Goal: Task Accomplishment & Management: Manage account settings

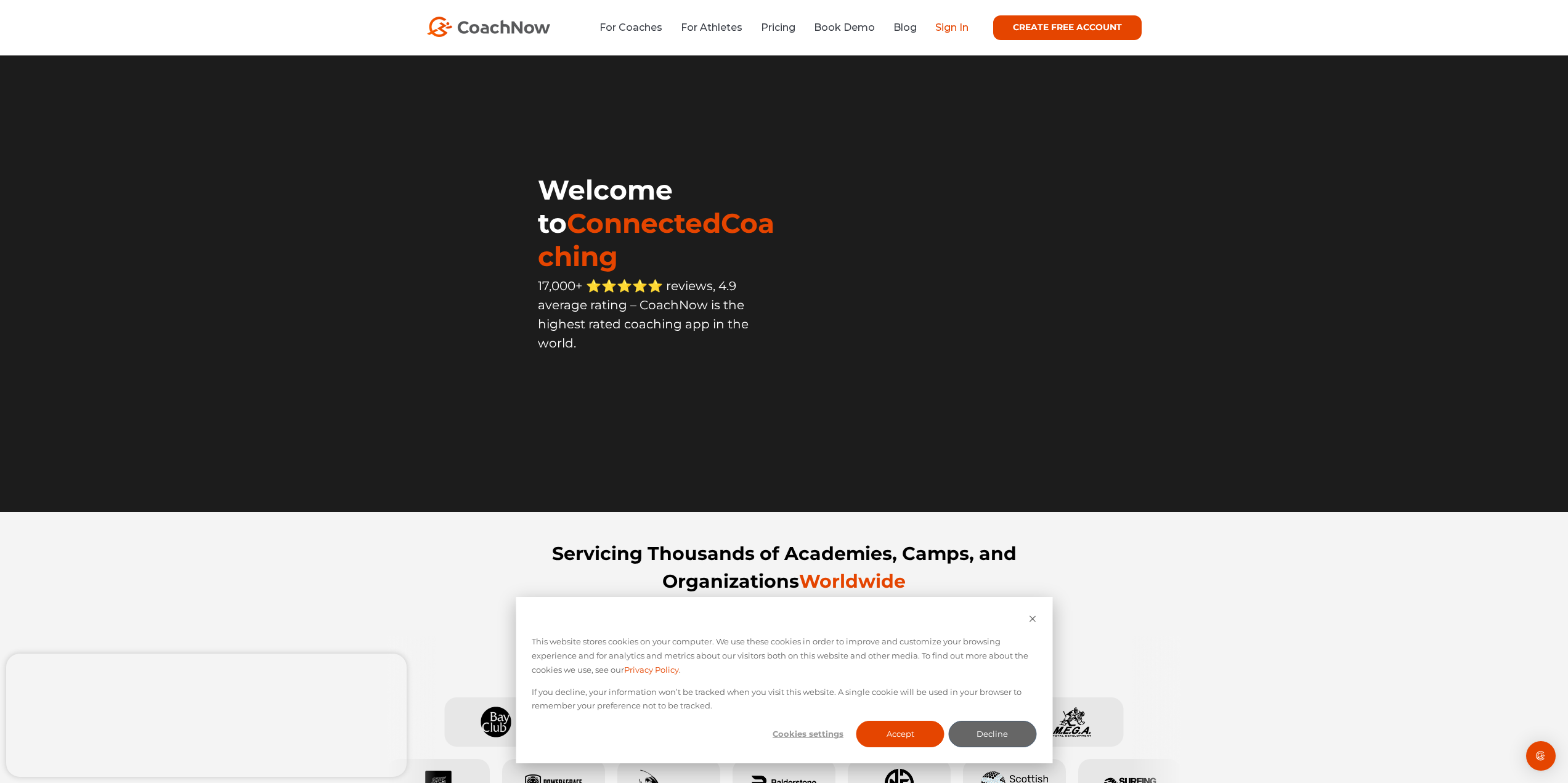
click at [958, 24] on link "Sign In" at bounding box center [951, 28] width 33 height 12
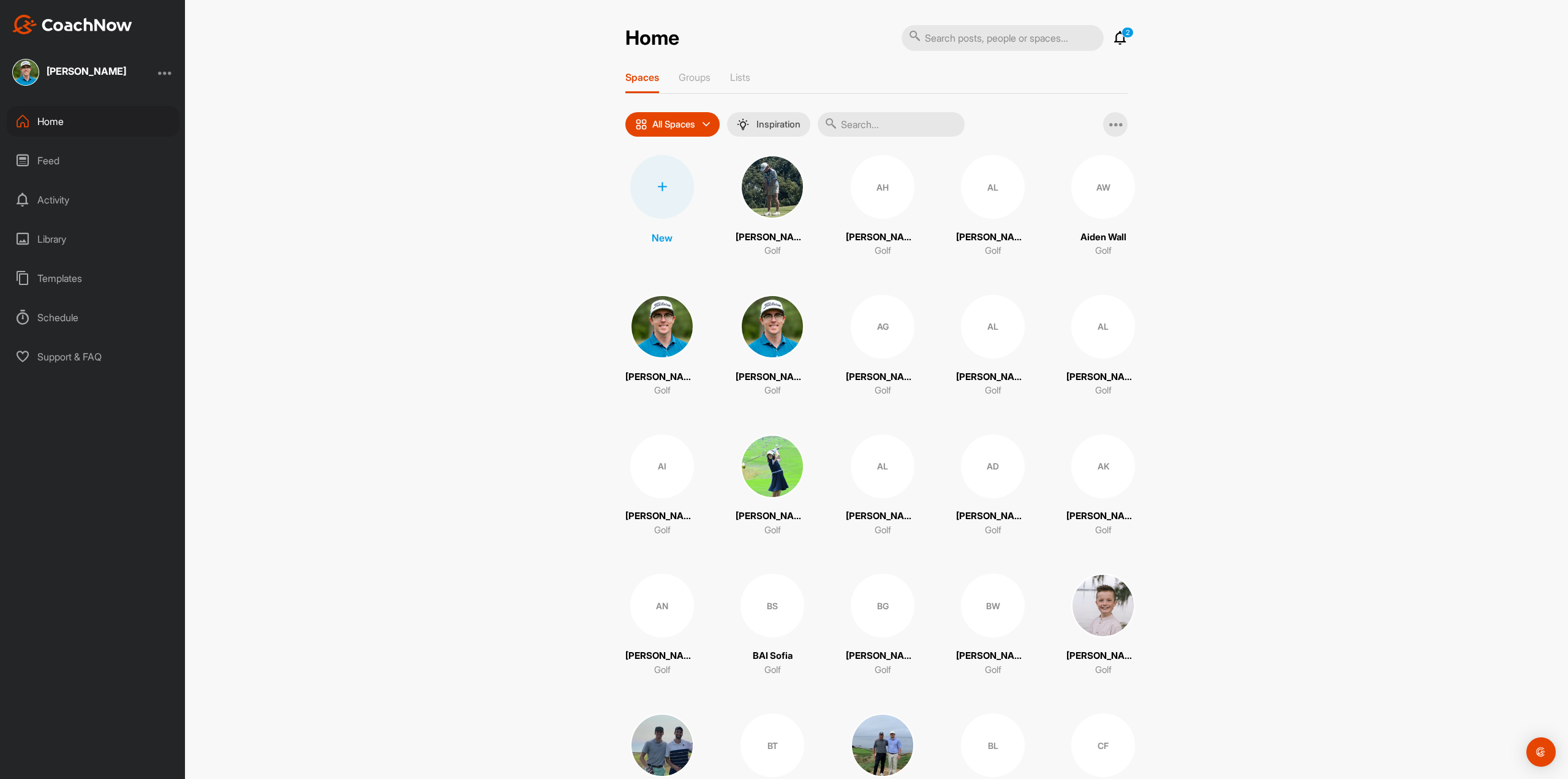
click at [1121, 35] on p "2" at bounding box center [1127, 32] width 12 height 11
click at [1116, 40] on icon at bounding box center [1120, 38] width 15 height 15
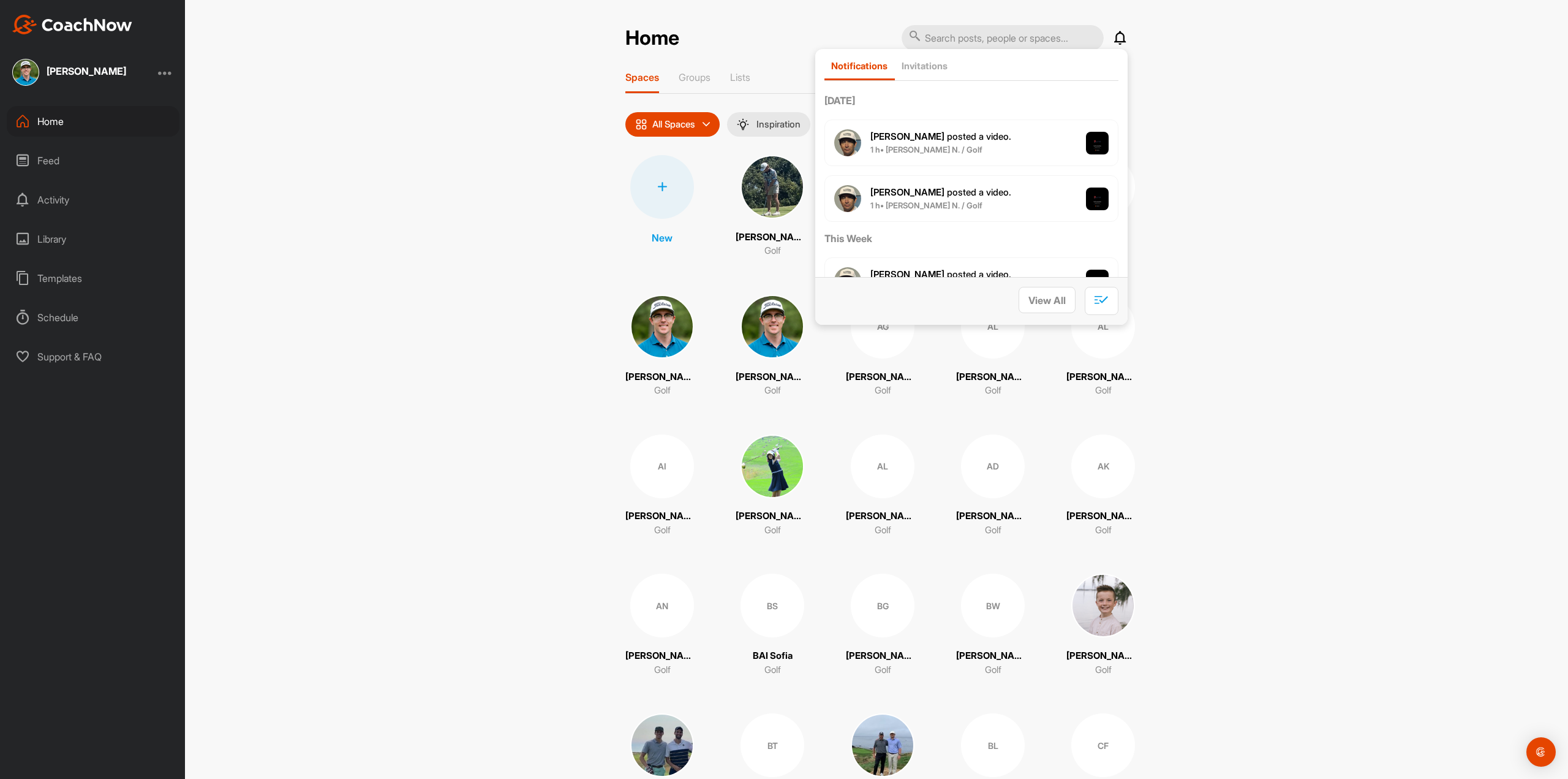
click at [1302, 114] on div "Home Notifications Invitations Today Guillaume B. posted a video . 1 h • MALANG…" at bounding box center [877, 390] width 1383 height 779
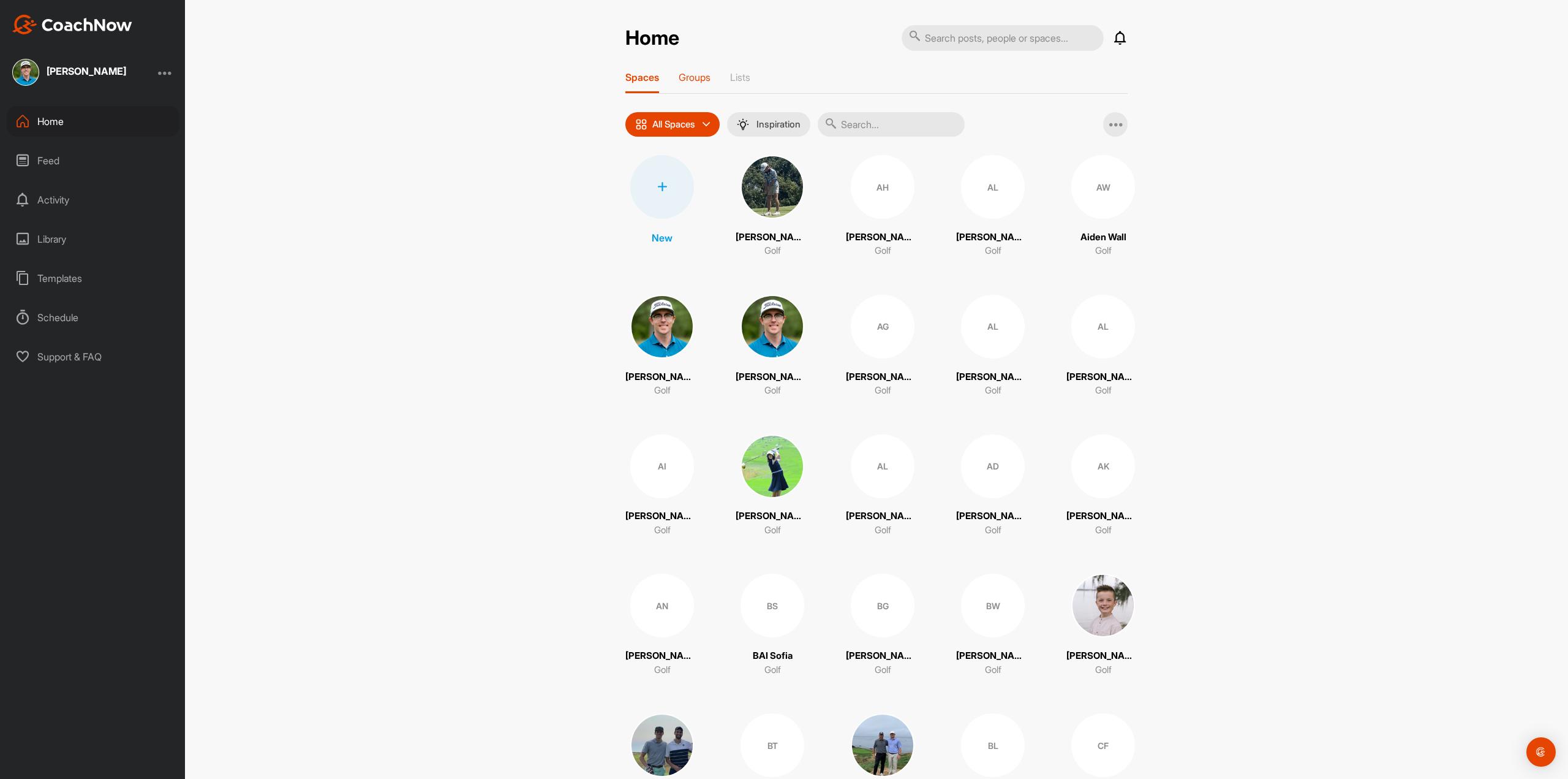
click at [699, 84] on div "Groups" at bounding box center [694, 82] width 32 height 22
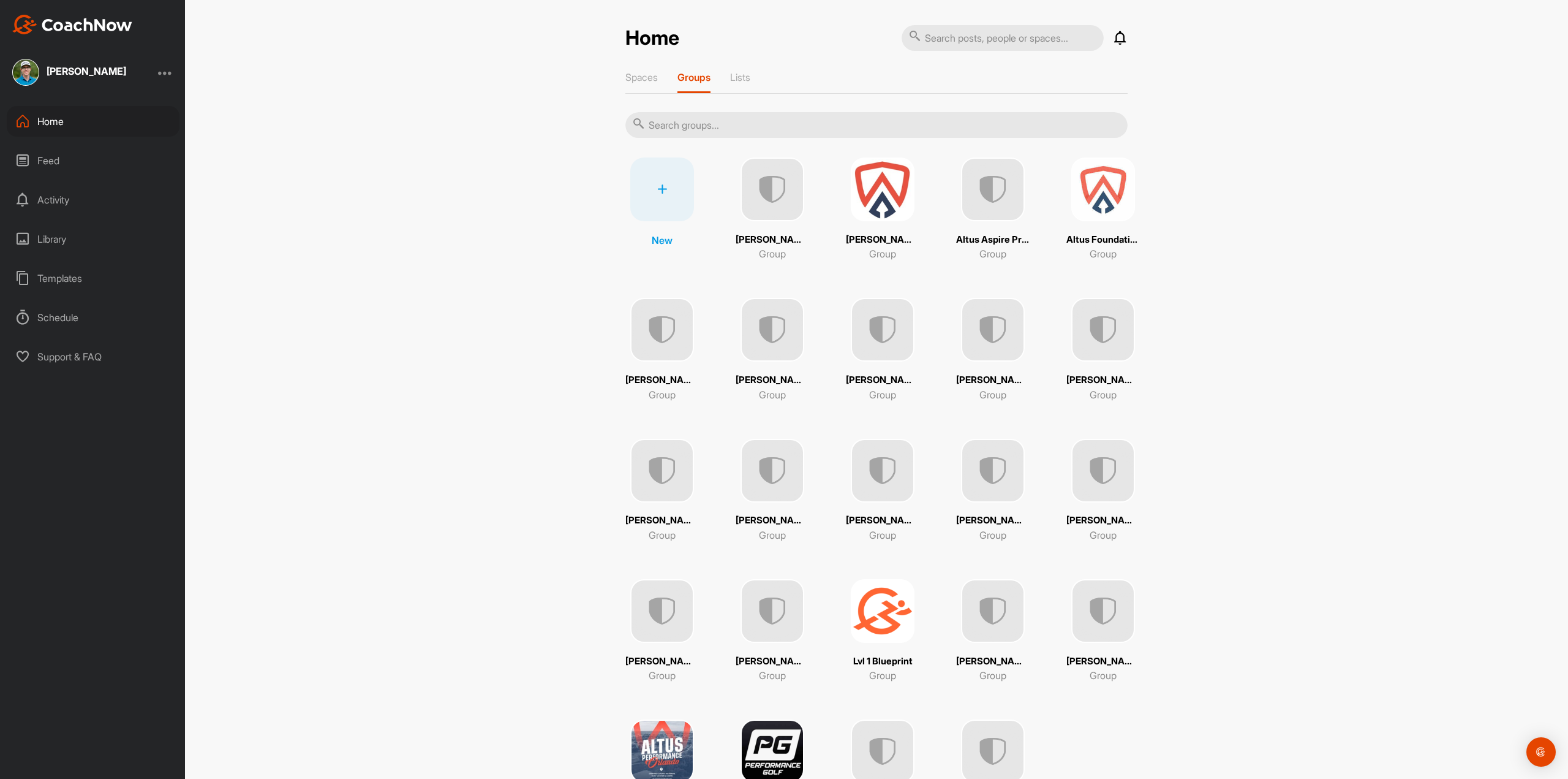
click at [1083, 488] on img at bounding box center [1103, 471] width 63 height 63
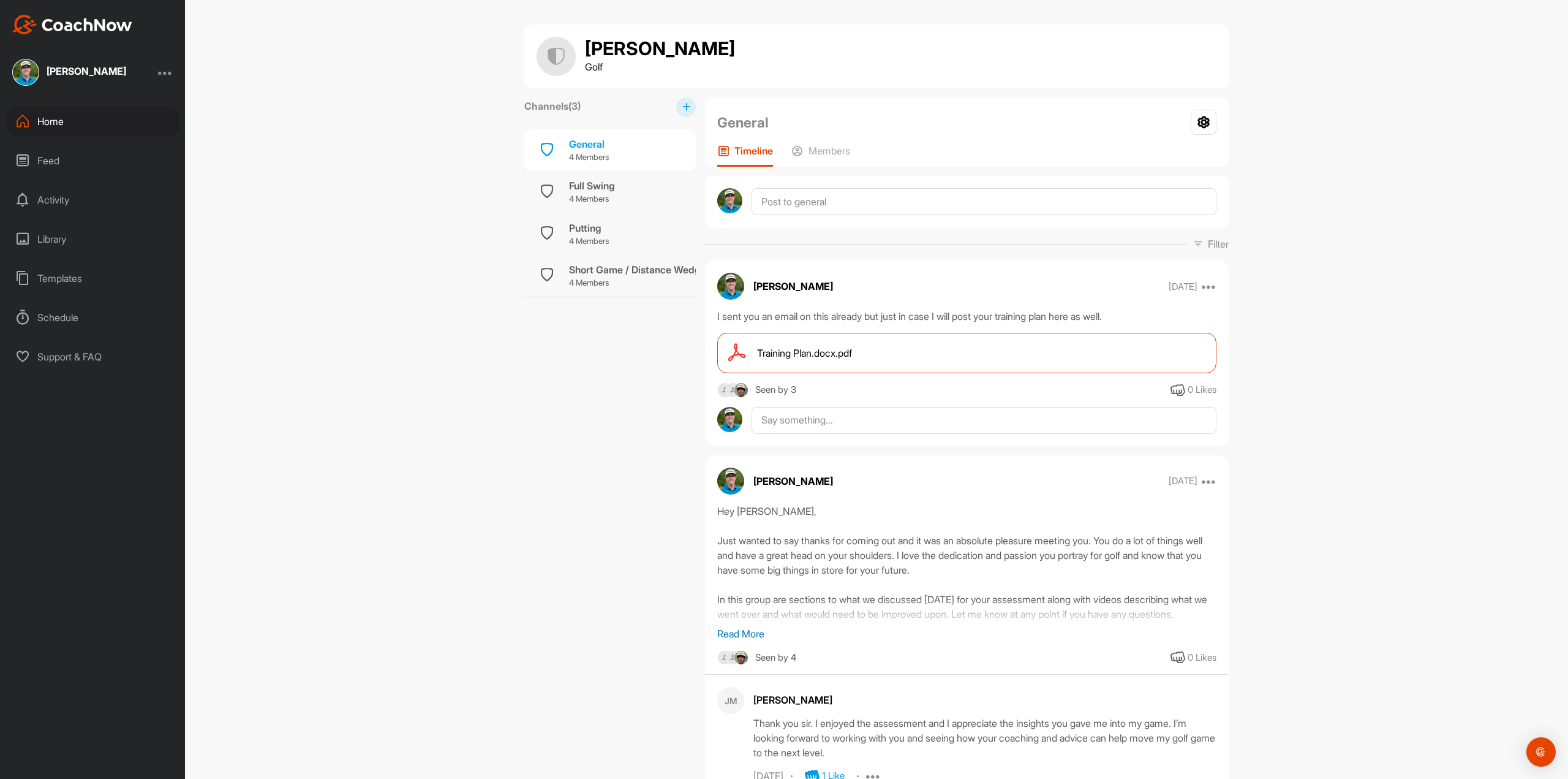
click at [858, 156] on div "Timeline Members" at bounding box center [967, 156] width 499 height 22
click at [844, 152] on p "Members" at bounding box center [829, 151] width 42 height 12
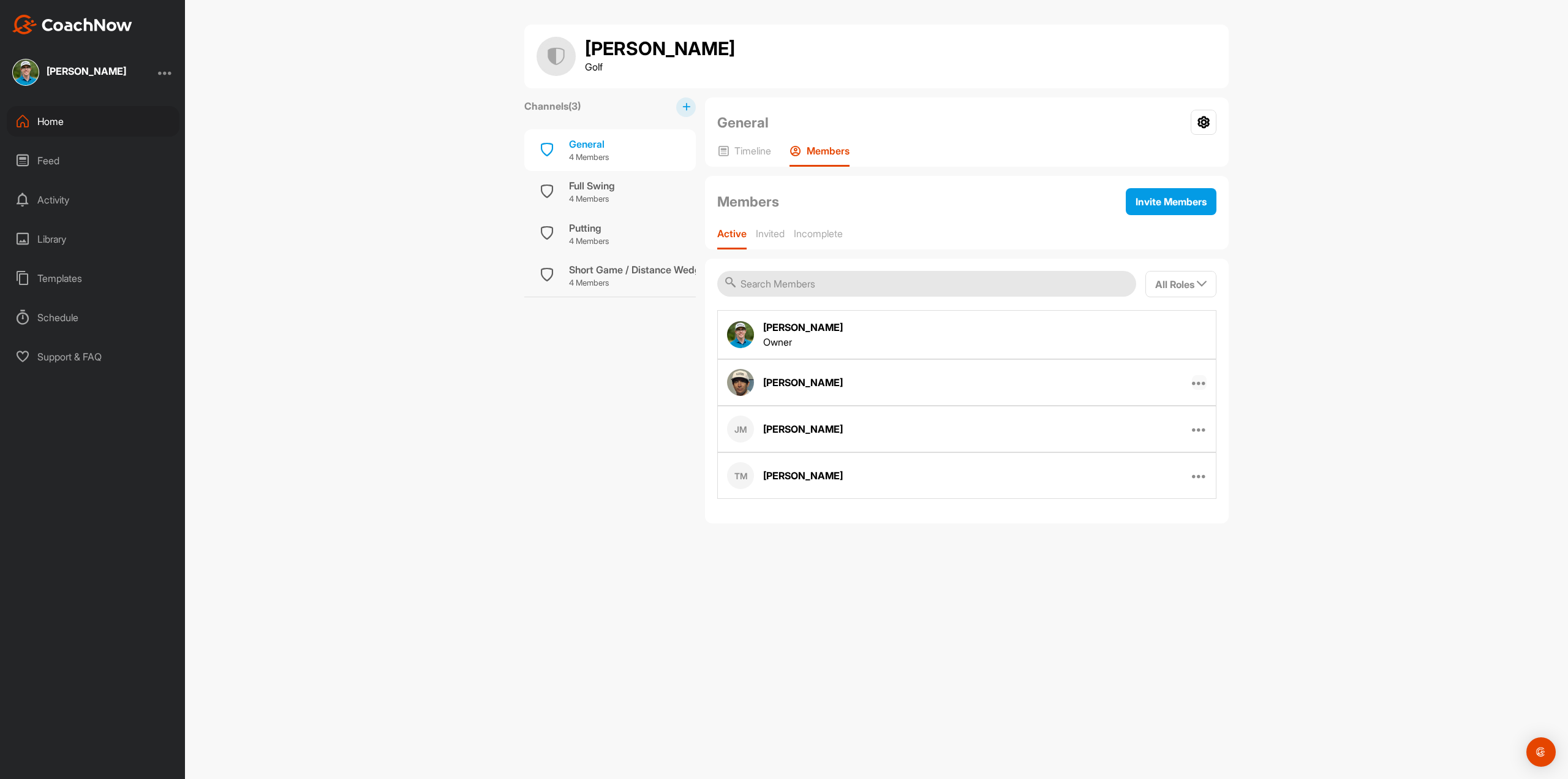
click at [1202, 382] on icon at bounding box center [1199, 382] width 15 height 15
click at [1166, 418] on button "Edit Member" at bounding box center [1151, 422] width 112 height 39
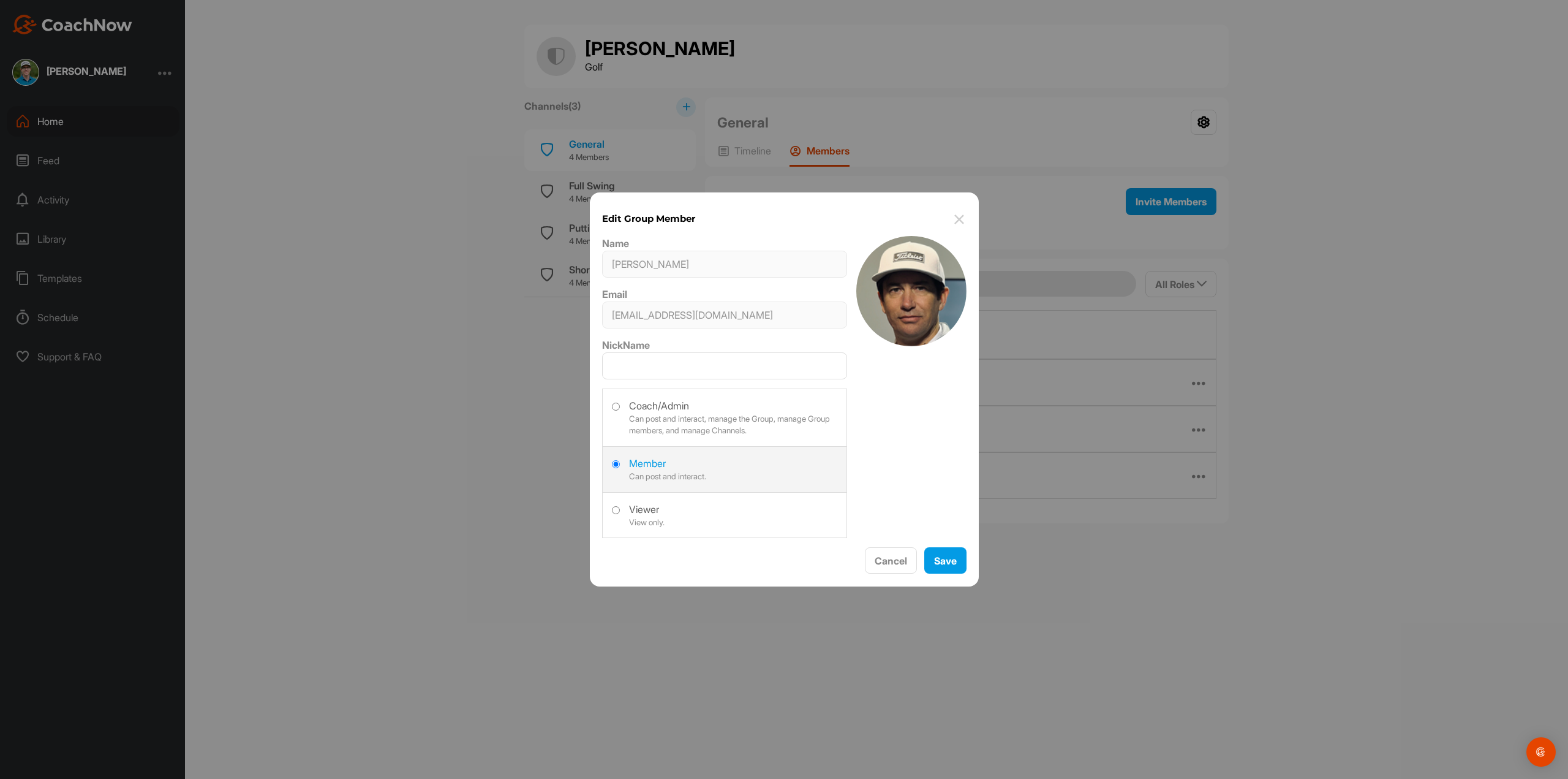
click at [633, 409] on label at bounding box center [724, 416] width 244 height 55
click at [620, 409] on input "radio" at bounding box center [616, 406] width 8 height 8
radio input "true"
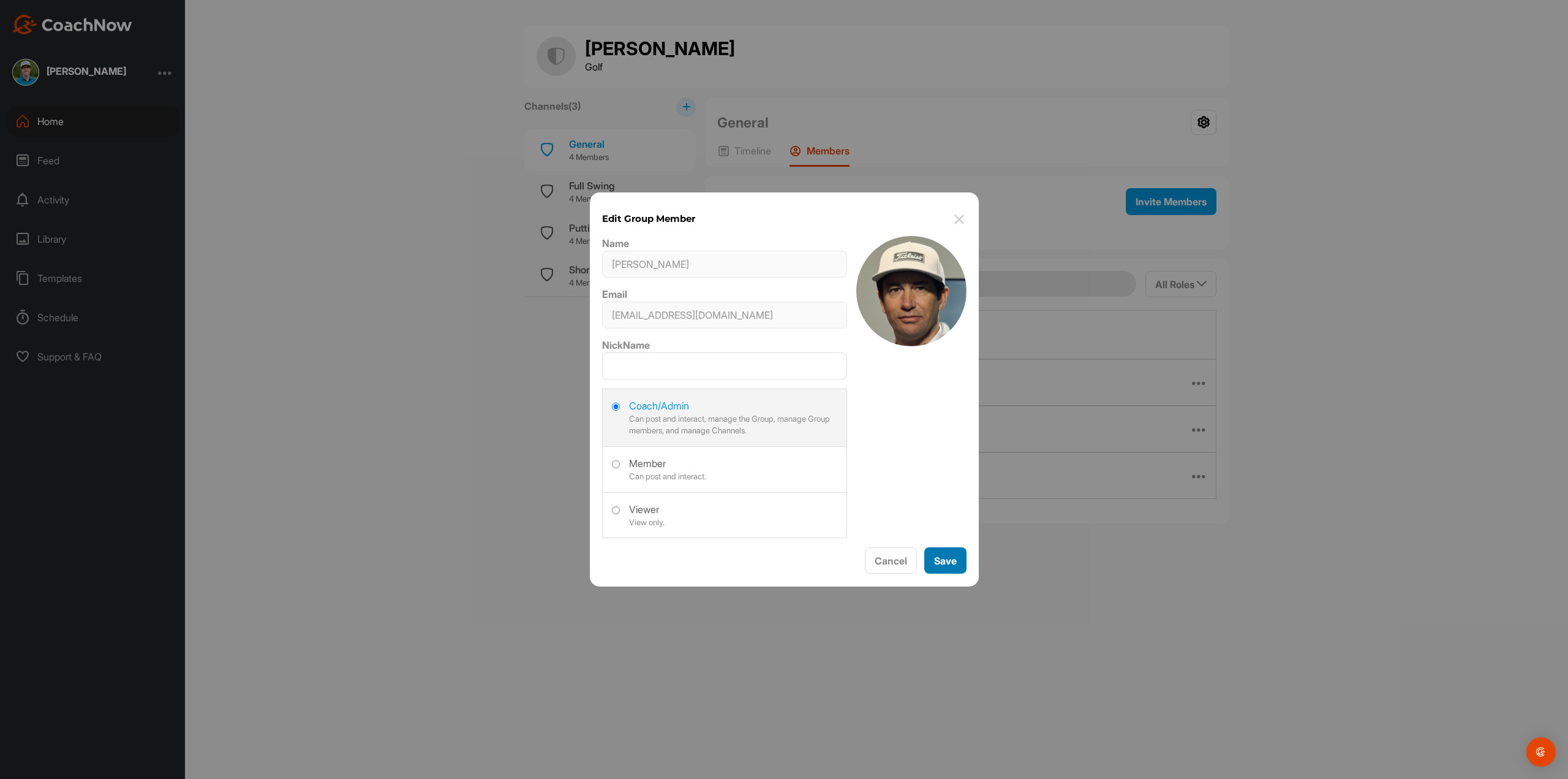
click at [949, 551] on button "Save" at bounding box center [945, 560] width 43 height 27
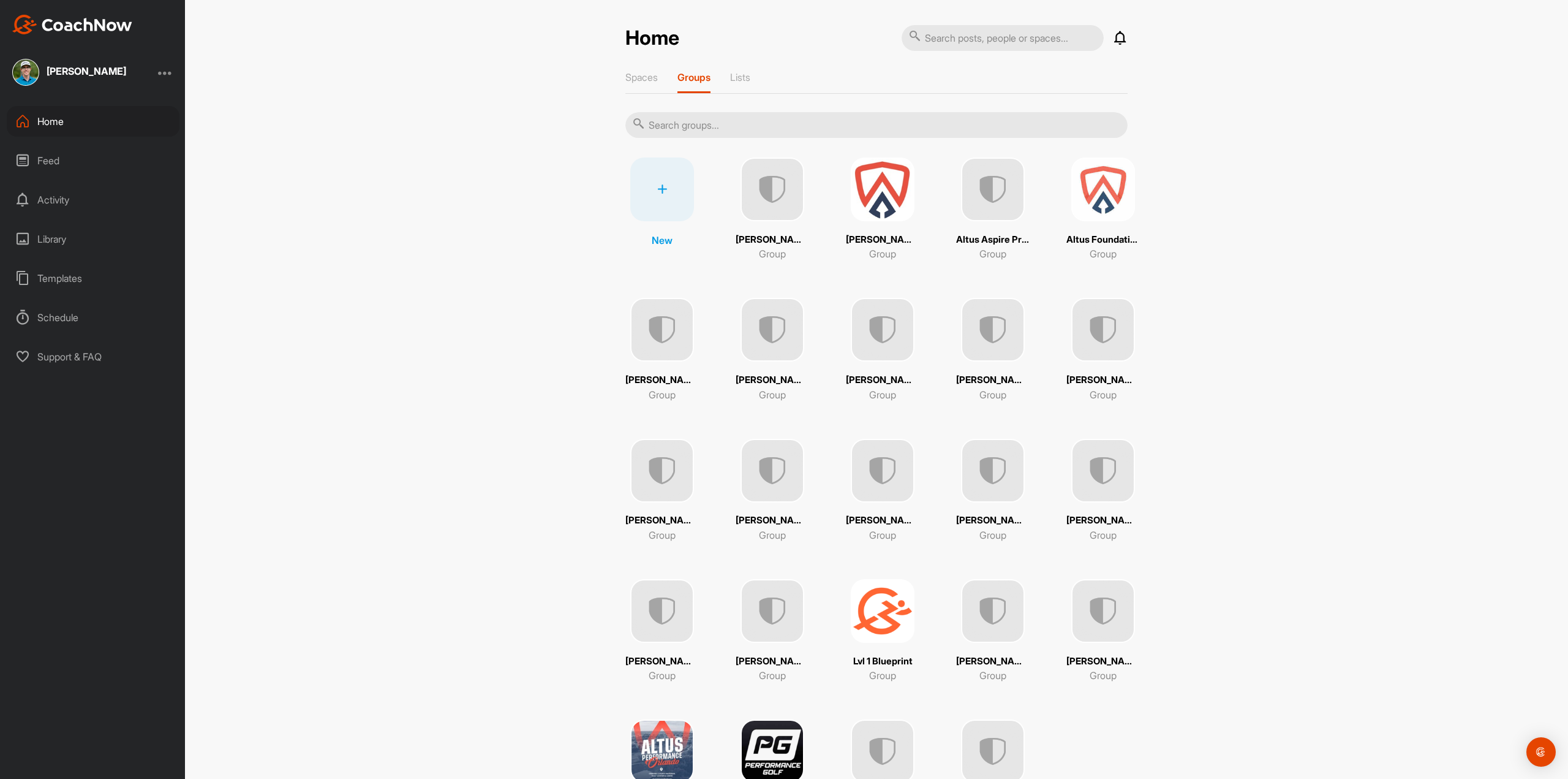
click at [755, 206] on img at bounding box center [773, 189] width 63 height 63
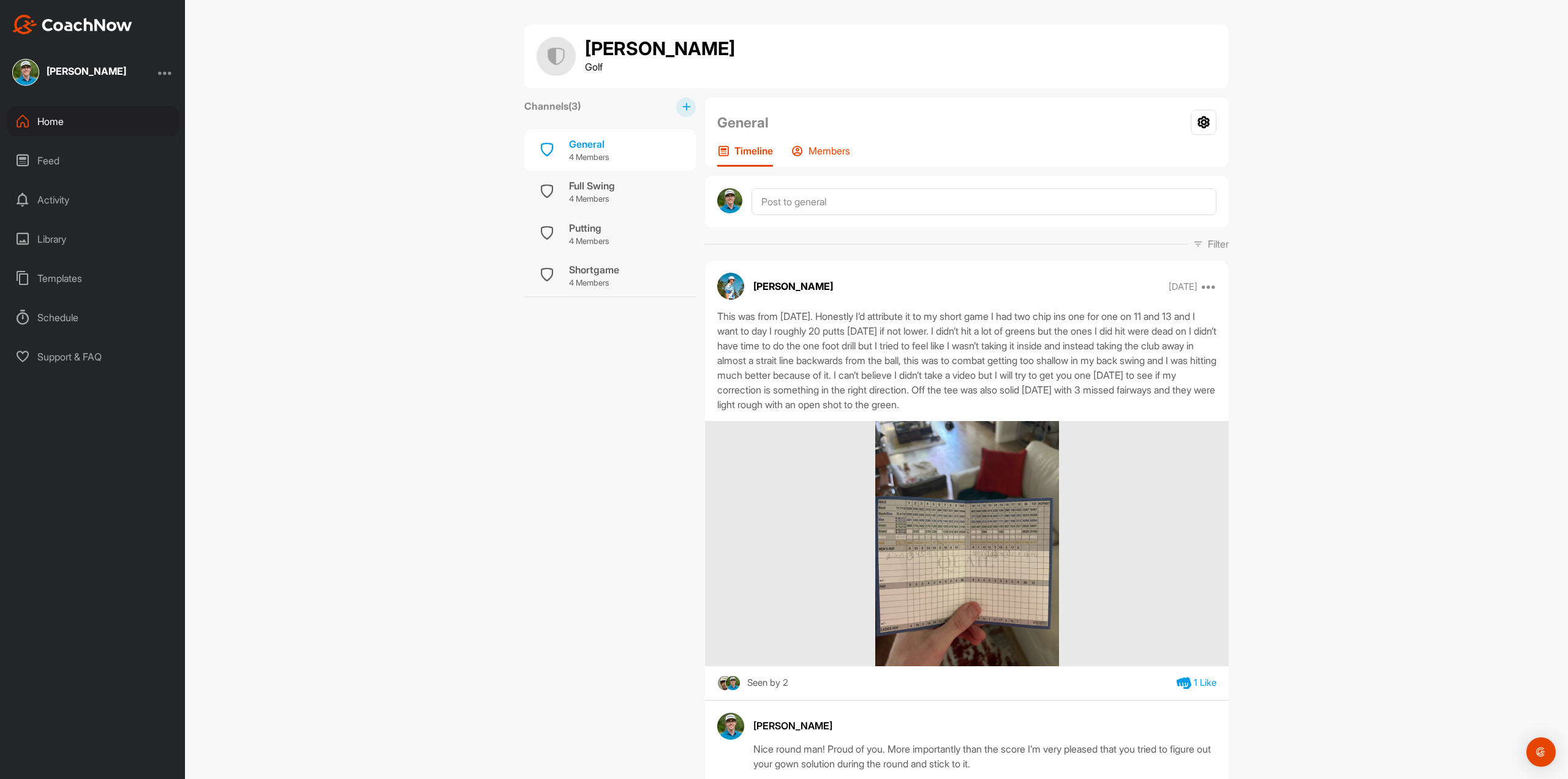
click at [813, 156] on p "Members" at bounding box center [829, 151] width 42 height 12
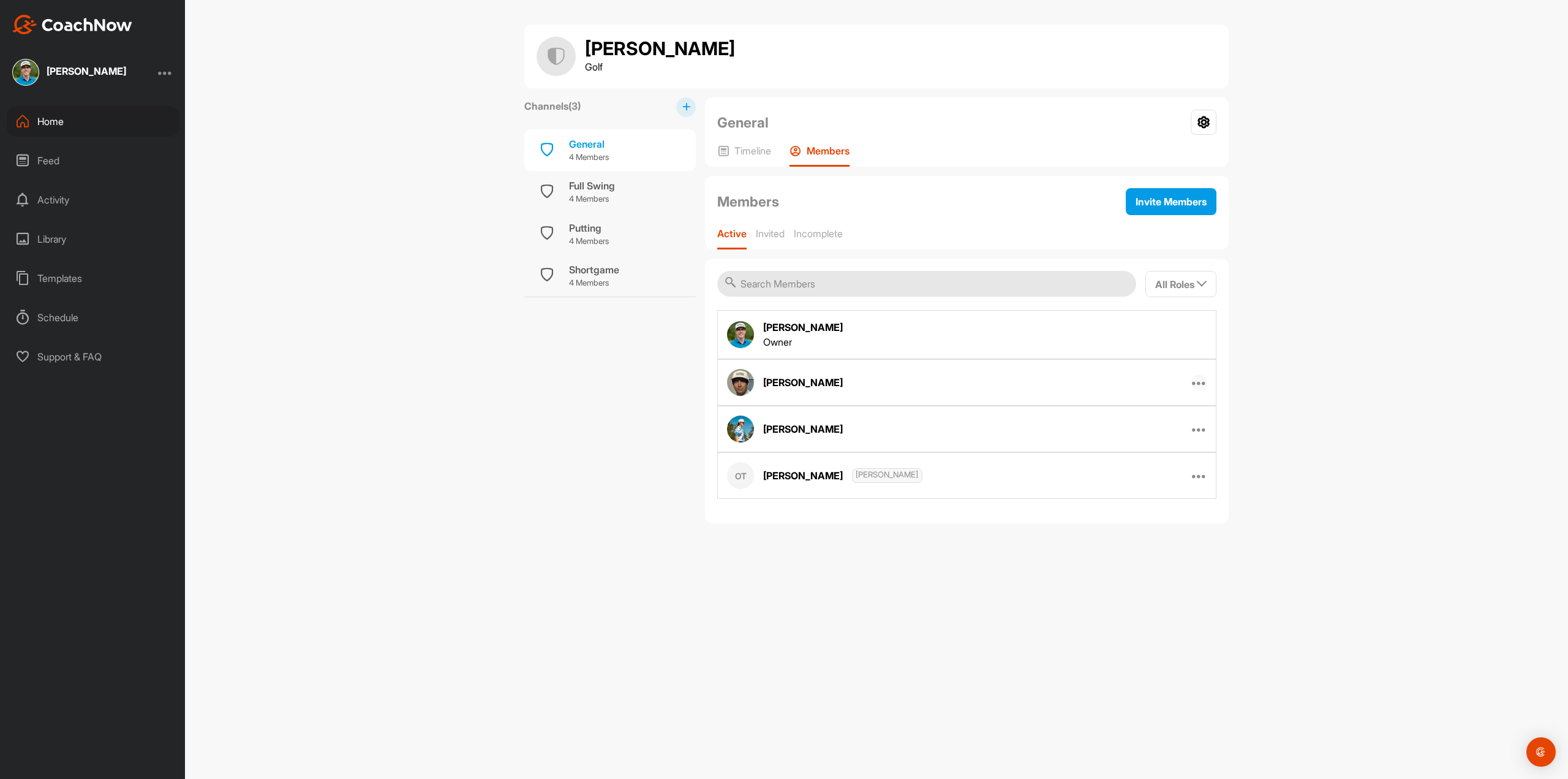
click at [1202, 385] on icon at bounding box center [1199, 382] width 15 height 15
click at [1163, 429] on button "Edit Member" at bounding box center [1151, 422] width 112 height 39
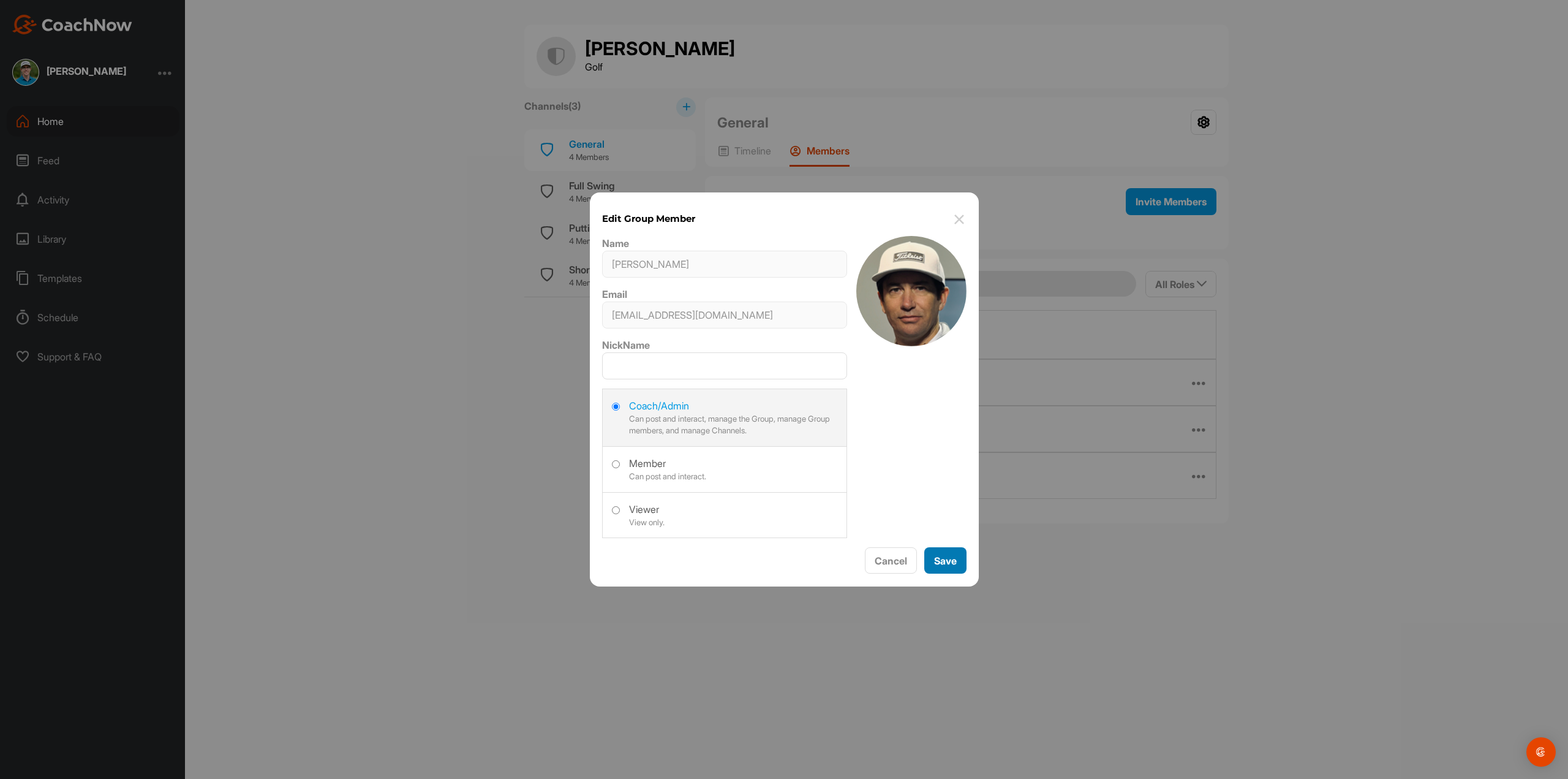
click at [959, 556] on button "Save" at bounding box center [945, 560] width 43 height 27
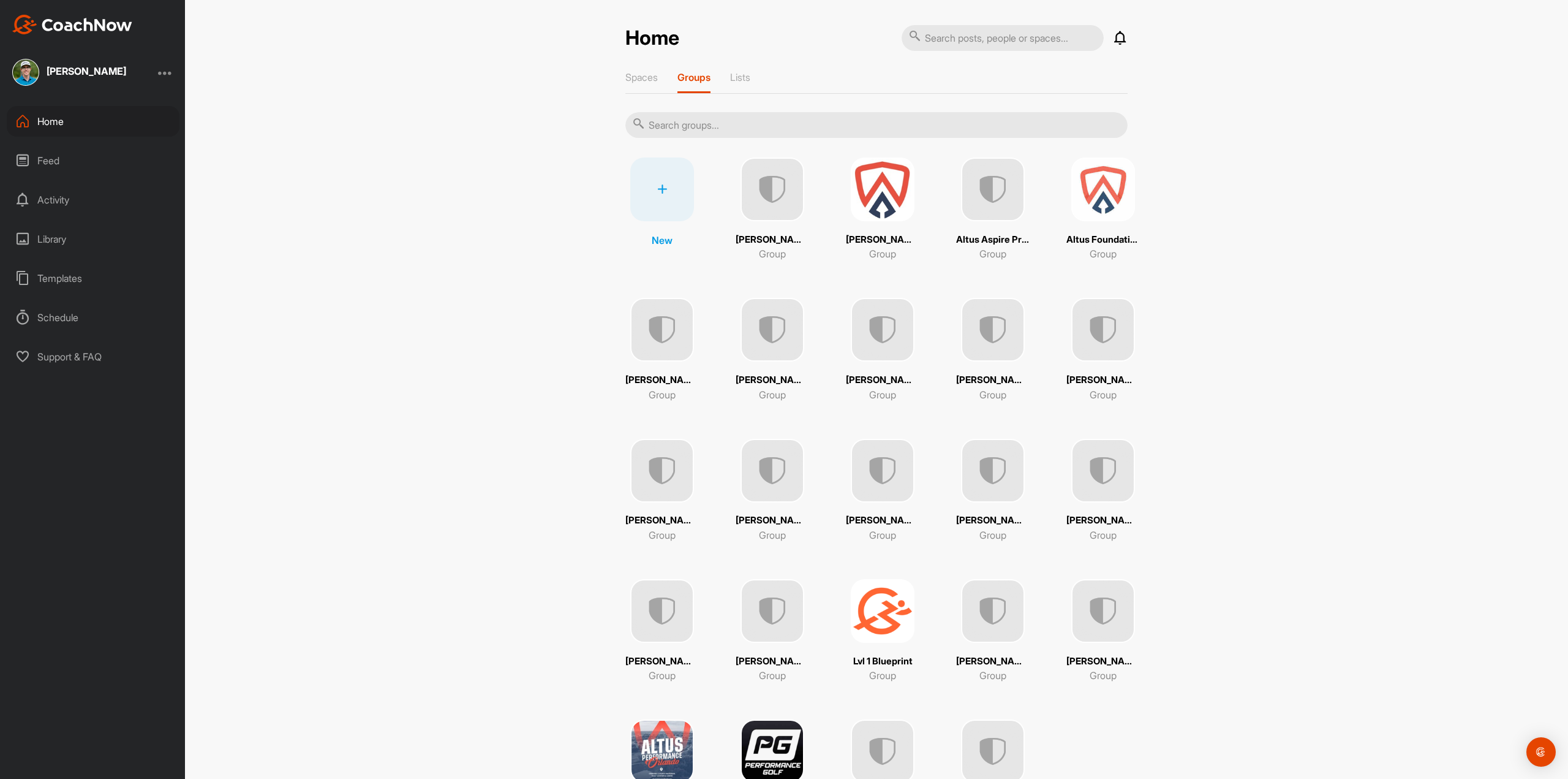
click at [864, 336] on img at bounding box center [883, 330] width 63 height 63
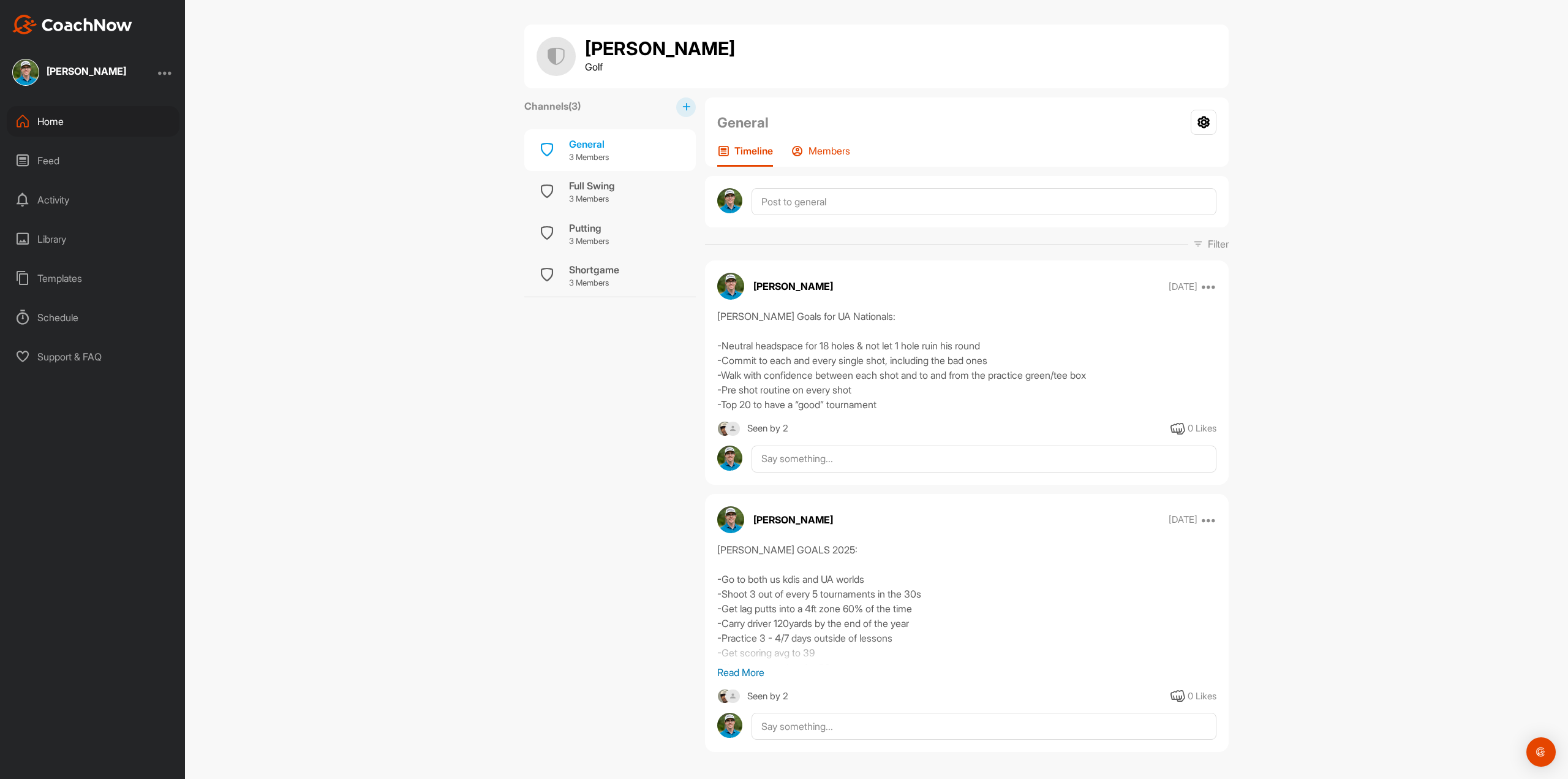
click at [808, 154] on p "Members" at bounding box center [829, 151] width 42 height 12
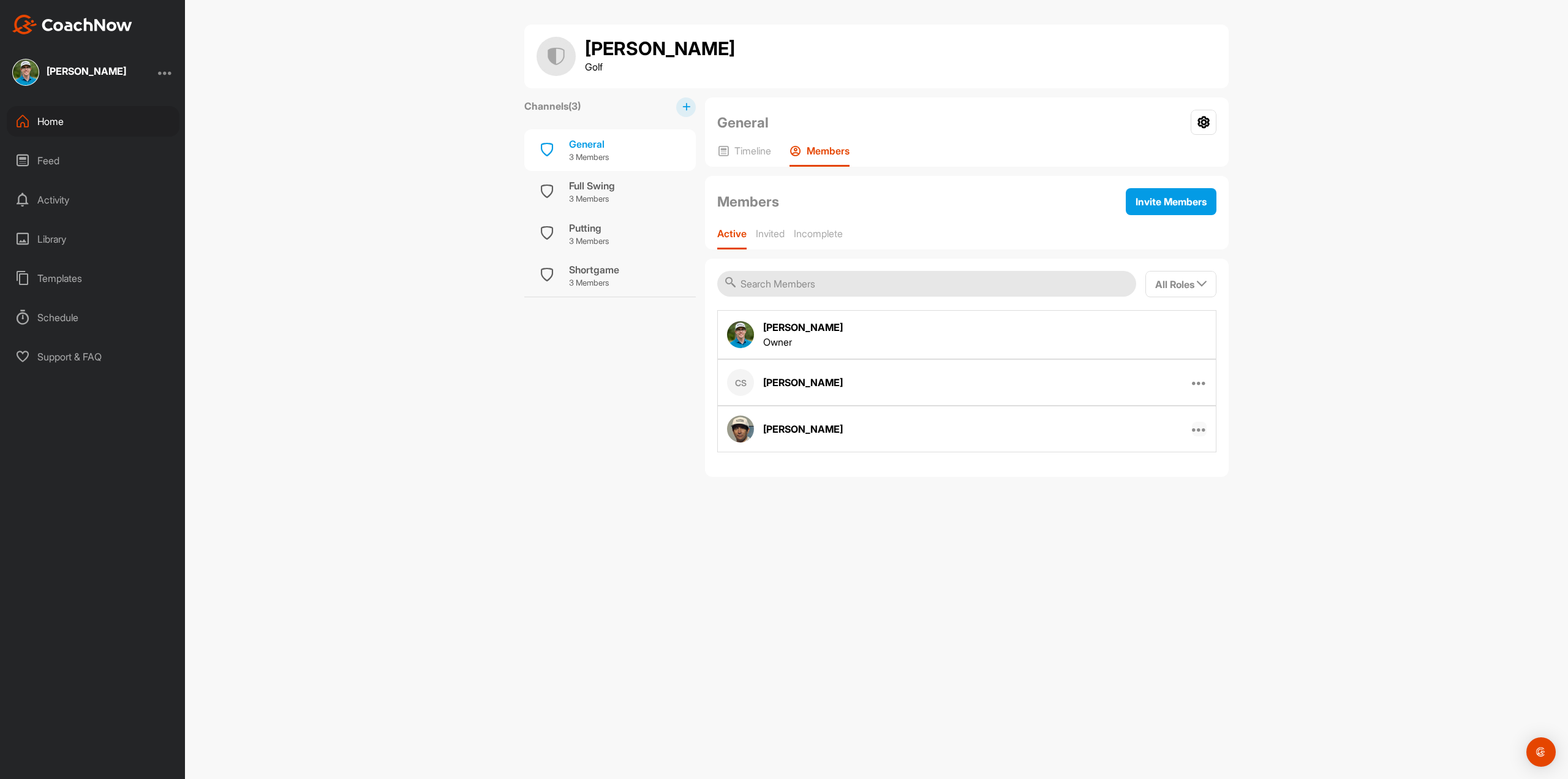
click at [1204, 425] on icon at bounding box center [1199, 428] width 15 height 15
click at [1182, 472] on button "Edit Member" at bounding box center [1151, 469] width 112 height 39
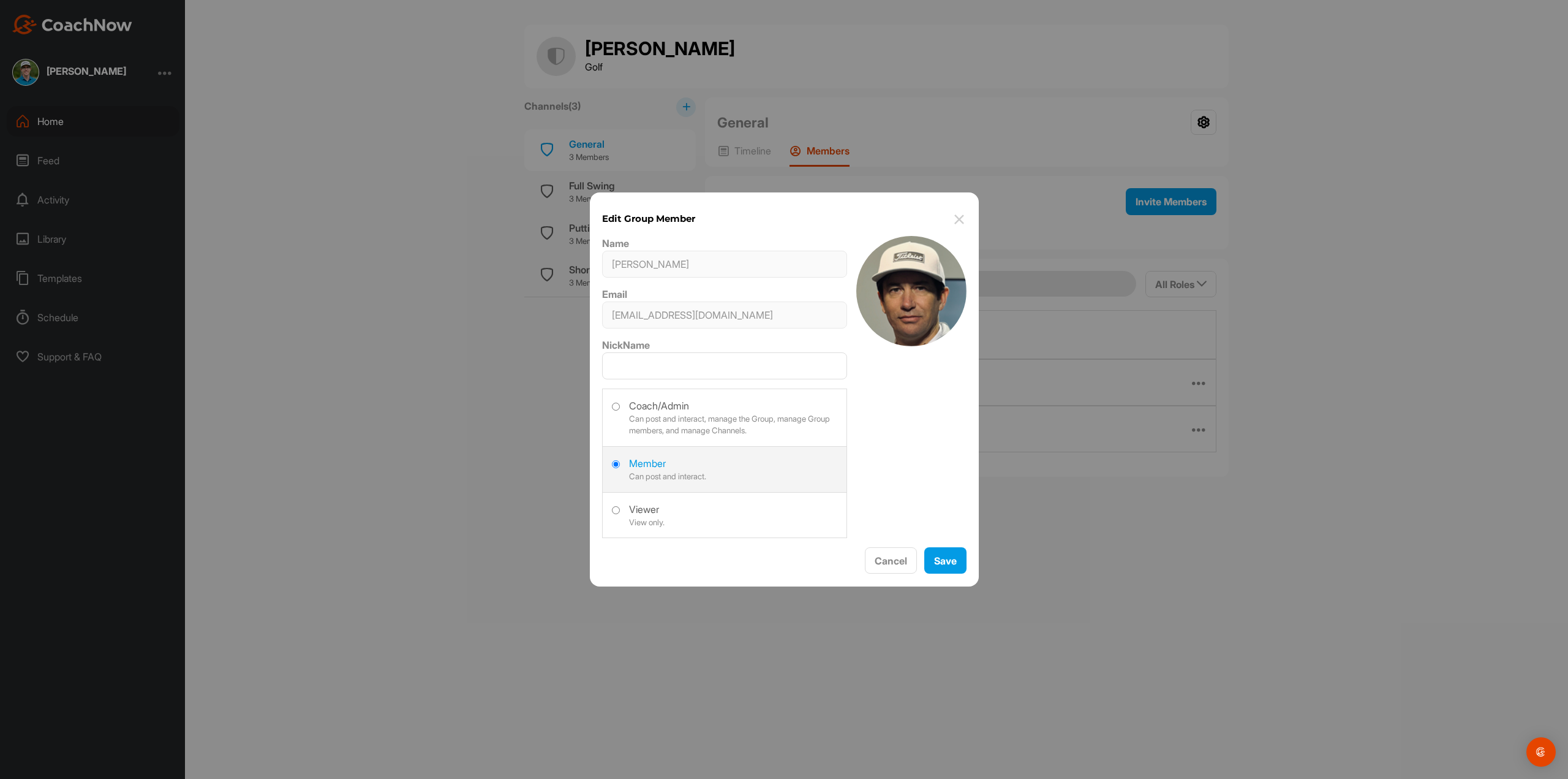
click at [704, 414] on label at bounding box center [724, 416] width 244 height 55
click at [620, 410] on input "radio" at bounding box center [616, 406] width 8 height 8
radio input "true"
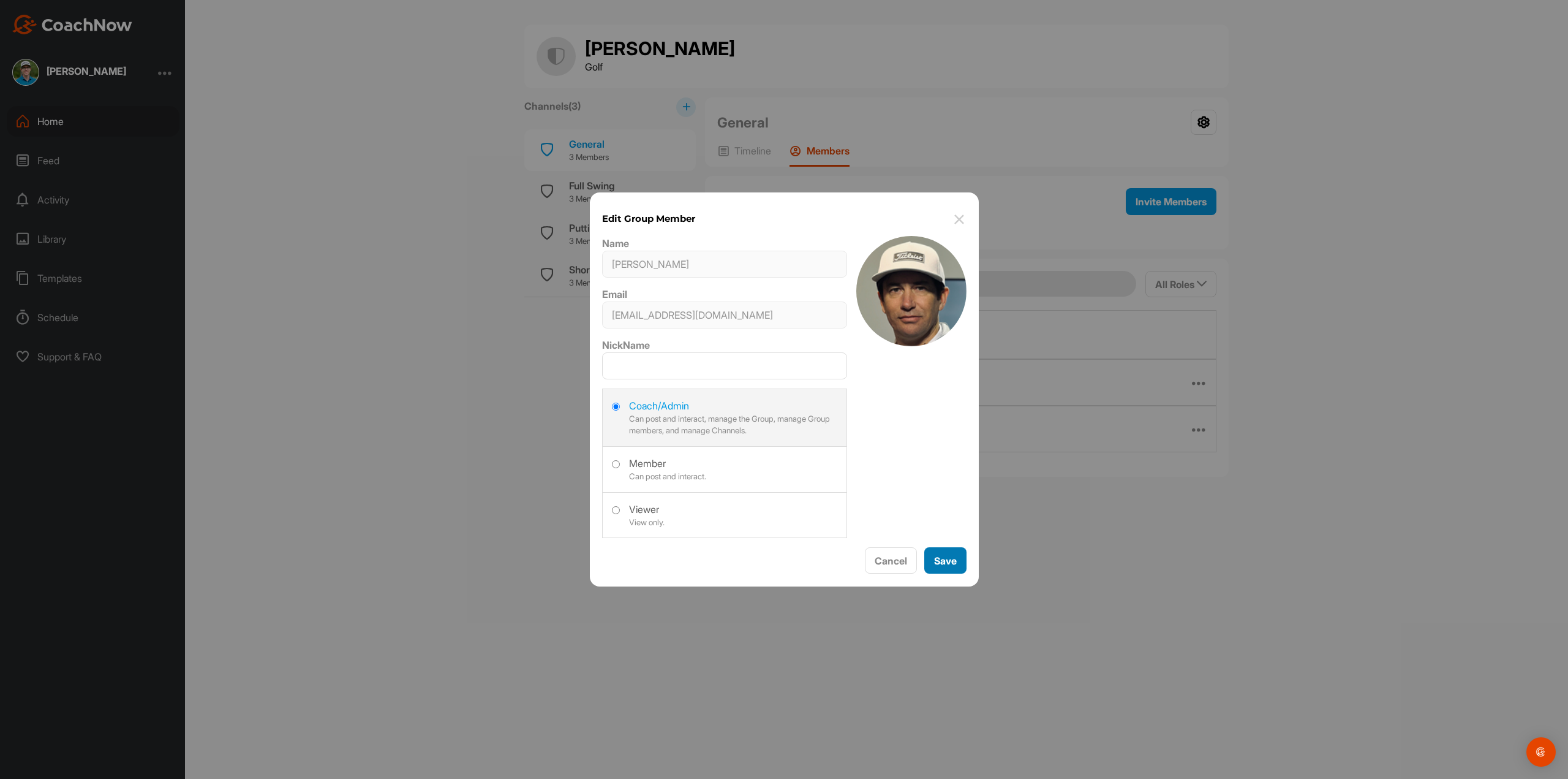
click at [954, 560] on button "Save" at bounding box center [945, 560] width 43 height 27
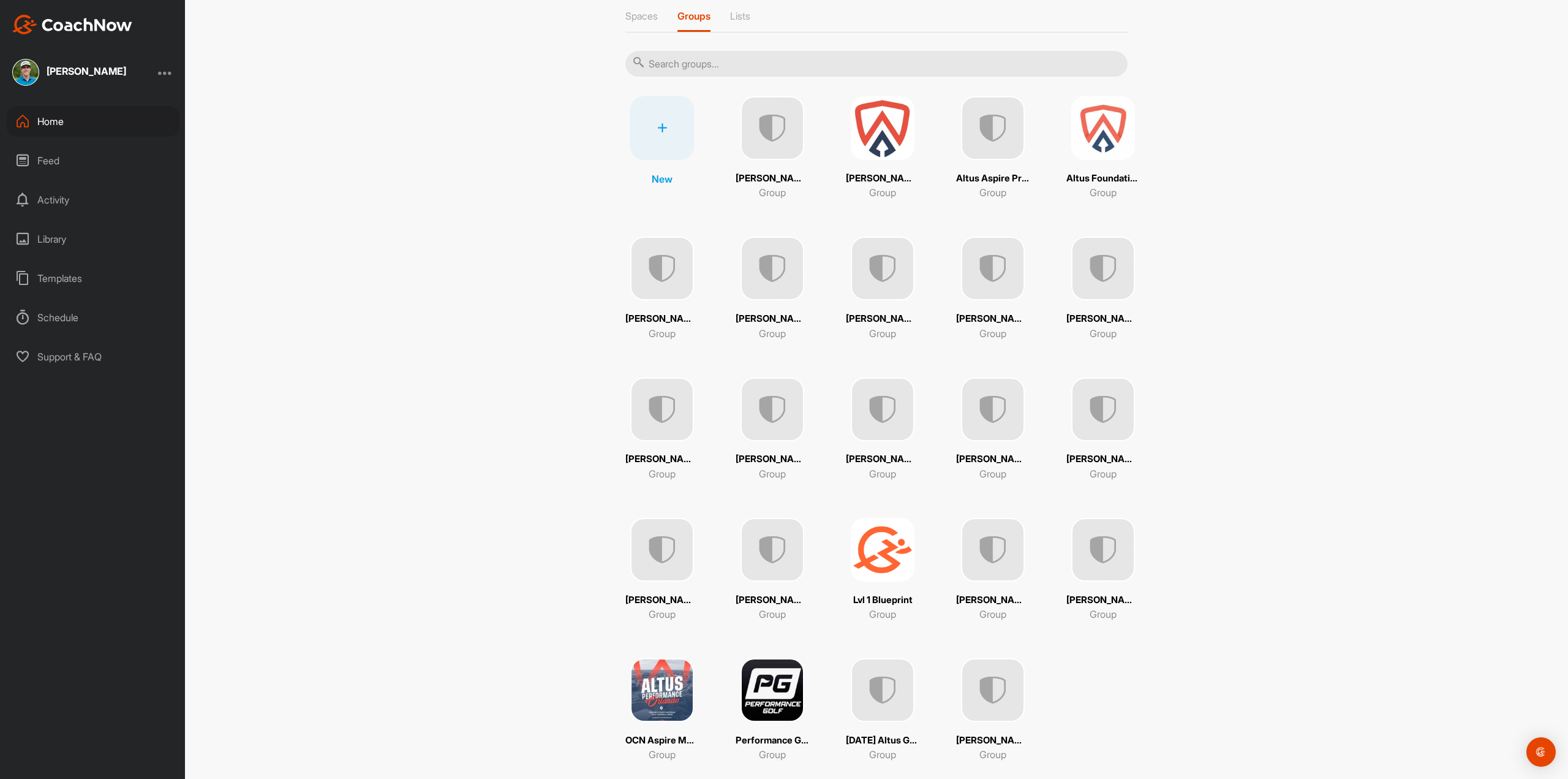
scroll to position [84, 0]
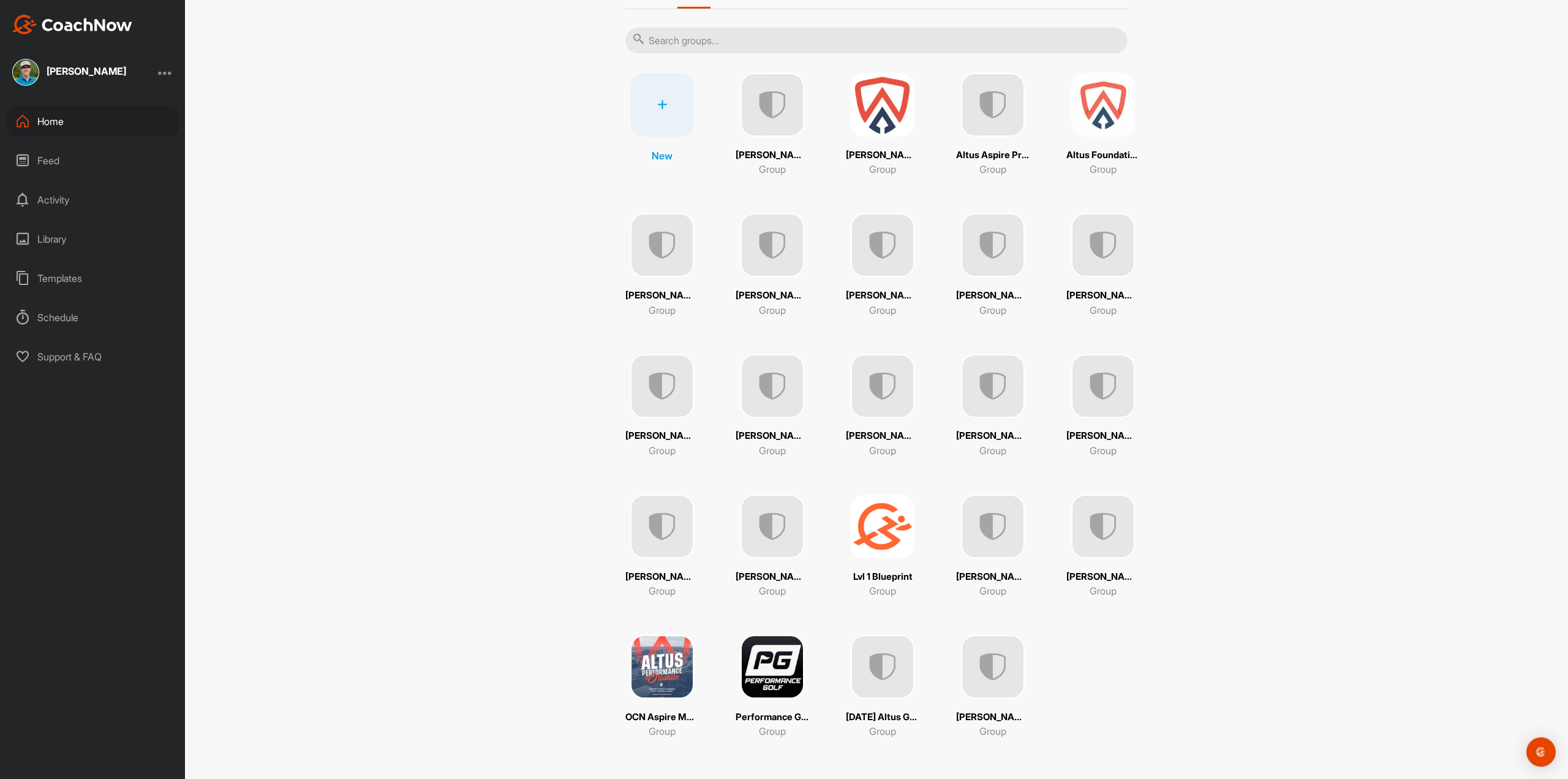
click at [772, 131] on img at bounding box center [773, 105] width 63 height 63
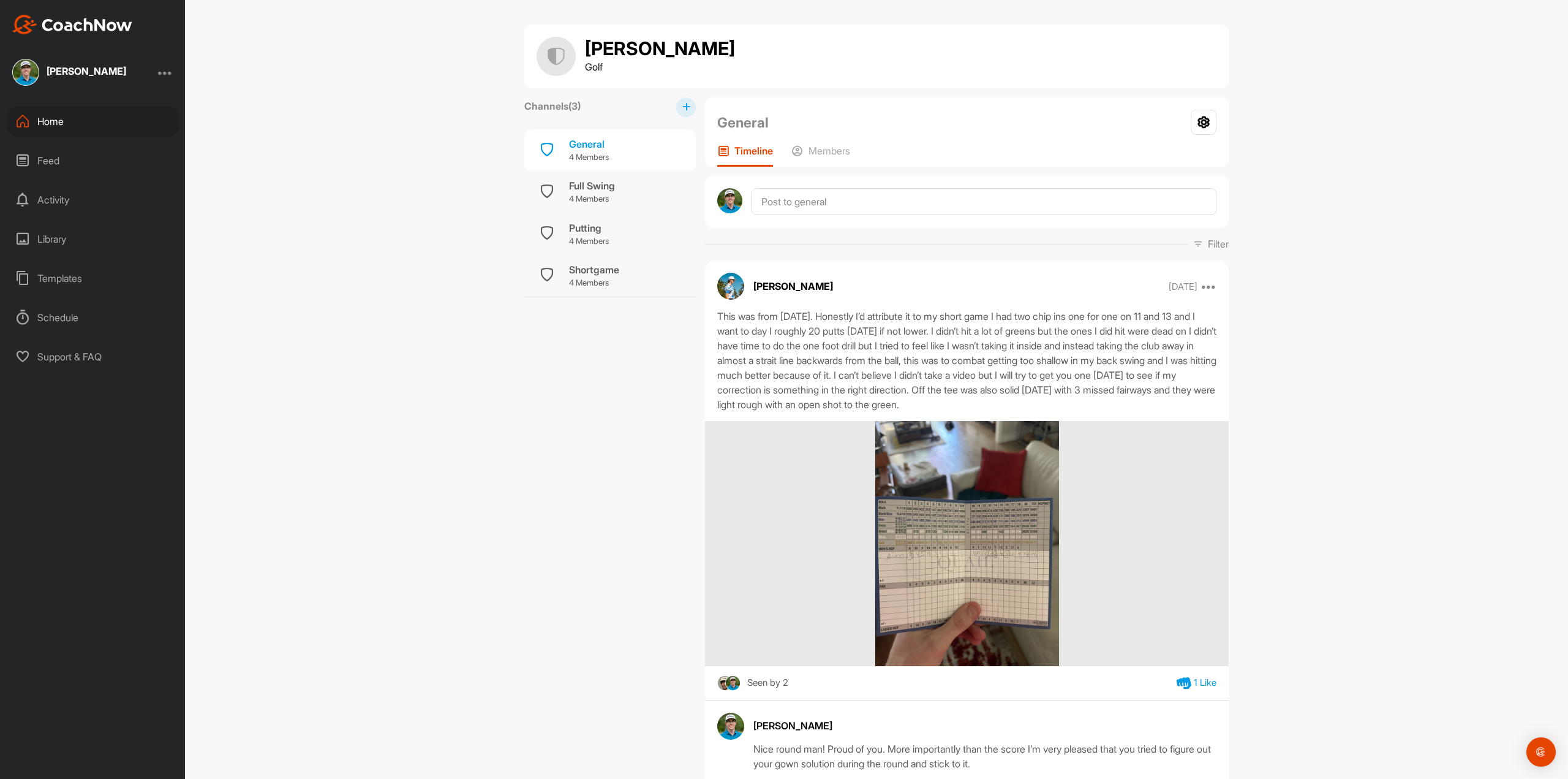
click at [814, 144] on div "General Group Settings Your Notifications Timeline Members" at bounding box center [967, 132] width 524 height 69
click at [818, 148] on p "Members" at bounding box center [829, 151] width 42 height 12
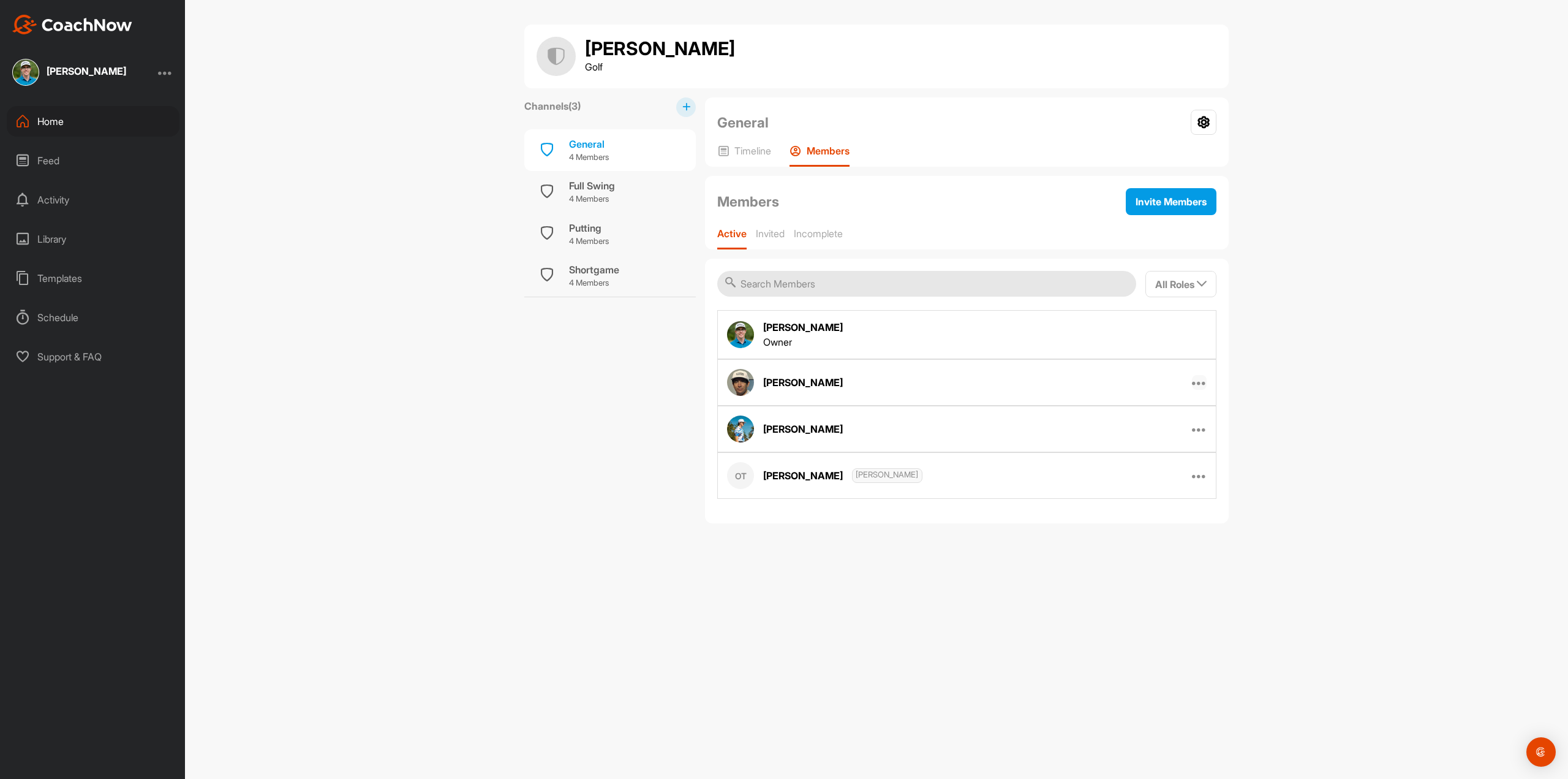
click at [1202, 386] on icon at bounding box center [1199, 382] width 15 height 15
click at [1148, 420] on p "Edit Member" at bounding box center [1133, 422] width 52 height 13
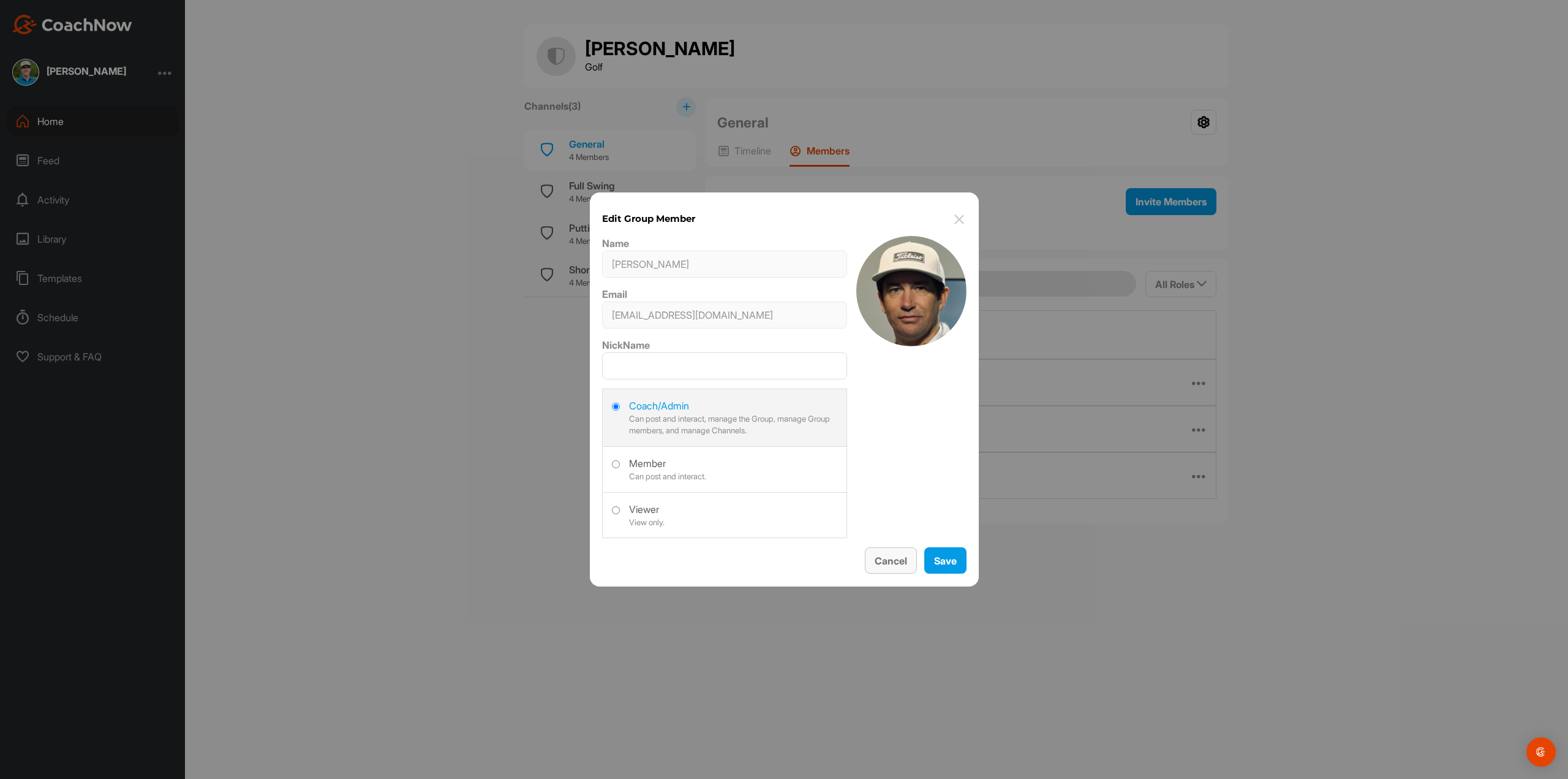
click at [890, 555] on button "Cancel" at bounding box center [890, 560] width 52 height 27
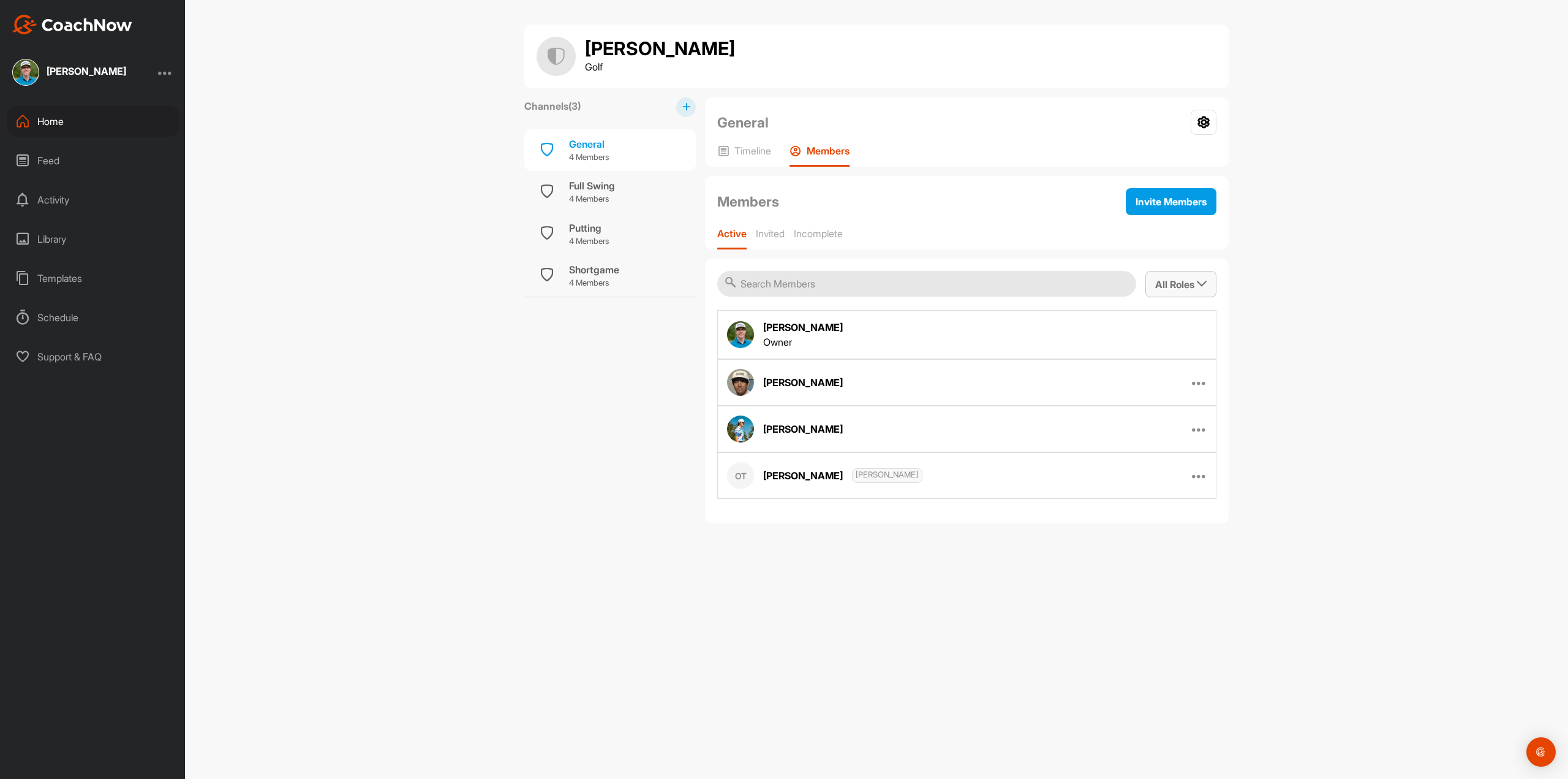
click at [1160, 290] on div "All Roles" at bounding box center [1181, 284] width 52 height 15
click at [1165, 340] on div "Alec Sailer Owner" at bounding box center [967, 334] width 499 height 49
click at [844, 335] on div "Alec Sailer Owner" at bounding box center [967, 334] width 499 height 49
click at [768, 341] on div "Owner" at bounding box center [802, 342] width 79 height 15
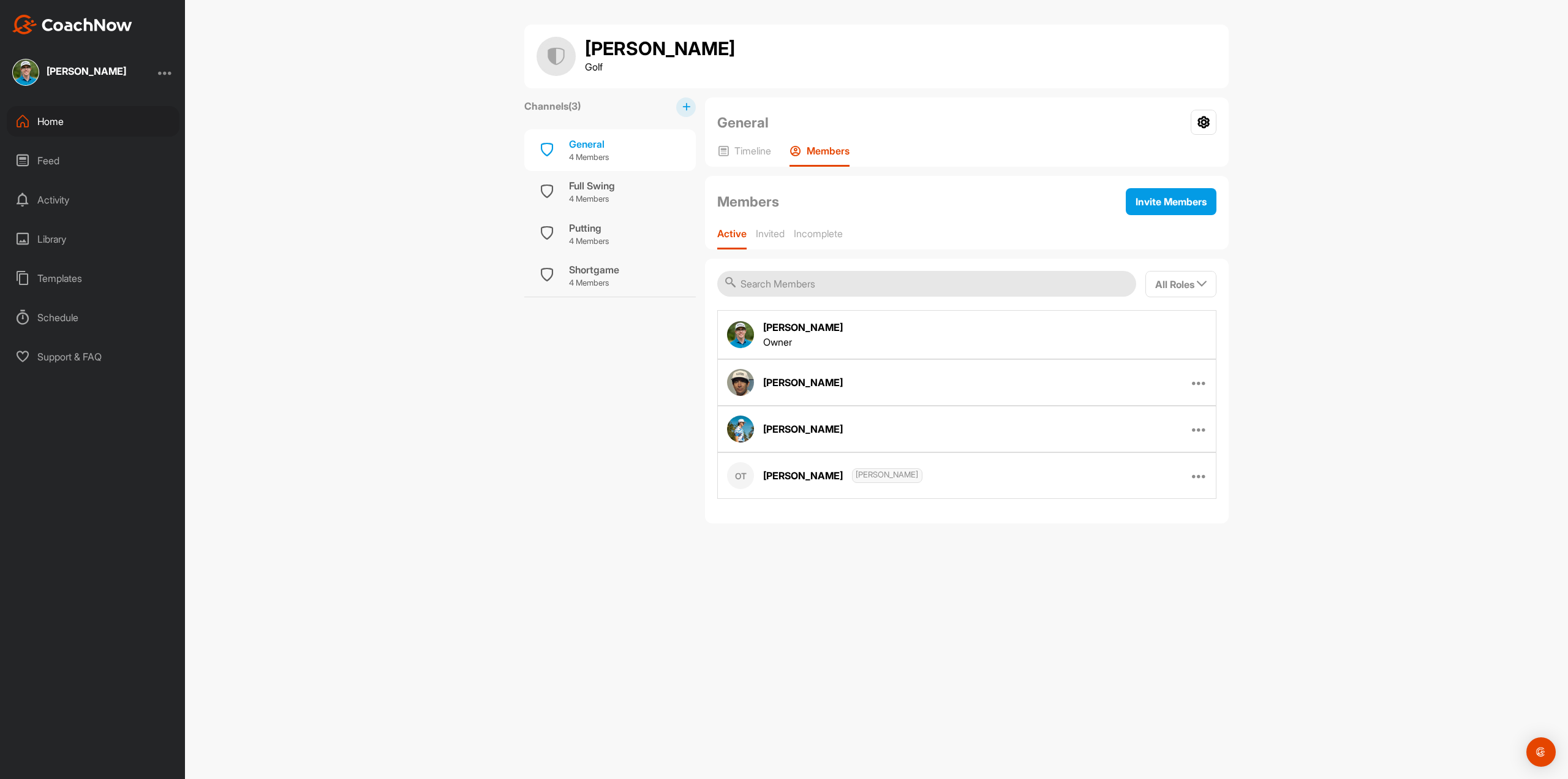
click at [767, 325] on div "[PERSON_NAME]" at bounding box center [802, 327] width 79 height 15
click at [755, 390] on div "[PERSON_NAME]" at bounding box center [784, 382] width 116 height 27
click at [1212, 129] on icon at bounding box center [1203, 122] width 26 height 25
click at [1178, 151] on li "Group Settings" at bounding box center [1167, 158] width 100 height 40
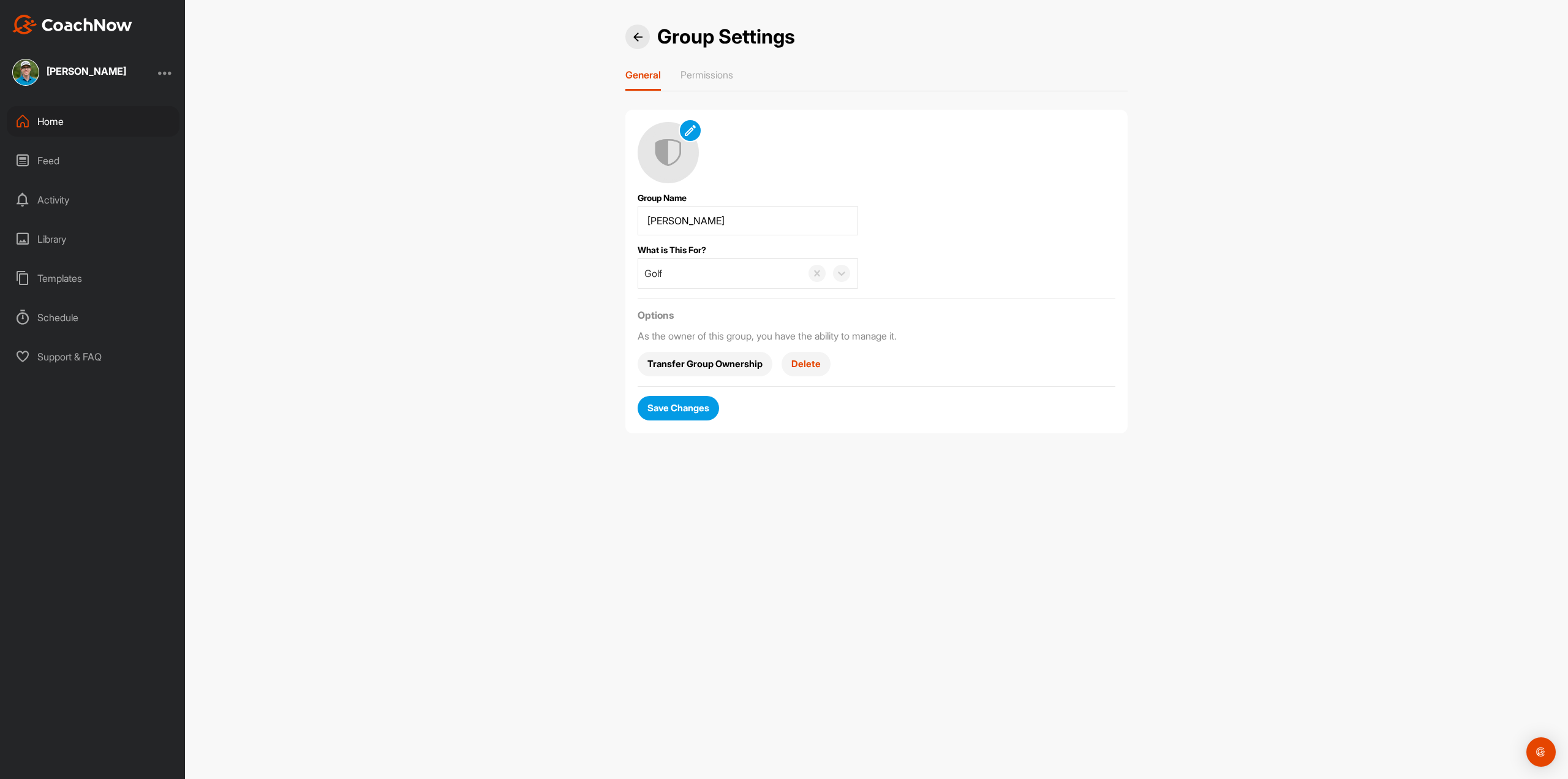
click at [726, 365] on span "Transfer Group Ownership" at bounding box center [705, 364] width 115 height 13
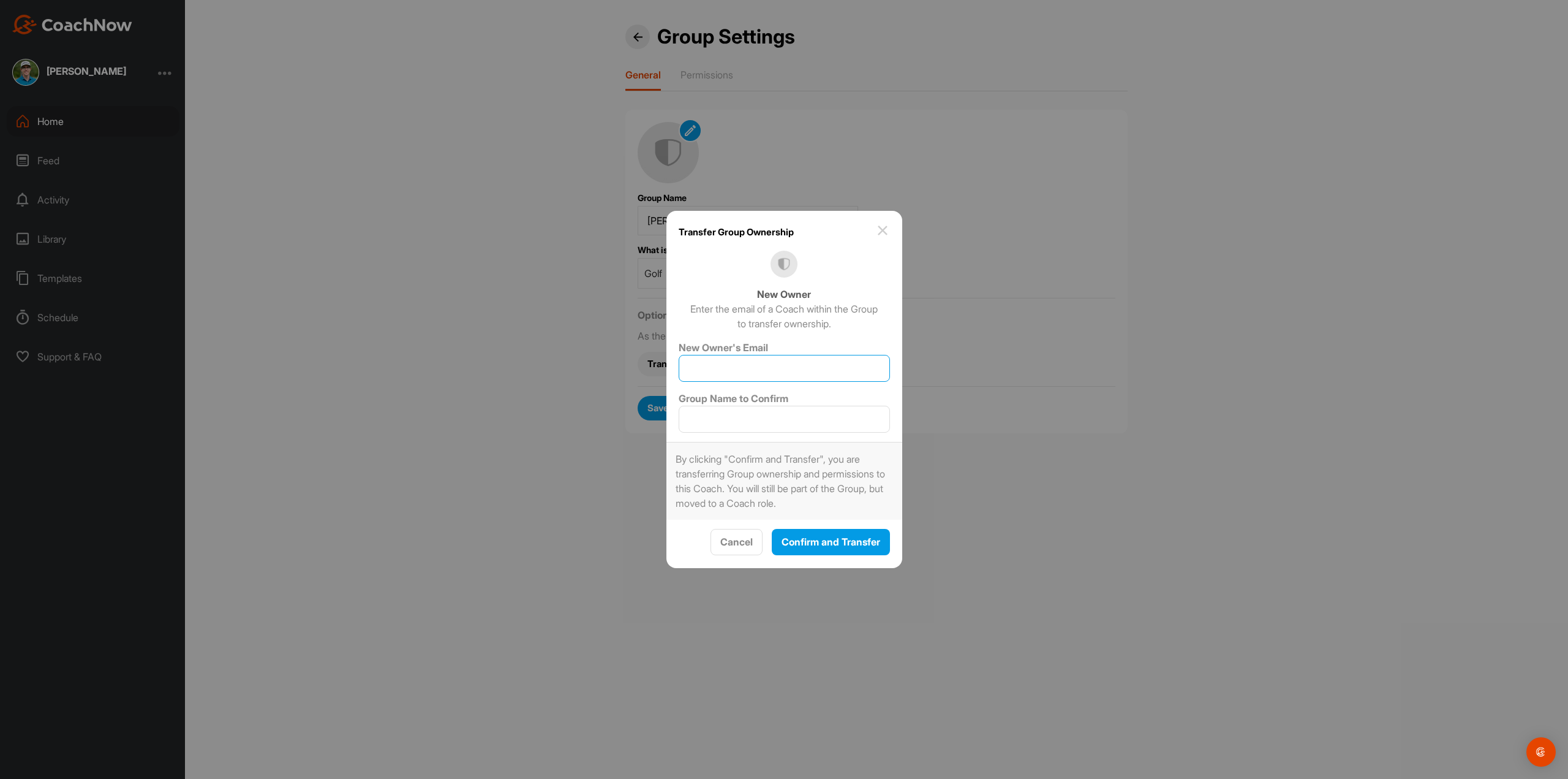
click at [726, 365] on input "New Owner's Email" at bounding box center [784, 368] width 211 height 27
type input "gb@"
click at [884, 237] on img at bounding box center [883, 230] width 15 height 15
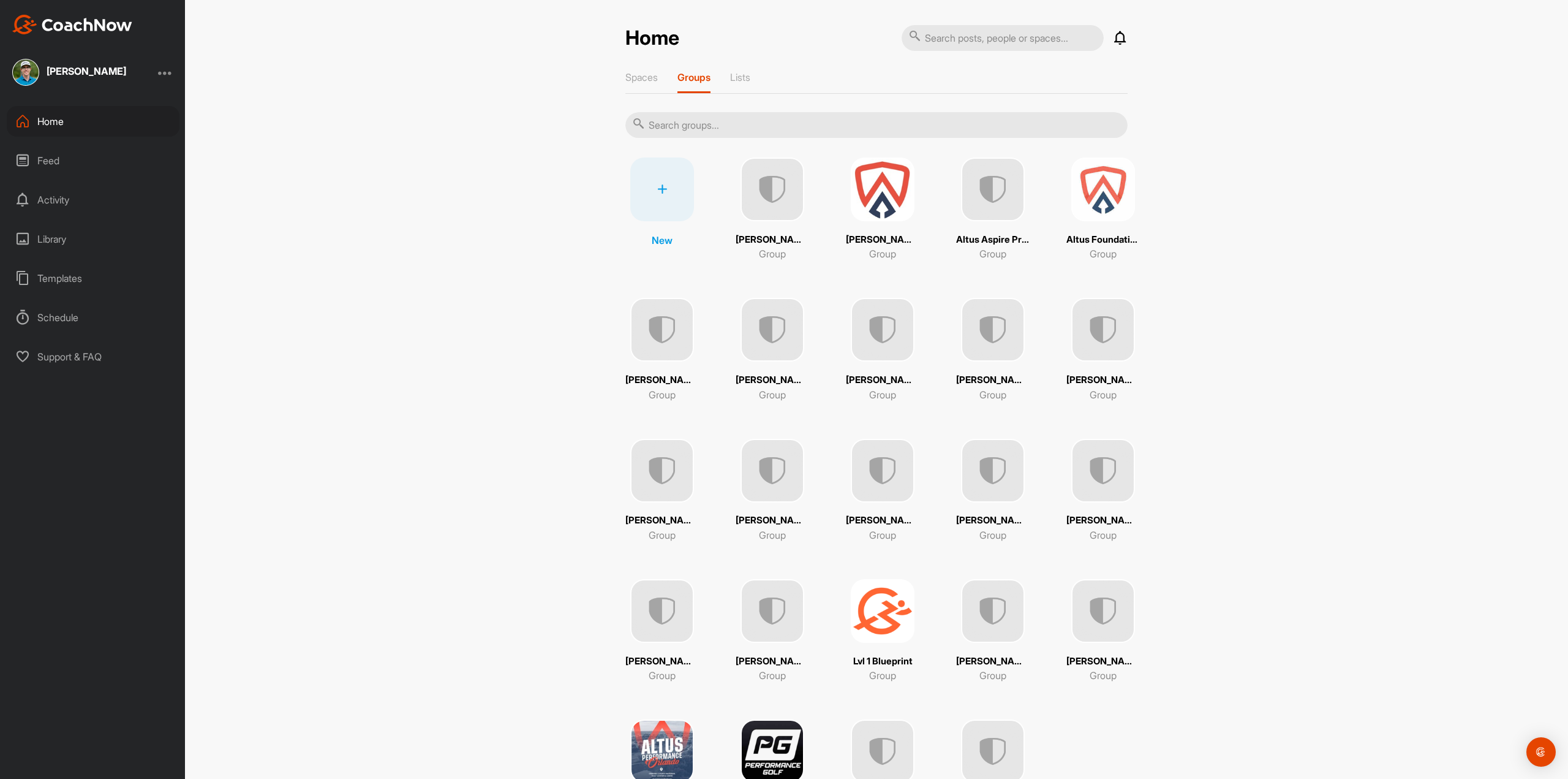
click at [1091, 483] on img at bounding box center [1103, 471] width 63 height 63
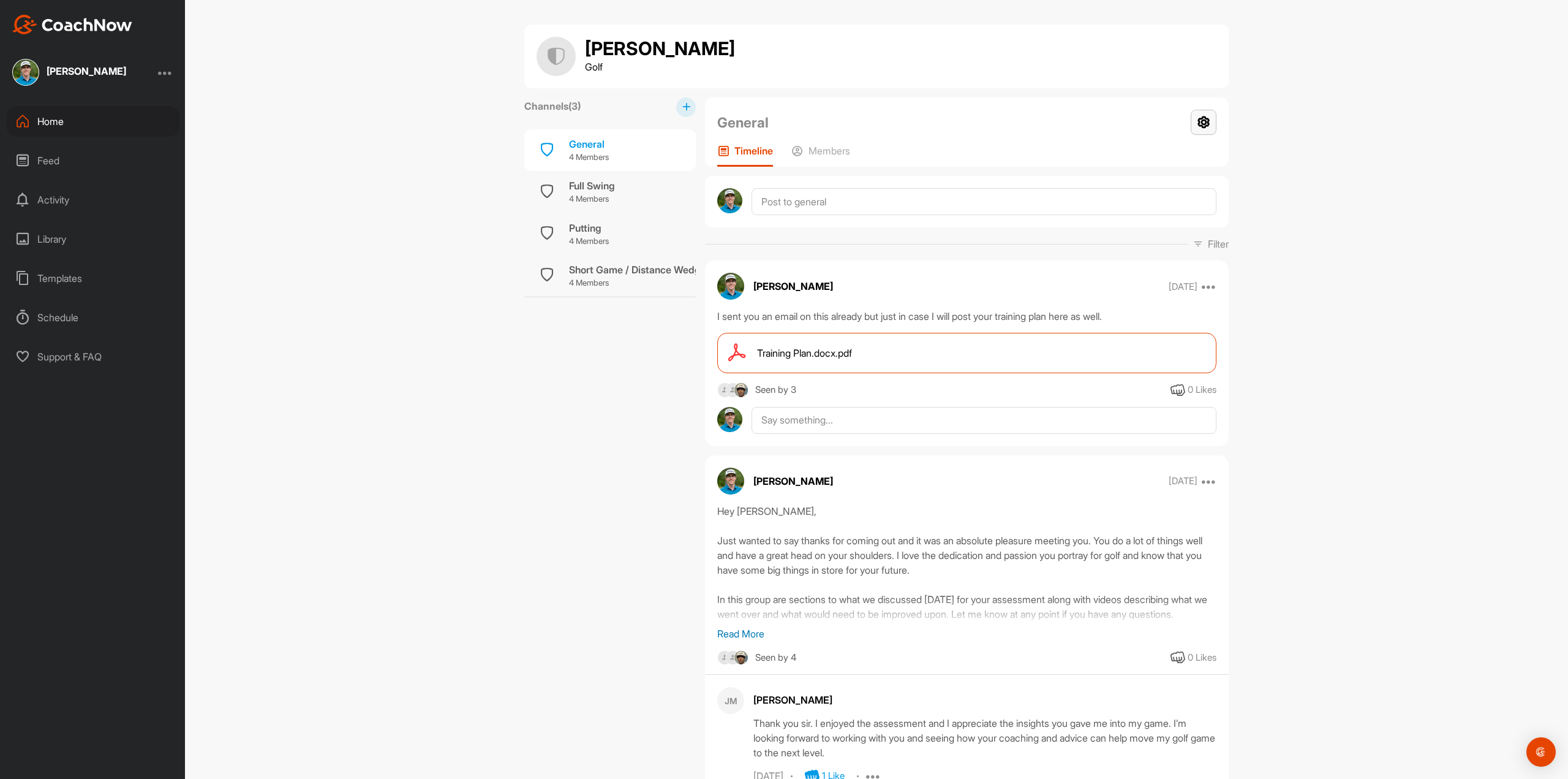
click at [1193, 134] on icon at bounding box center [1203, 122] width 26 height 25
click at [1164, 161] on li "Group Settings" at bounding box center [1167, 158] width 100 height 40
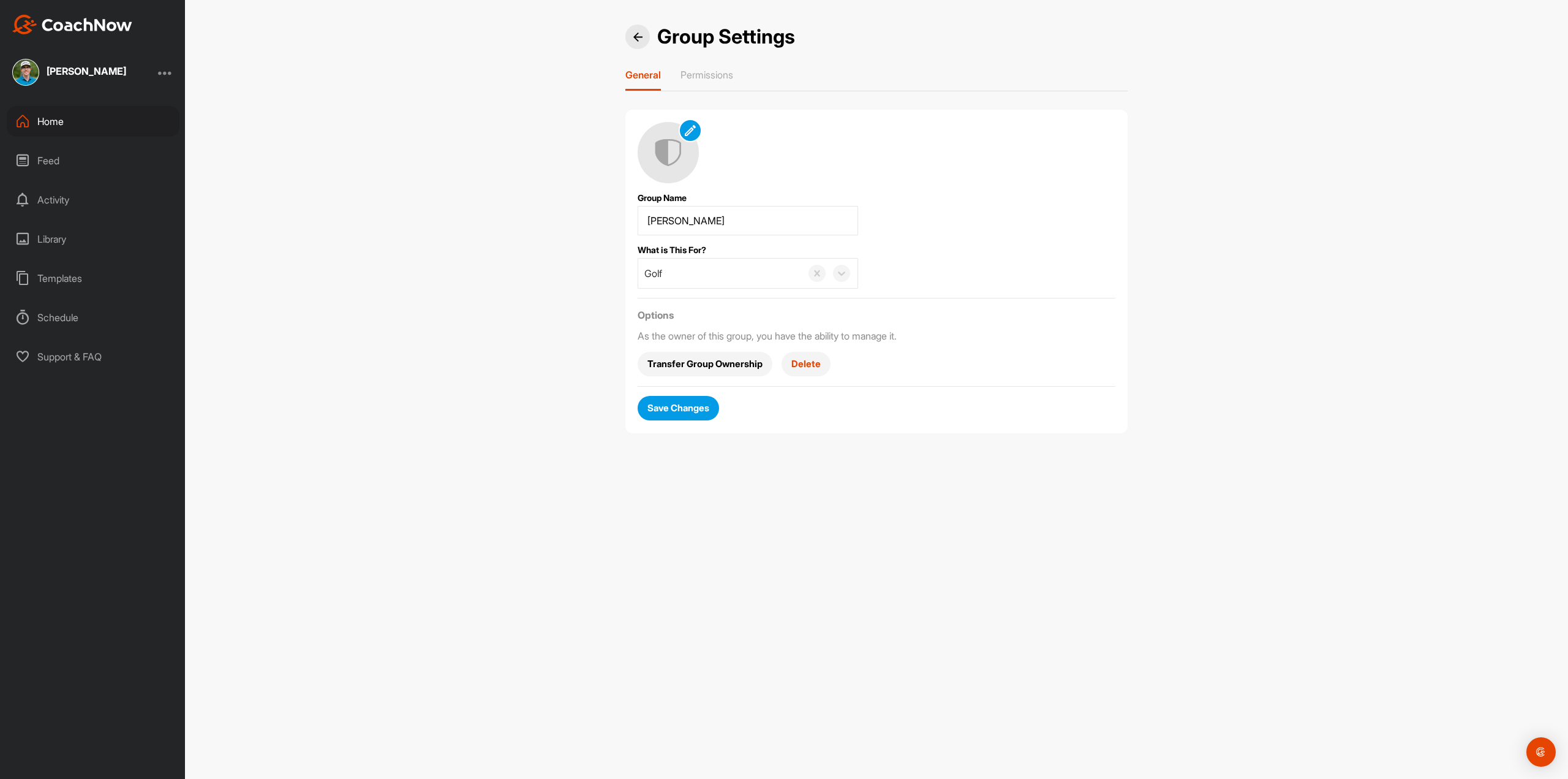
click at [686, 359] on span "Transfer Group Ownership" at bounding box center [705, 364] width 115 height 13
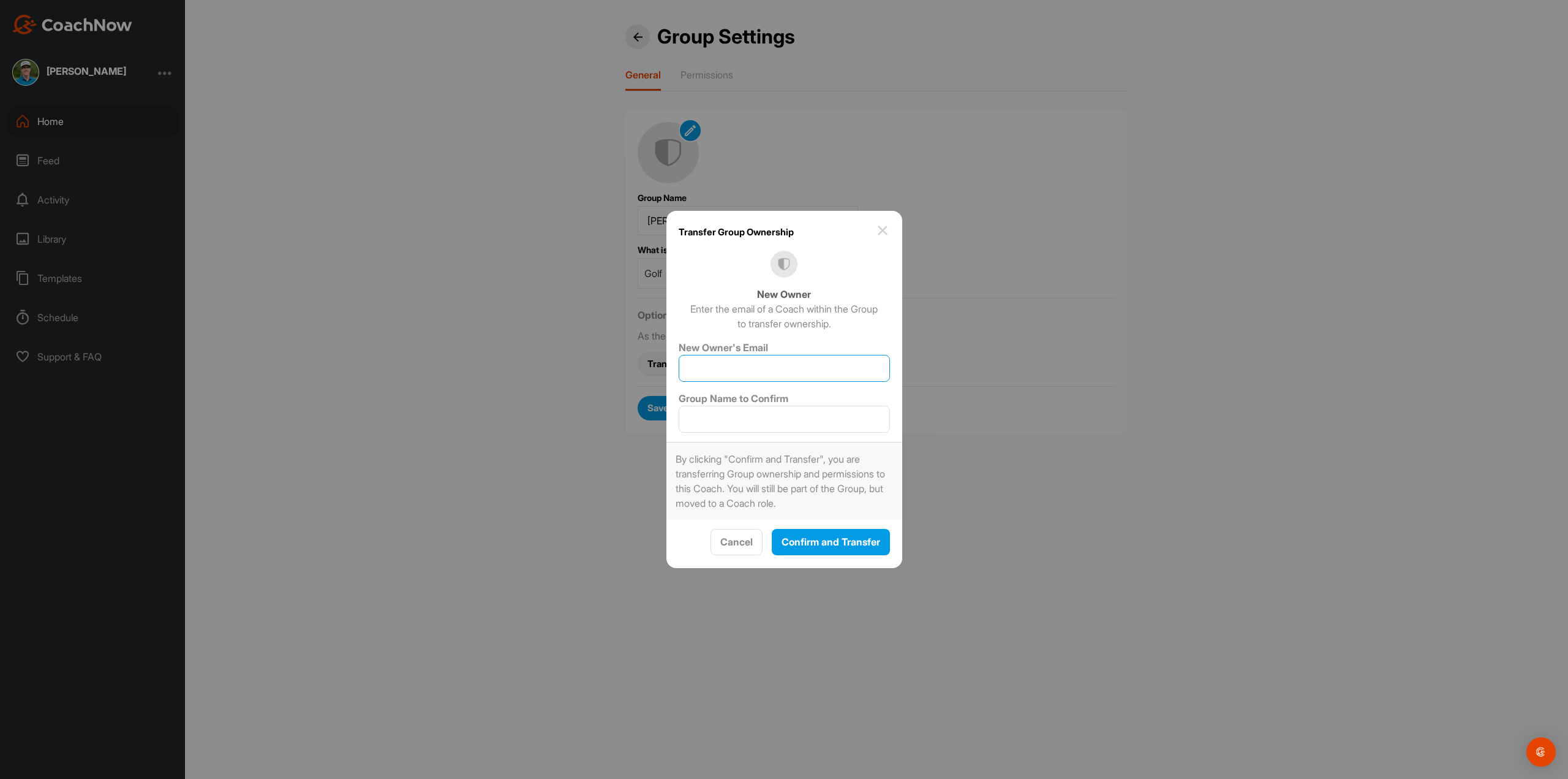
click at [721, 362] on input "New Owner's Email" at bounding box center [784, 368] width 211 height 27
type input "[EMAIL_ADDRESS][DOMAIN_NAME]"
type input "[PERSON_NAME]"
click at [824, 542] on span "Confirm and Transfer" at bounding box center [831, 541] width 99 height 12
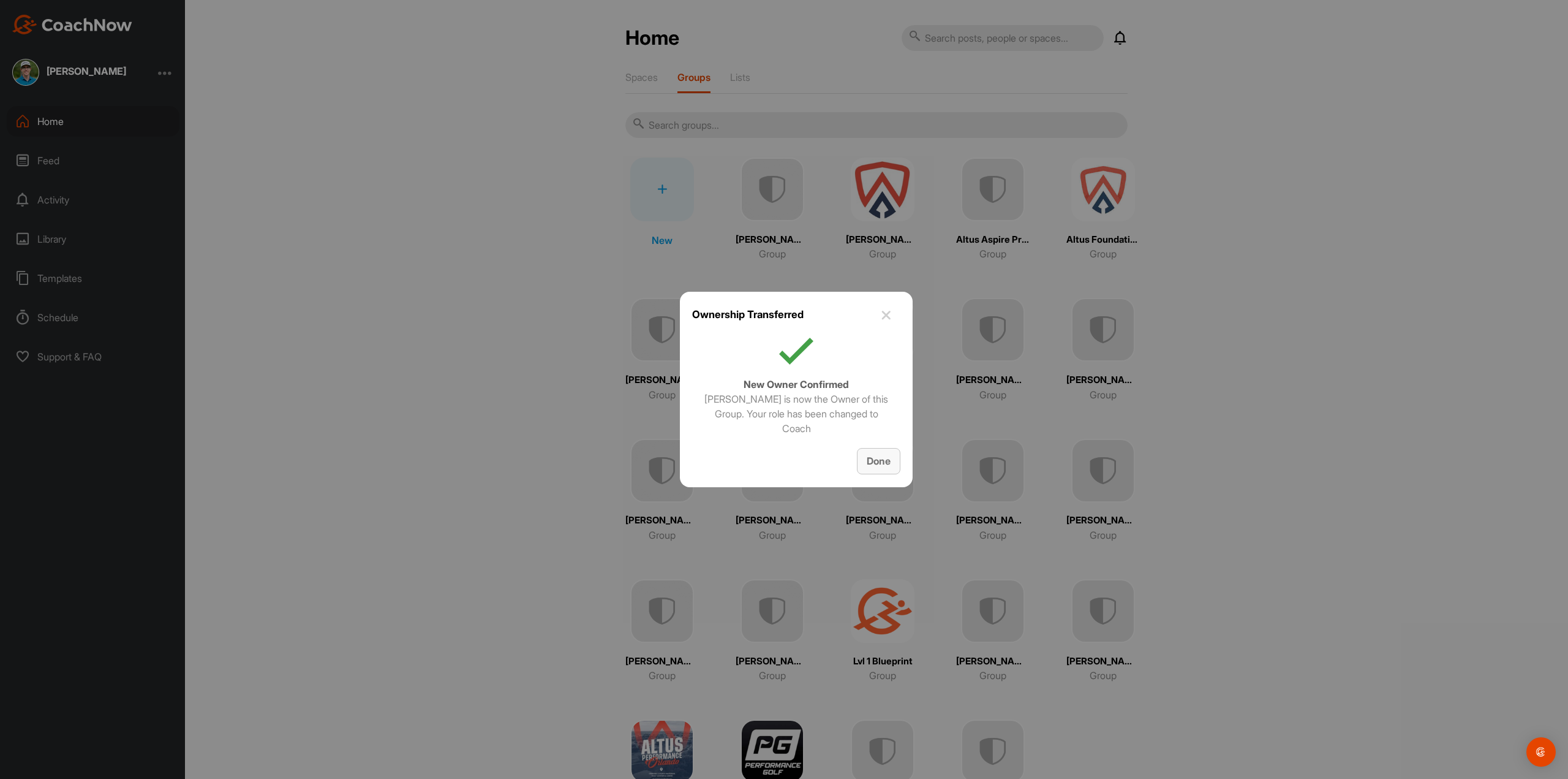
click at [875, 473] on button "Done" at bounding box center [879, 461] width 44 height 27
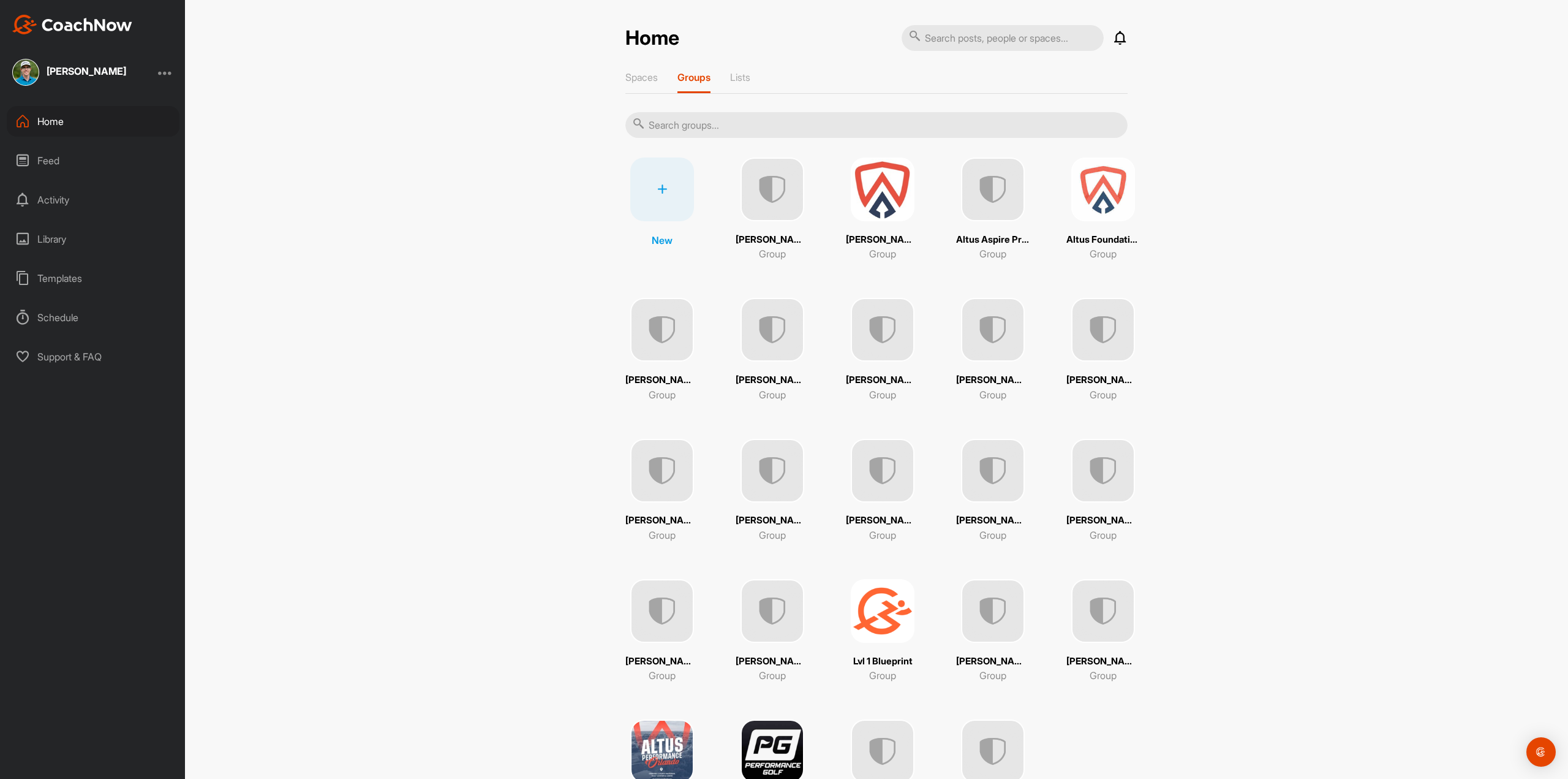
click at [892, 349] on img at bounding box center [883, 330] width 63 height 63
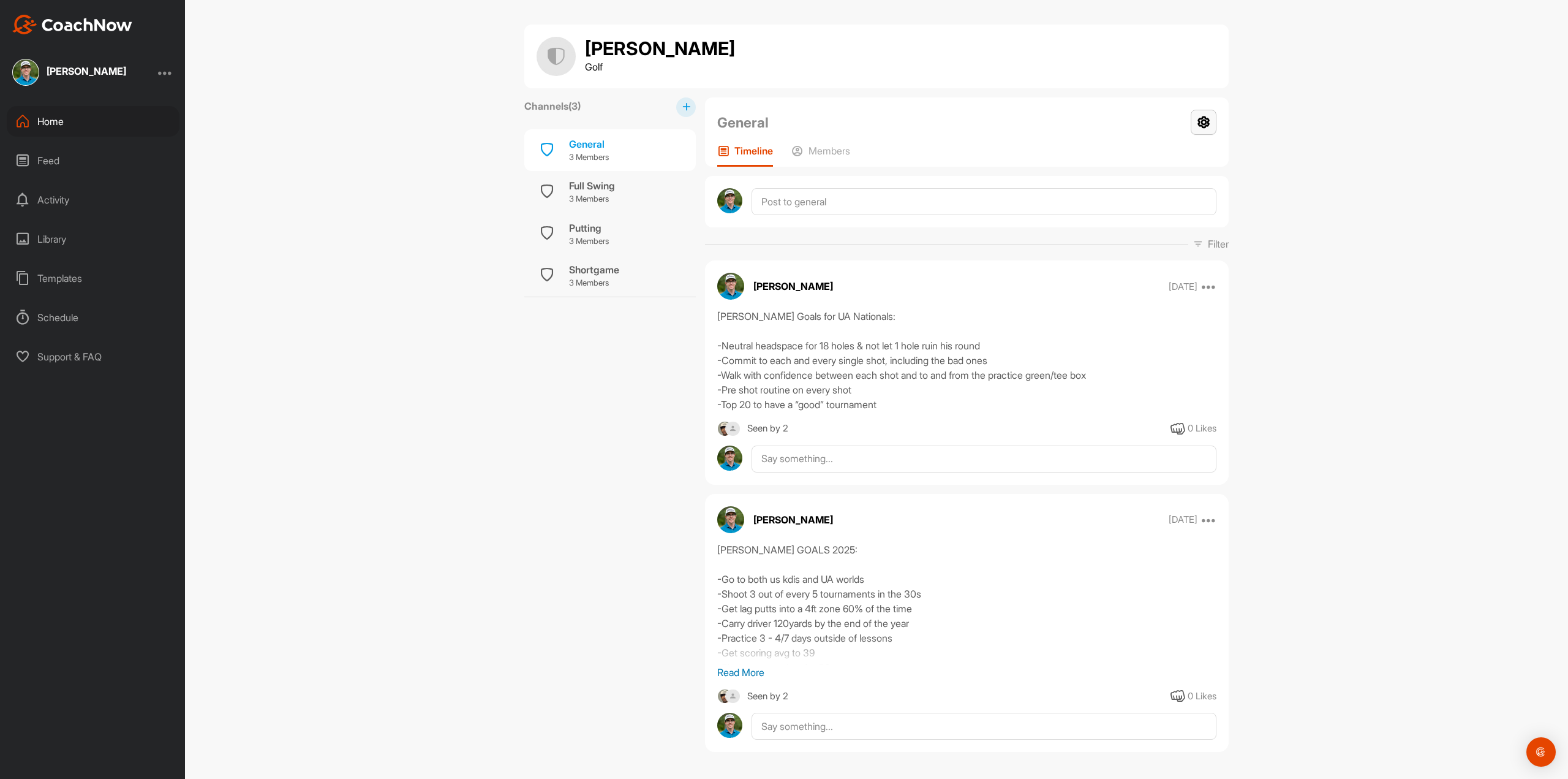
click at [1197, 123] on icon at bounding box center [1203, 122] width 26 height 25
click at [1177, 154] on li "Group Settings" at bounding box center [1167, 158] width 100 height 40
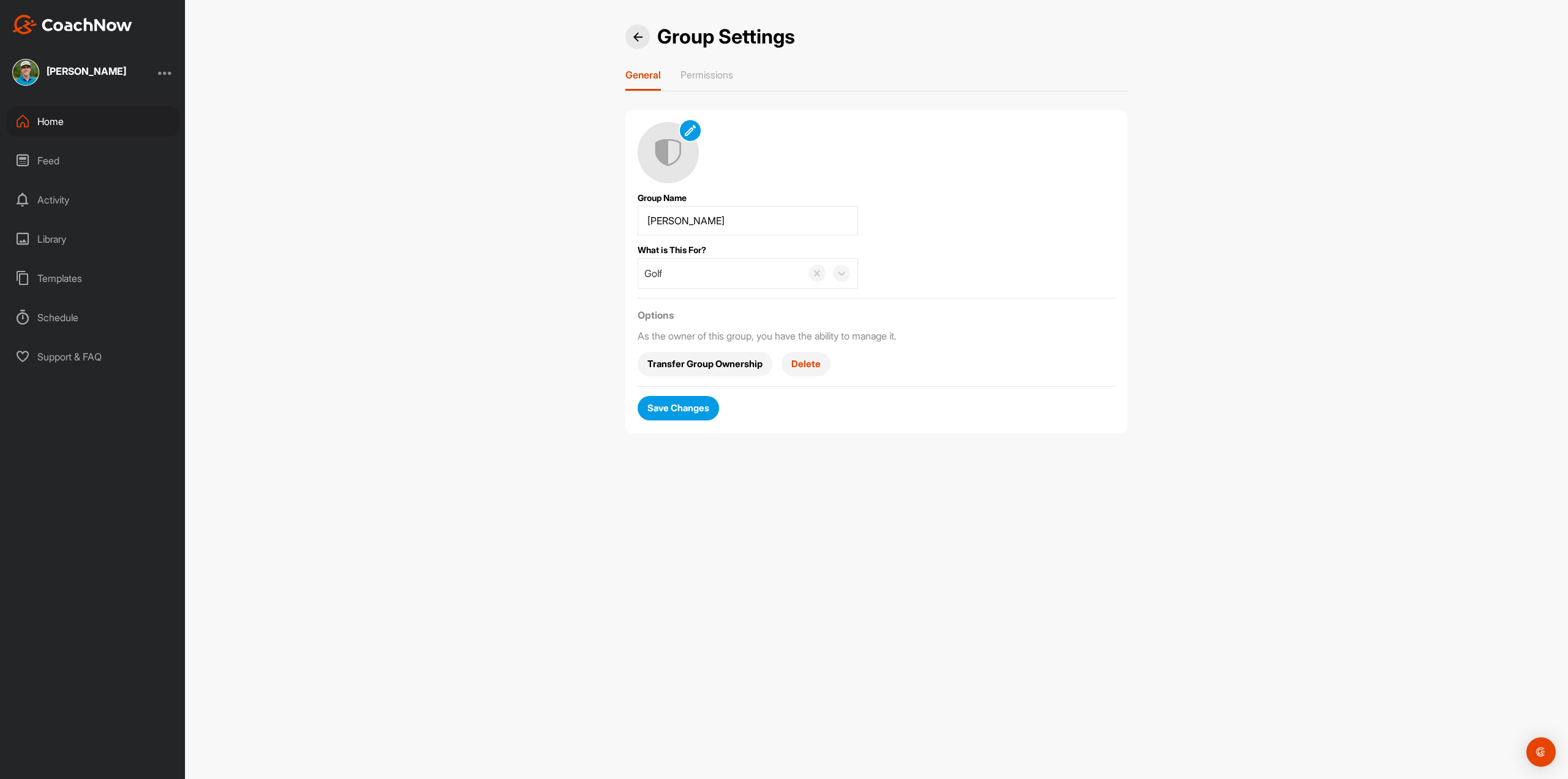
click at [682, 362] on span "Transfer Group Ownership" at bounding box center [705, 364] width 115 height 13
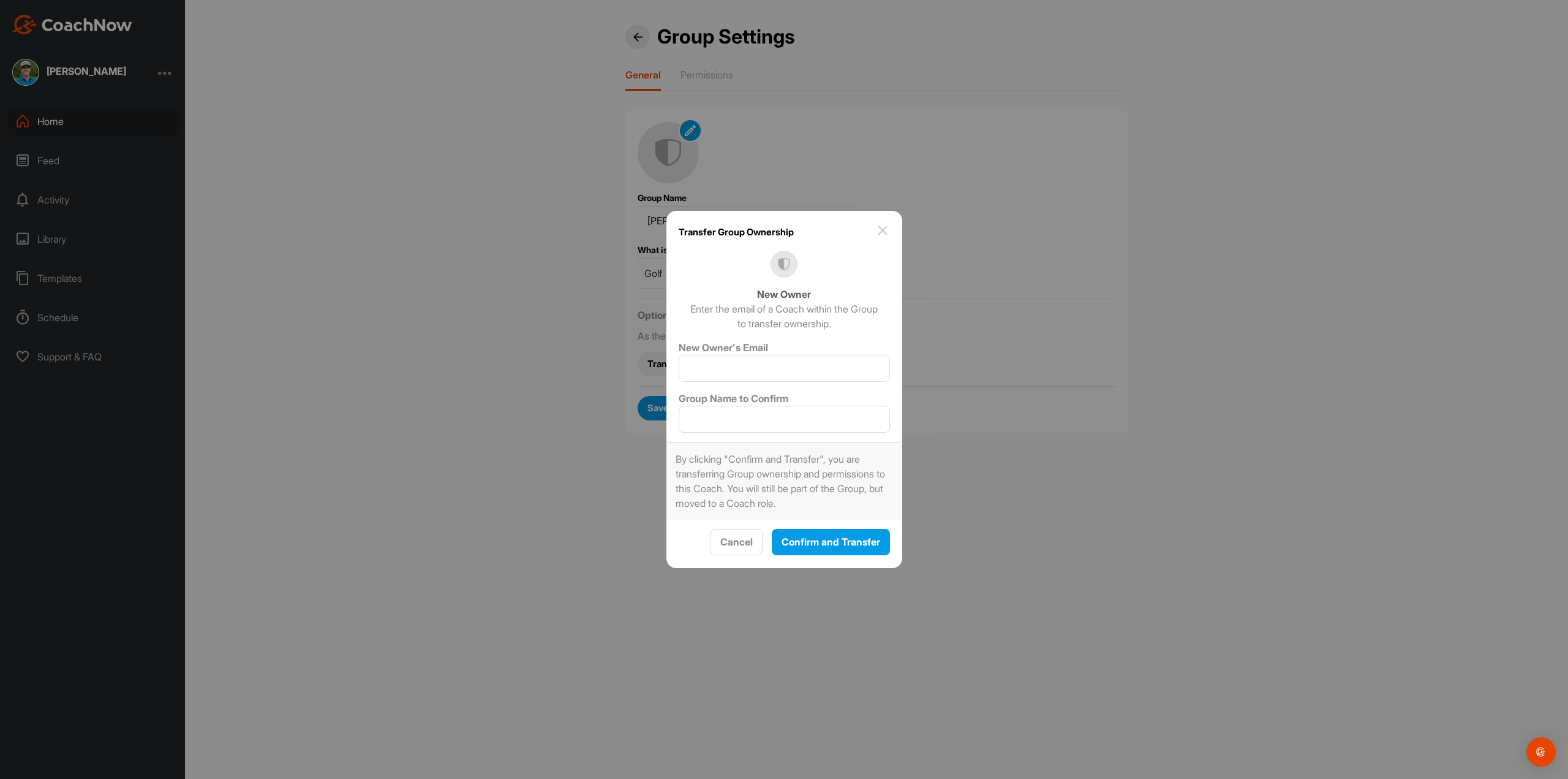
click at [728, 382] on div "Transfer Group Ownership New Owner Enter the email of a Coach within the Group …" at bounding box center [784, 390] width 236 height 357
click at [729, 379] on input "New Owner's Email" at bounding box center [784, 368] width 211 height 27
type input "[EMAIL_ADDRESS][DOMAIN_NAME]"
click at [775, 428] on input "Group Name to Confirm" at bounding box center [784, 418] width 211 height 27
type input "[PERSON_NAME]"
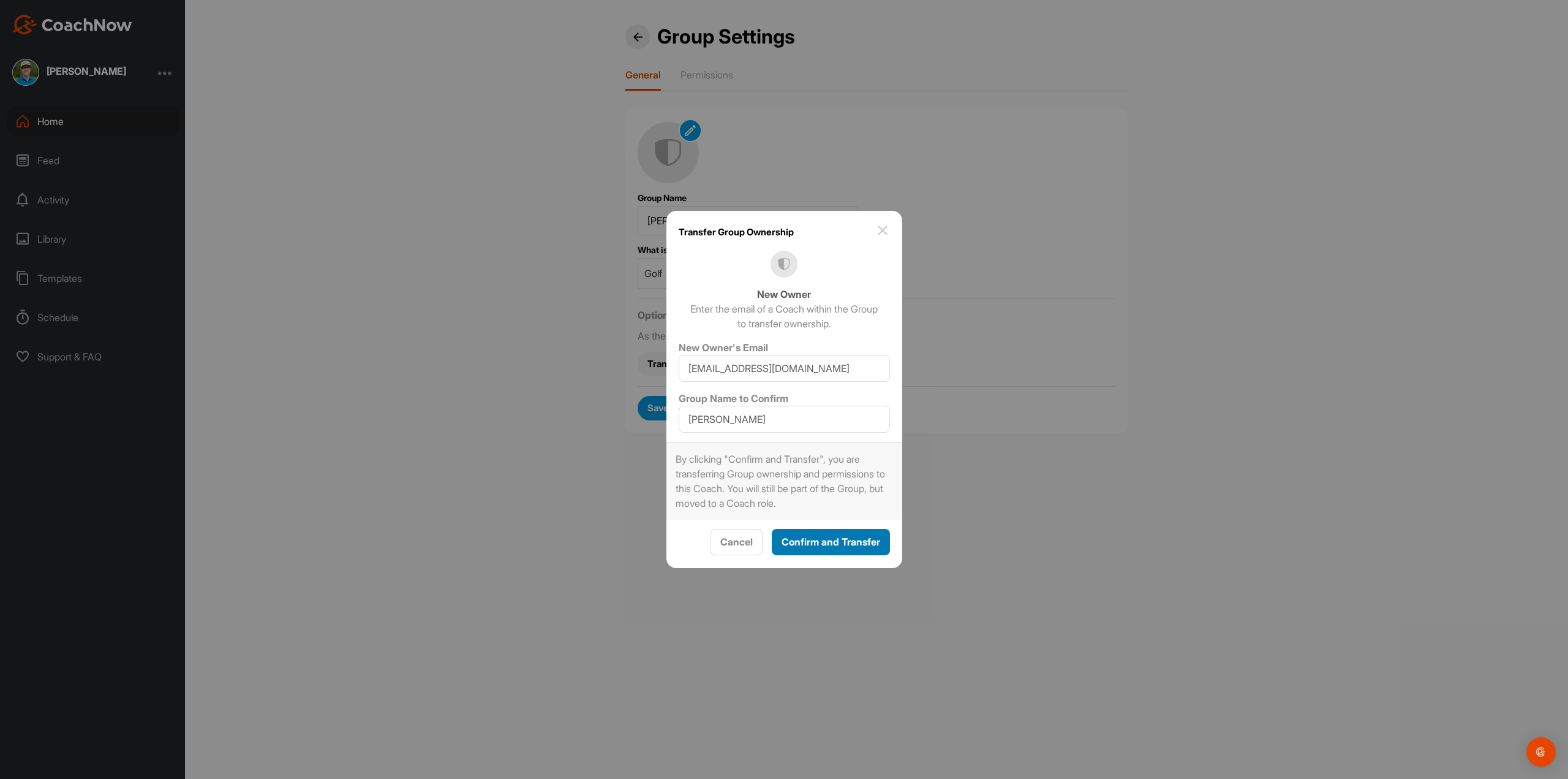
click at [790, 529] on button "Confirm and Transfer" at bounding box center [830, 542] width 118 height 27
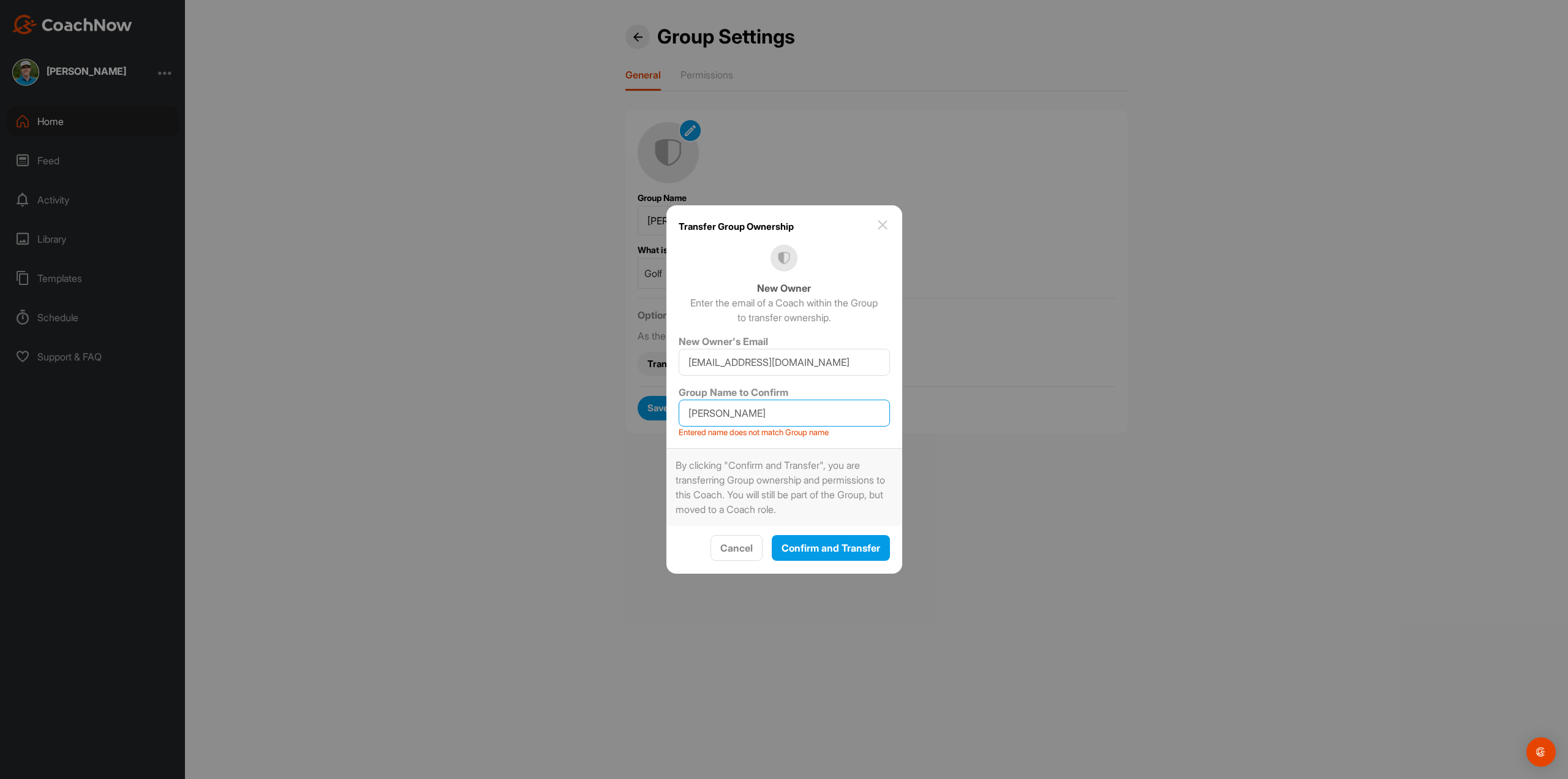
click at [792, 420] on input "[PERSON_NAME]" at bounding box center [784, 412] width 211 height 27
click at [824, 557] on button "Confirm and Transfer" at bounding box center [830, 548] width 118 height 27
click at [720, 545] on span "Cancel" at bounding box center [736, 548] width 33 height 12
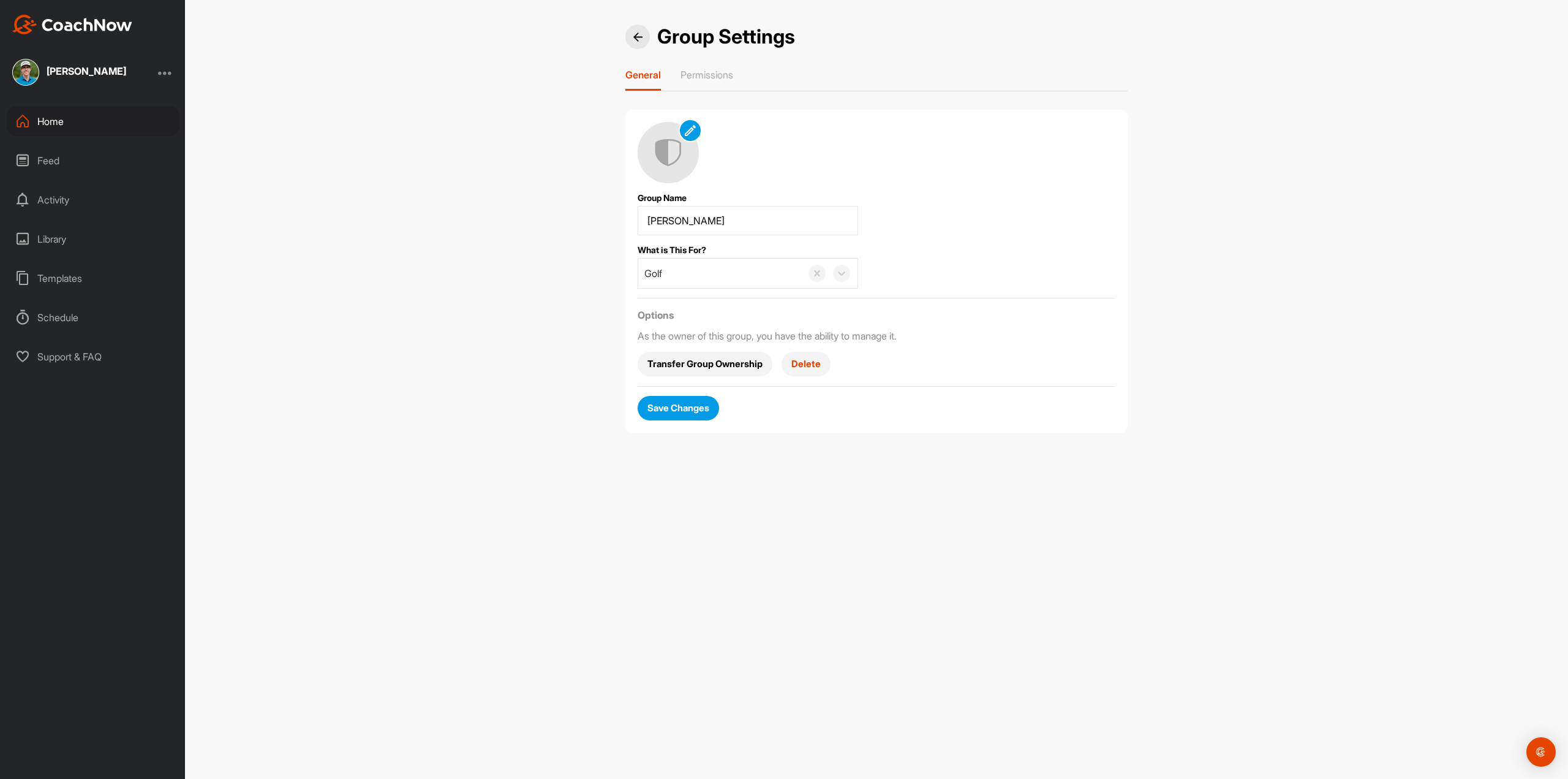
click at [684, 367] on span "Transfer Group Ownership" at bounding box center [705, 364] width 115 height 13
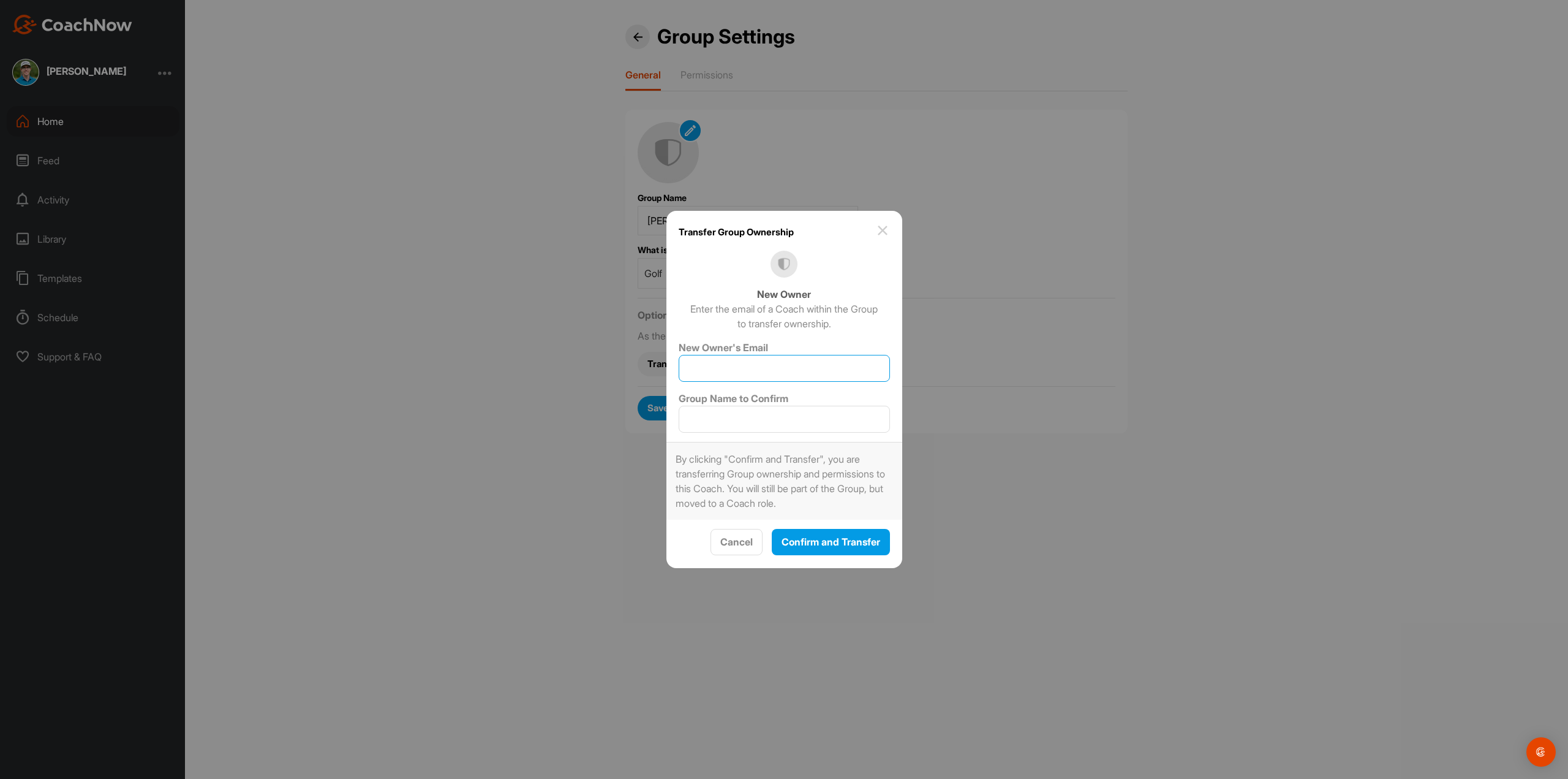
click at [698, 368] on input "New Owner's Email" at bounding box center [784, 368] width 211 height 27
type input "[EMAIL_ADDRESS][DOMAIN_NAME]"
click at [772, 417] on input "Group Name to Confirm" at bounding box center [784, 418] width 211 height 27
type input "[PERSON_NAME]"
click at [826, 529] on button "Confirm and Transfer" at bounding box center [830, 542] width 118 height 27
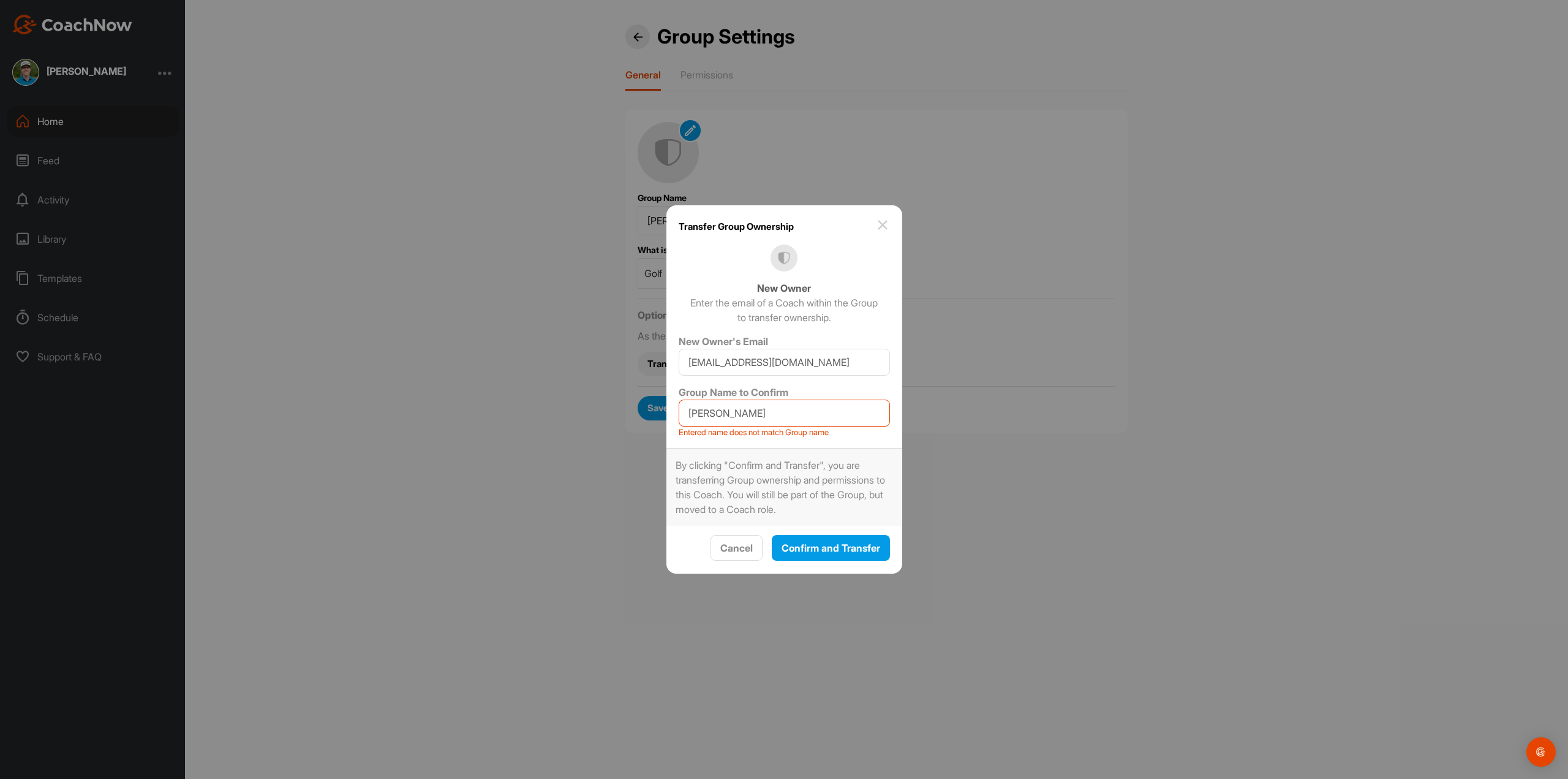
click at [1018, 516] on div at bounding box center [784, 390] width 1568 height 779
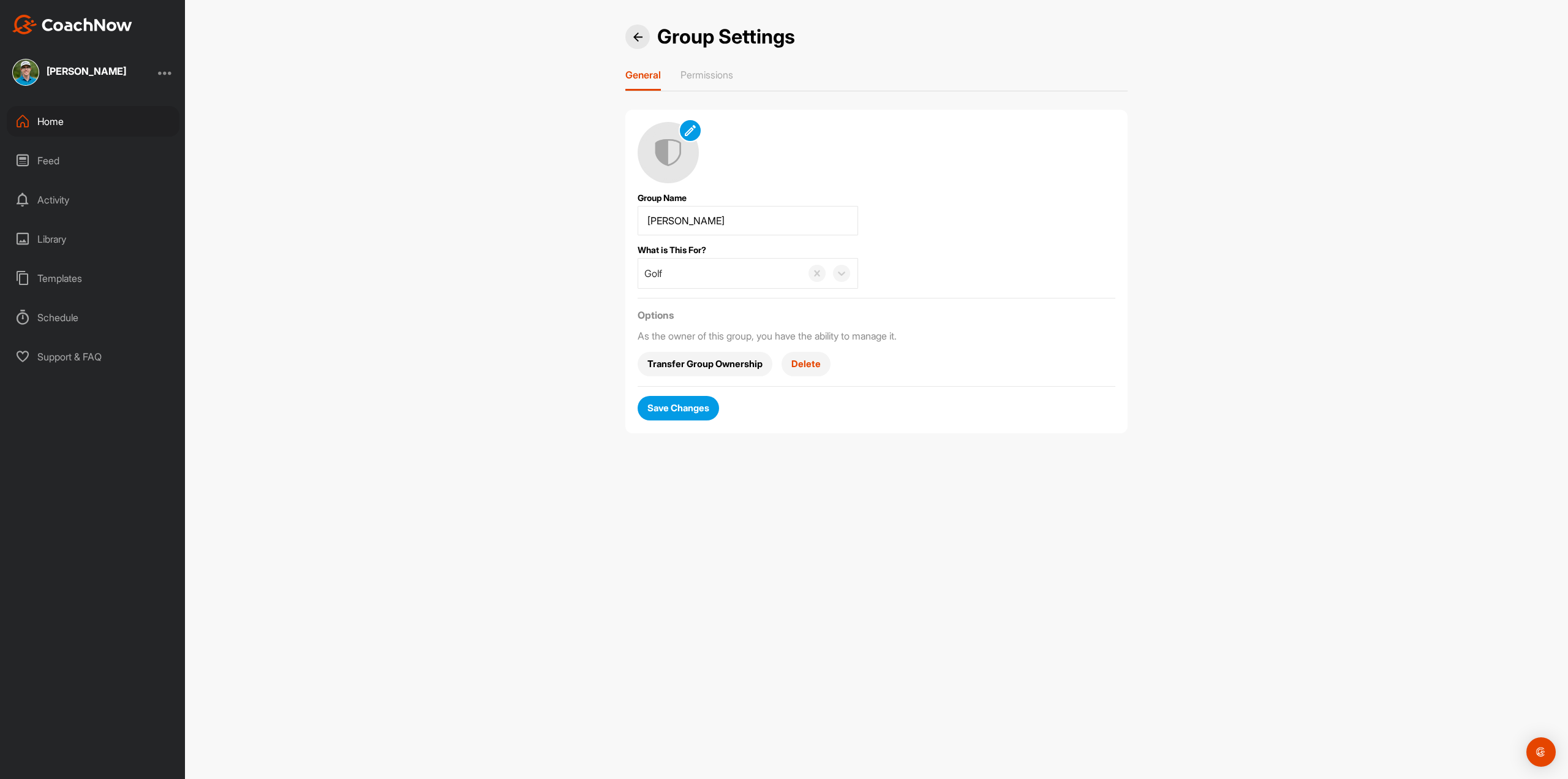
click at [722, 358] on span "Transfer Group Ownership" at bounding box center [705, 364] width 115 height 13
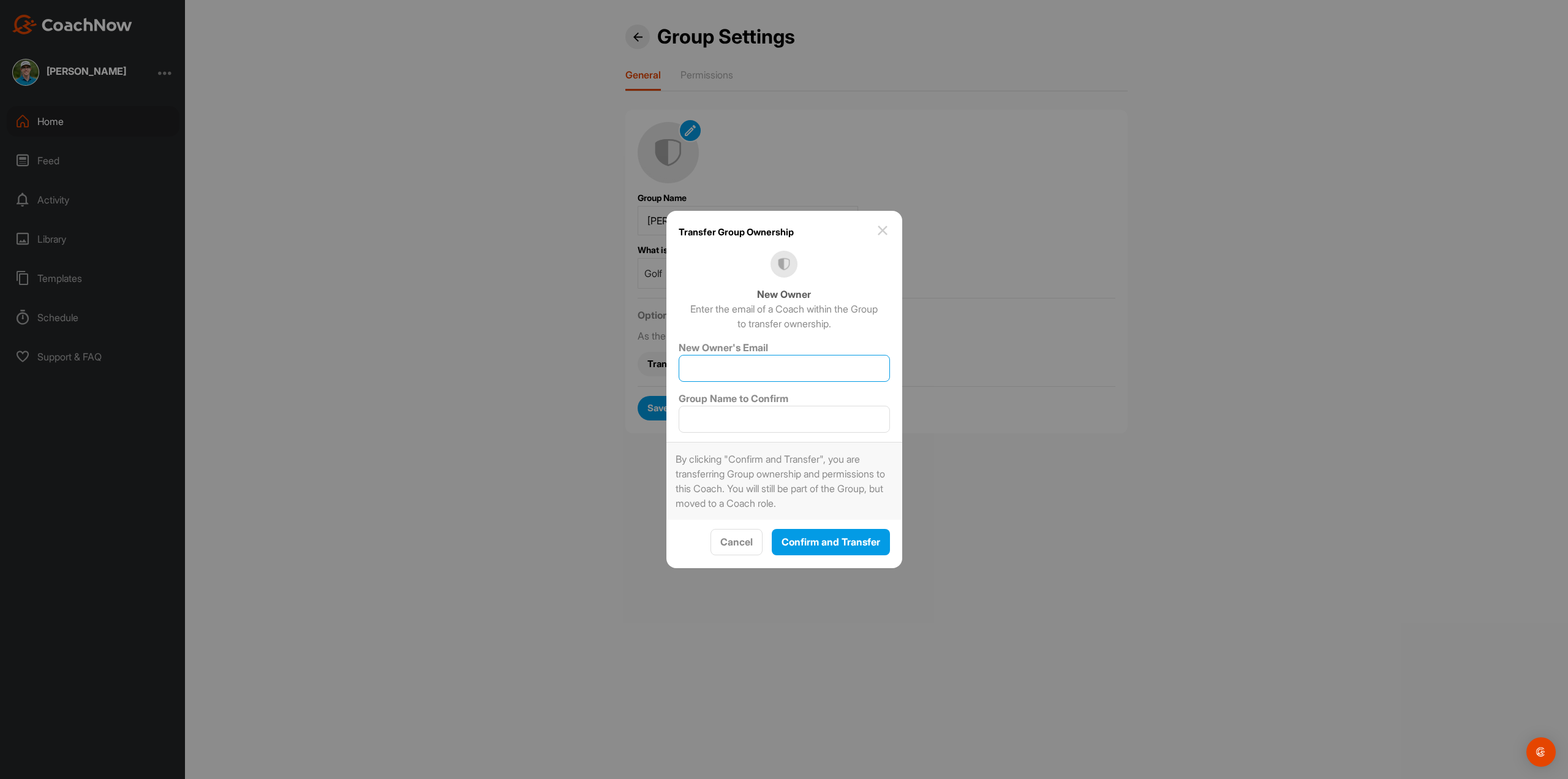
click at [809, 366] on input "New Owner's Email" at bounding box center [784, 368] width 211 height 27
type input "[EMAIL_ADDRESS][DOMAIN_NAME]"
click at [781, 422] on input "Group Name to Confirm" at bounding box center [784, 418] width 211 height 27
type input "[PERSON_NAME]"
click at [815, 545] on span "Confirm and Transfer" at bounding box center [831, 541] width 99 height 12
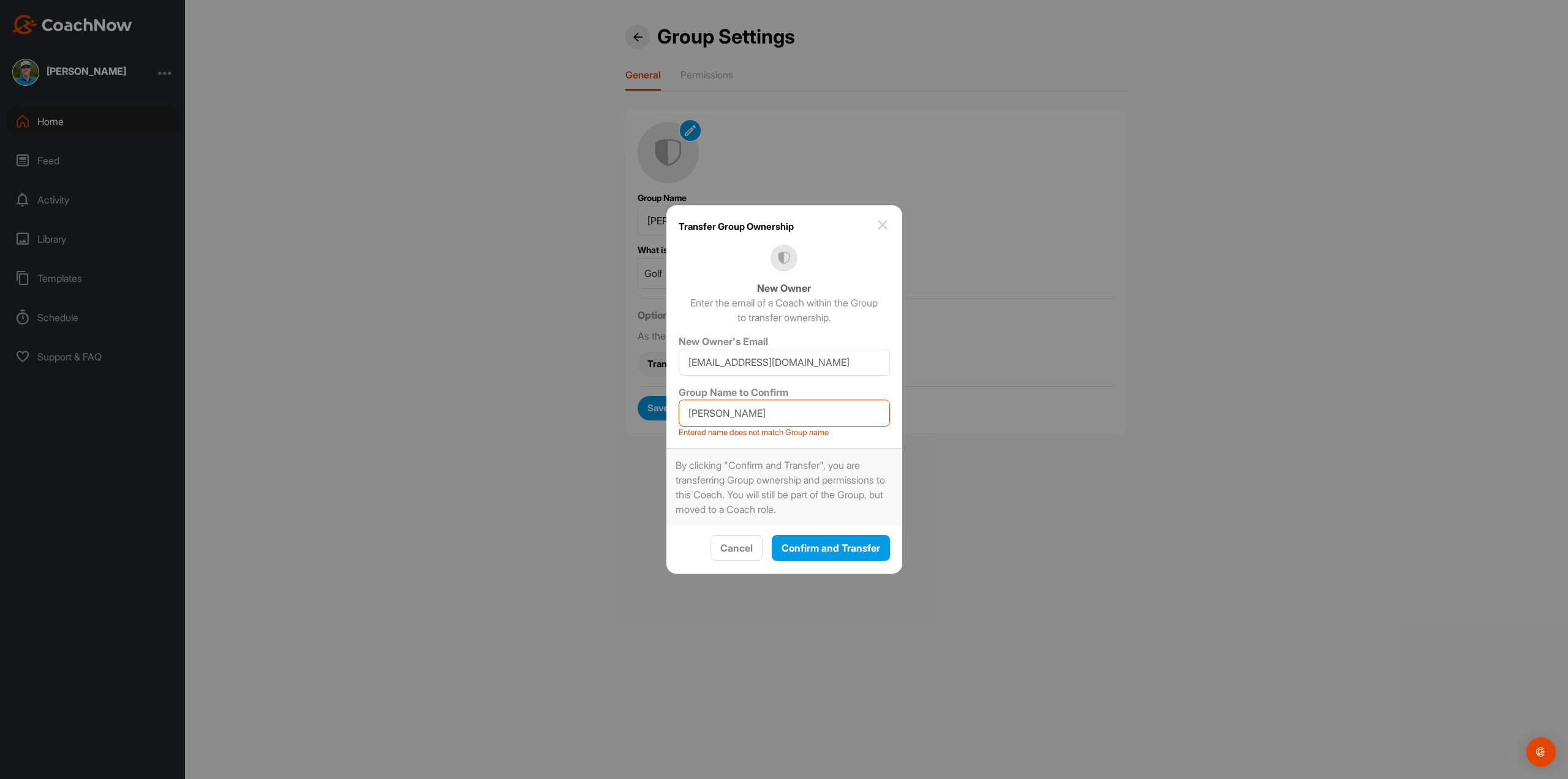
click at [587, 173] on div at bounding box center [784, 390] width 1568 height 779
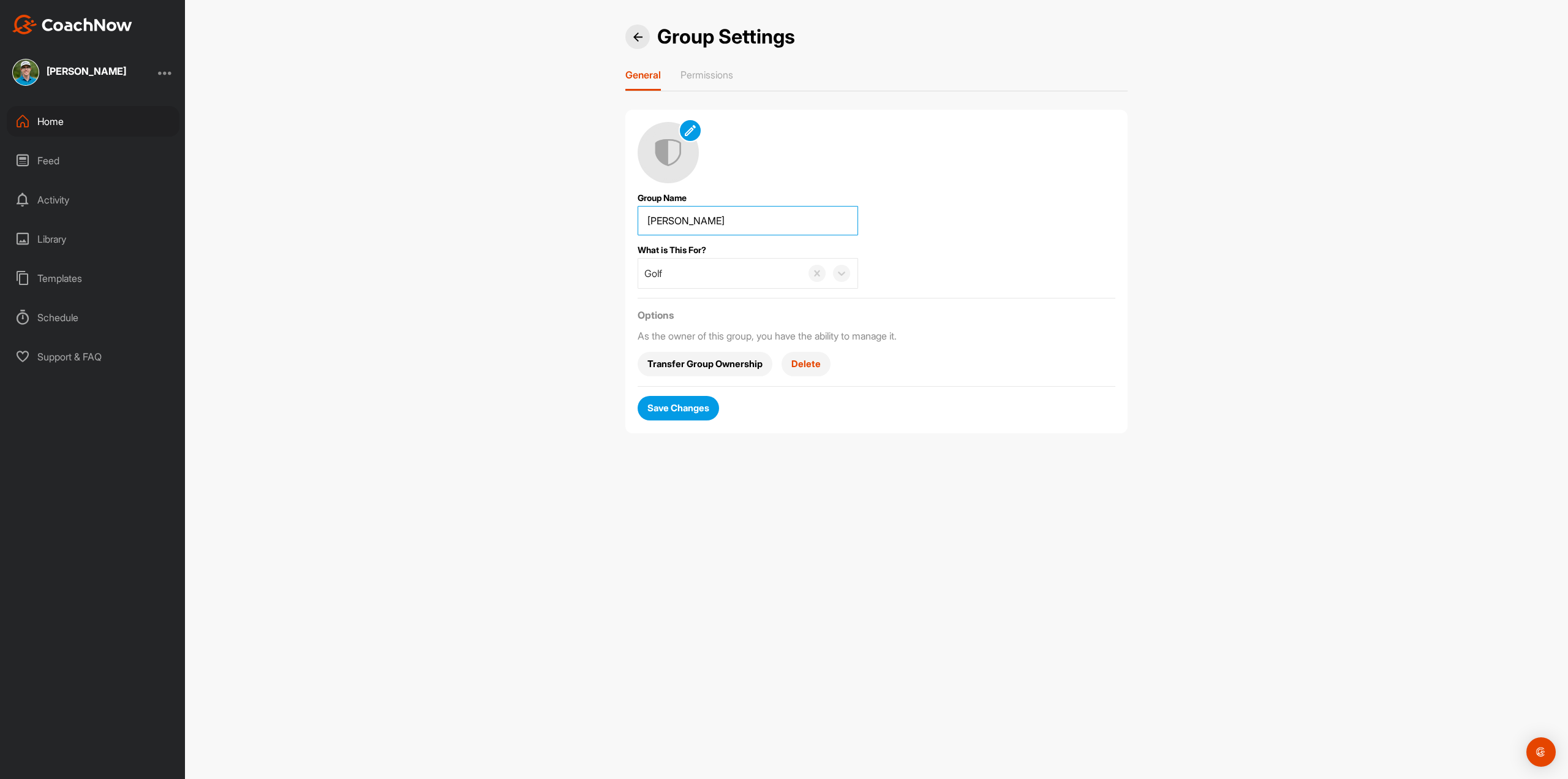
click at [733, 220] on input "Group Name" at bounding box center [748, 221] width 221 height 30
type input "[PERSON_NAME]"
click at [787, 442] on div "Group Settings General Permissions Group Name Cameron Steele What is This For? …" at bounding box center [877, 234] width 527 height 418
click at [726, 377] on div "Group Name Cameron Steele What is This For? Golf Options As the owner of this g…" at bounding box center [877, 272] width 477 height 299
click at [727, 365] on span "Transfer Group Ownership" at bounding box center [705, 364] width 115 height 13
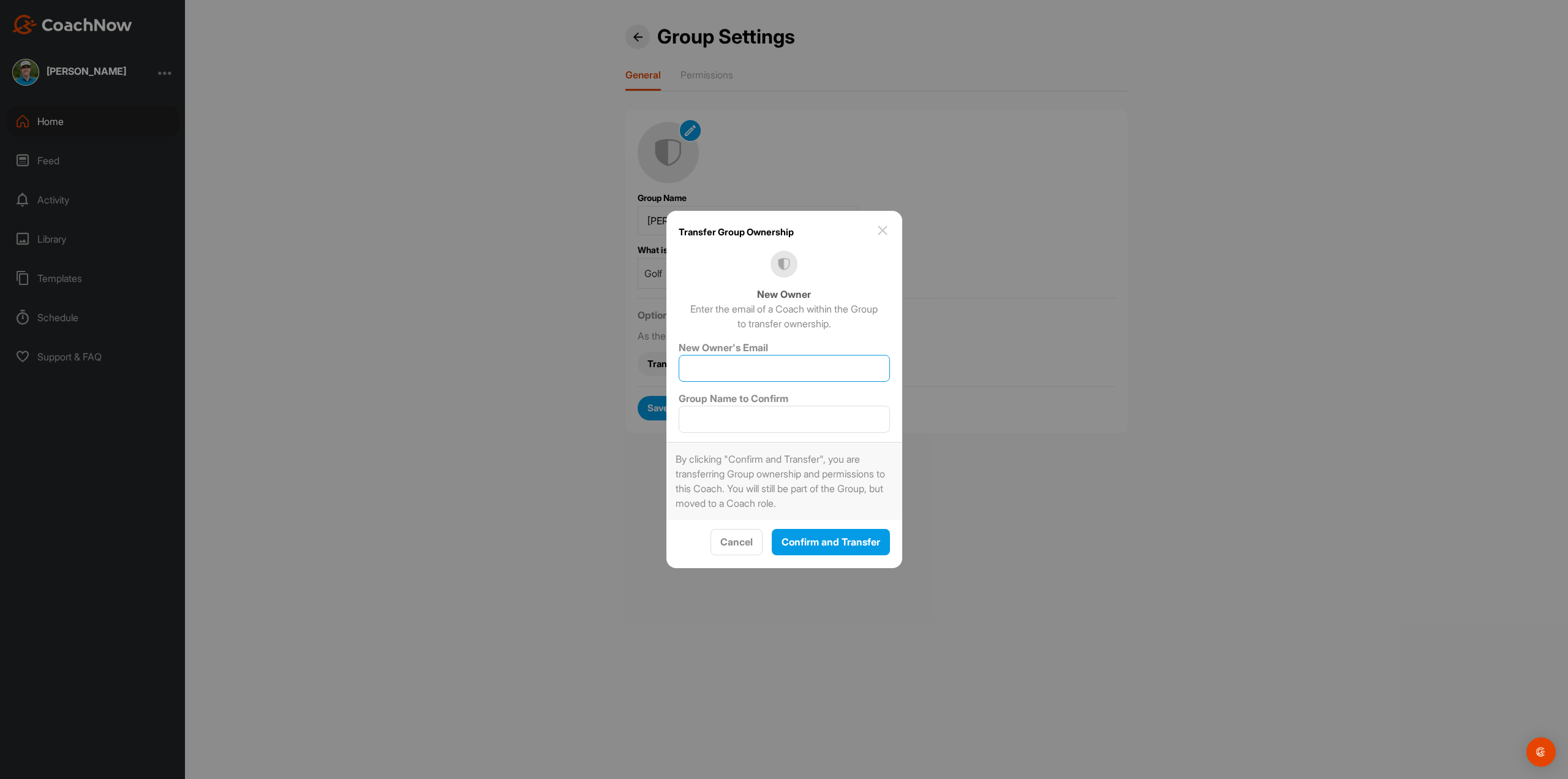
click at [741, 372] on input "New Owner's Email" at bounding box center [784, 368] width 211 height 27
type input "="
drag, startPoint x: 729, startPoint y: 365, endPoint x: 632, endPoint y: 371, distance: 97.2
click at [632, 371] on div "Transfer Group Ownership New Owner Enter the email of a Coach within the Group …" at bounding box center [784, 390] width 1568 height 779
paste input "# Deadsail - Frost - 2025-08-26 08:17 - US/Stormrage # SimC Addon 11.2.0-alpha0…"
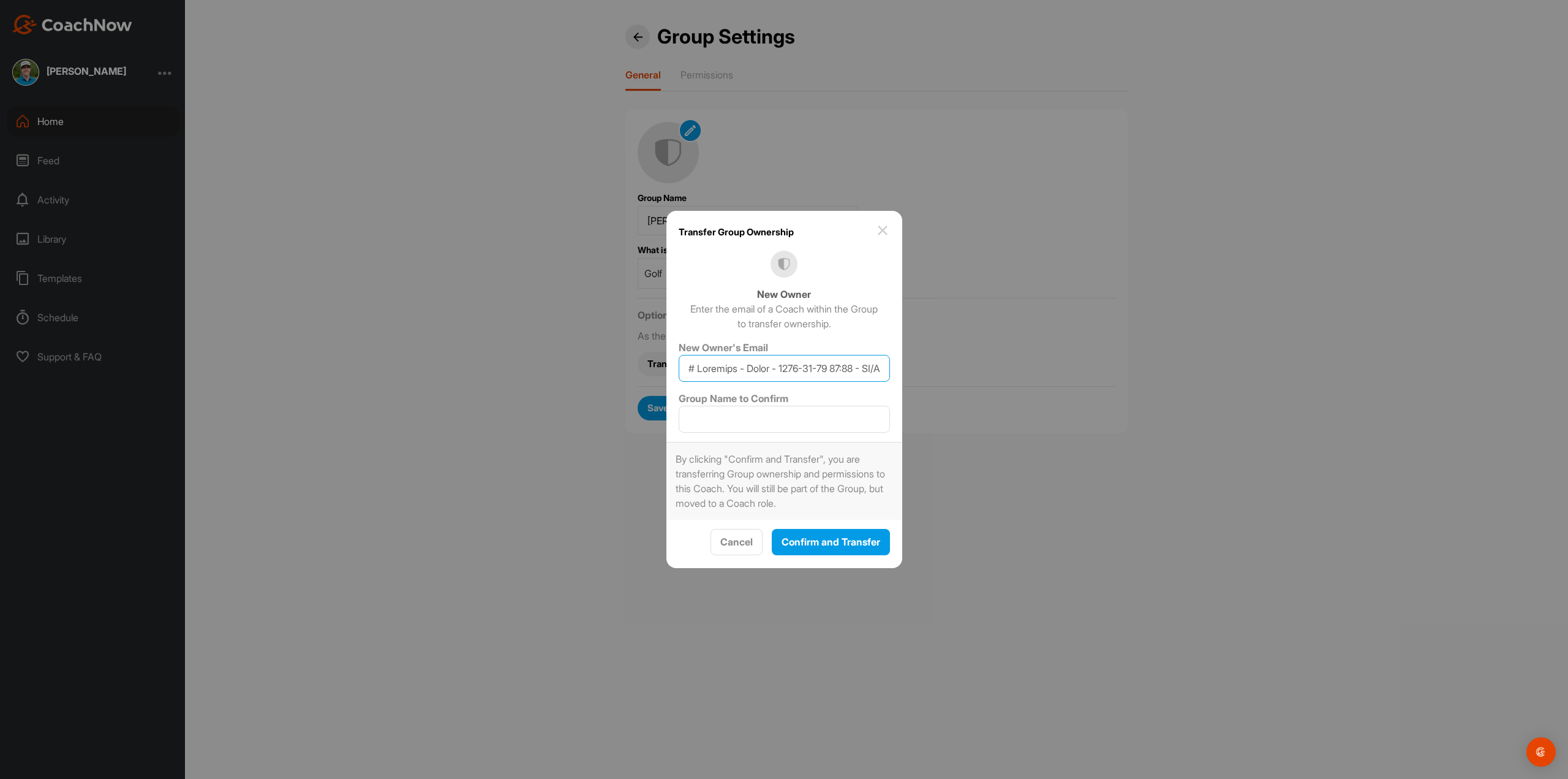
scroll to position [0, 37456]
type input "# Deadsail - Frost - 2025-08-26 08:17 - US/Stormrage # SimC Addon 11.2.0-alpha0…"
click at [757, 426] on input "Group Name to Confirm" at bounding box center [784, 418] width 211 height 27
click at [687, 370] on input "New Owner's Email" at bounding box center [784, 368] width 211 height 27
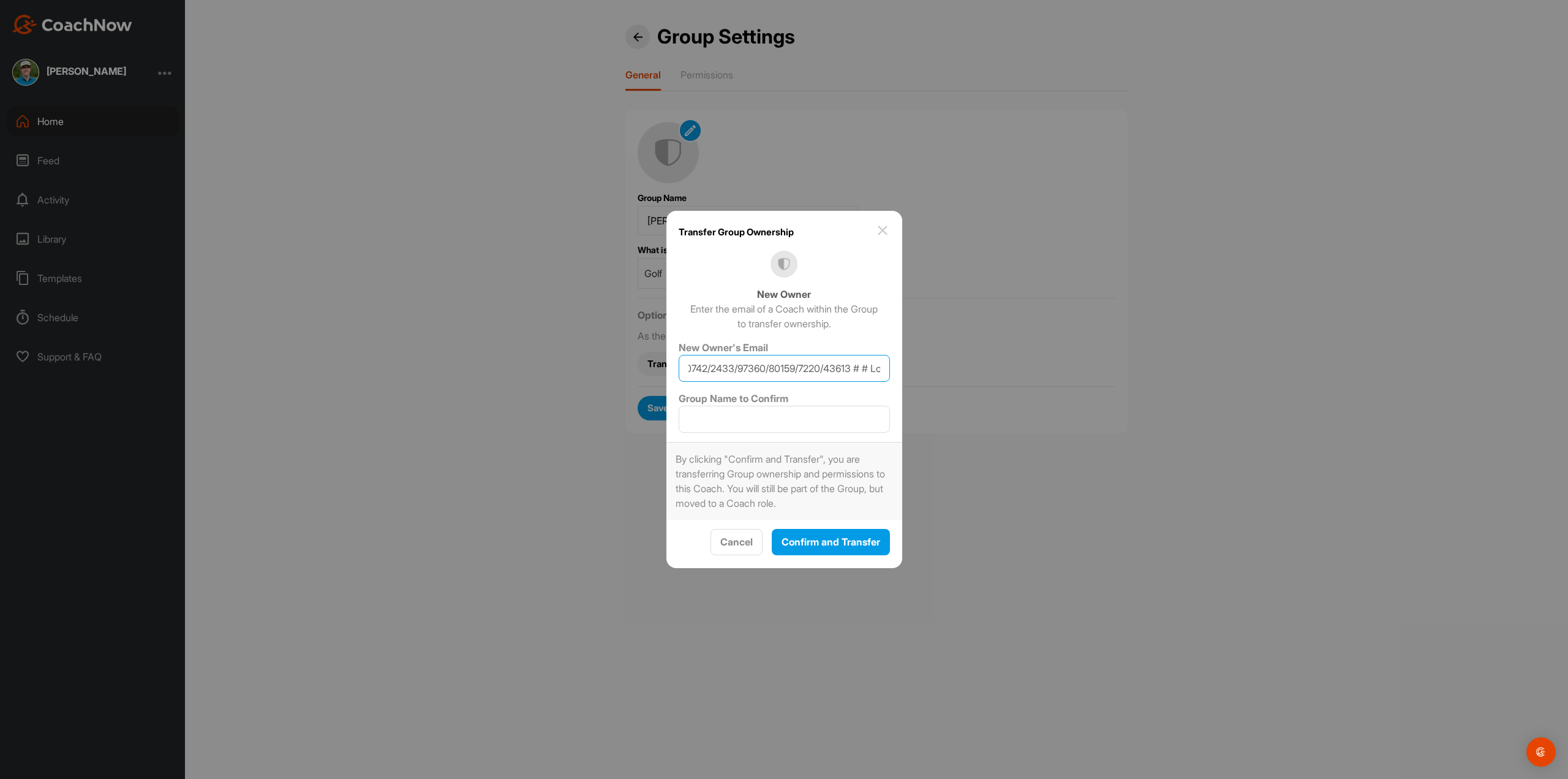
scroll to position [0, 37456]
drag, startPoint x: 683, startPoint y: 370, endPoint x: 1295, endPoint y: 420, distance: 614.0
click at [1295, 420] on div "Transfer Group Ownership New Owner Enter the email of a Coach within the Group …" at bounding box center [784, 390] width 1568 height 779
type input "[EMAIL_ADDRESS][DOMAIN_NAME]"
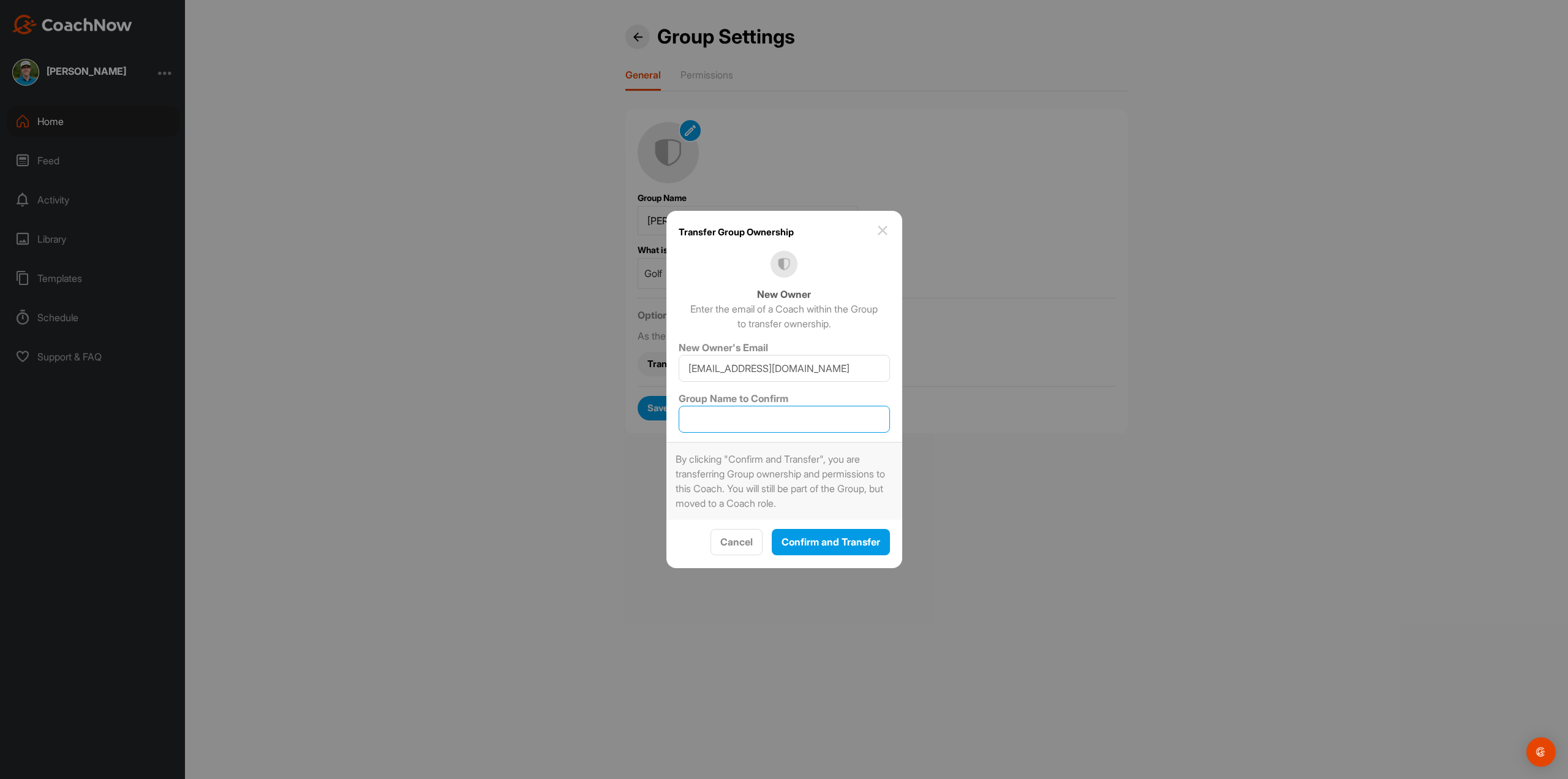
click at [733, 416] on input "Group Name to Confirm" at bounding box center [784, 418] width 211 height 27
type input "[PERSON_NAME]"
click at [853, 552] on button "Confirm and Transfer" at bounding box center [830, 542] width 118 height 27
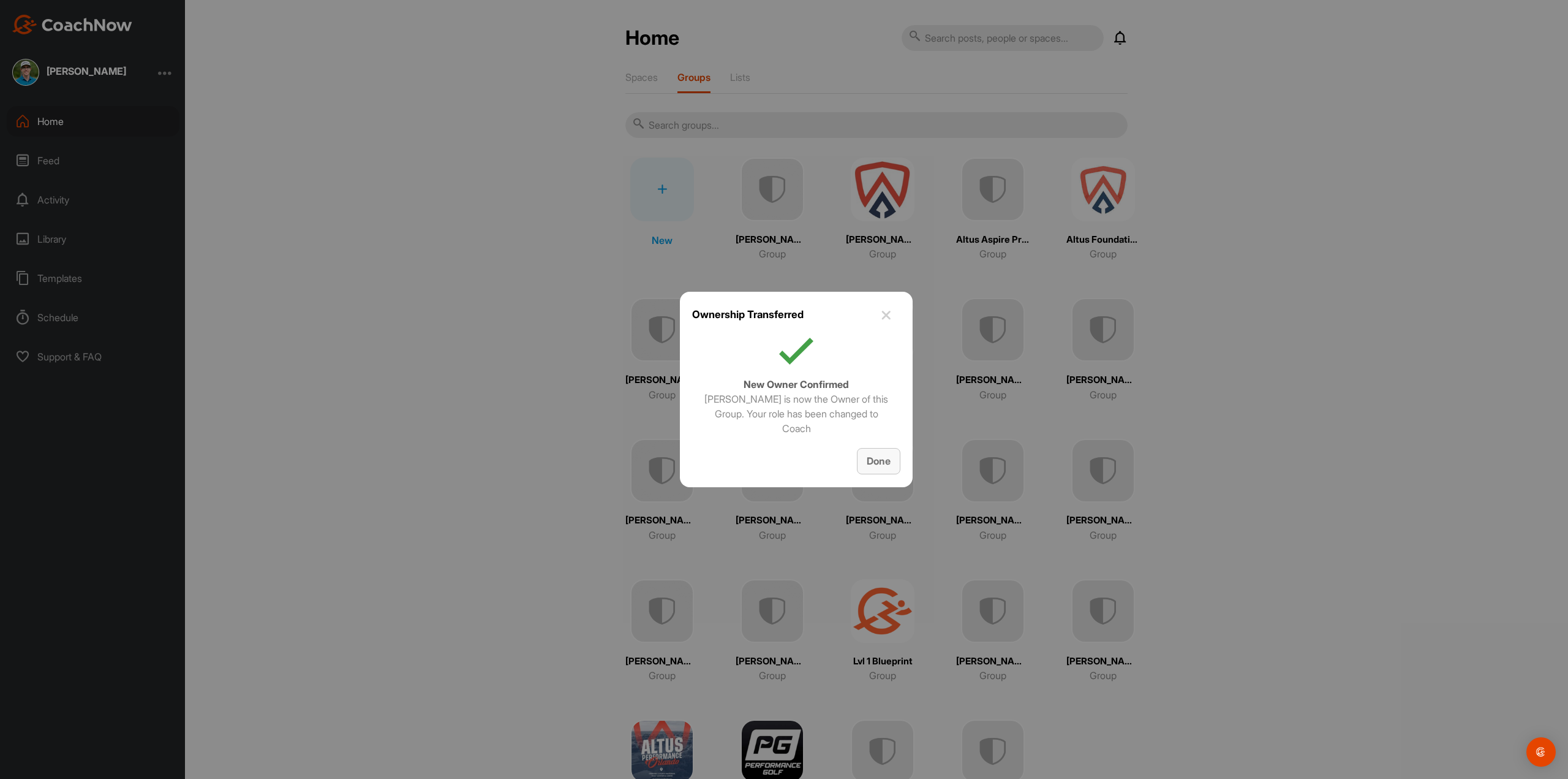
click at [887, 470] on button "Done" at bounding box center [879, 461] width 44 height 27
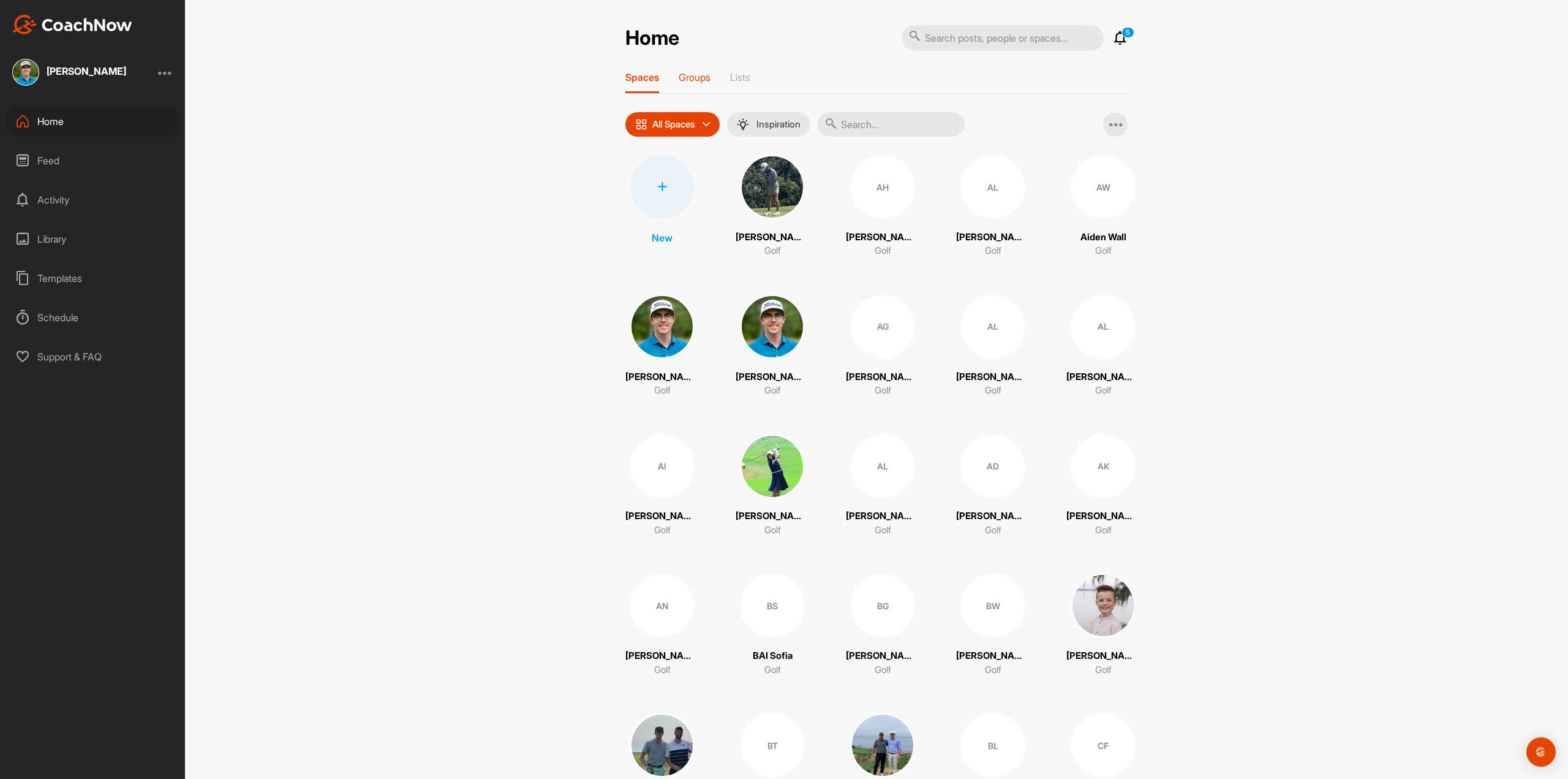
click at [693, 79] on p "Groups" at bounding box center [694, 77] width 32 height 12
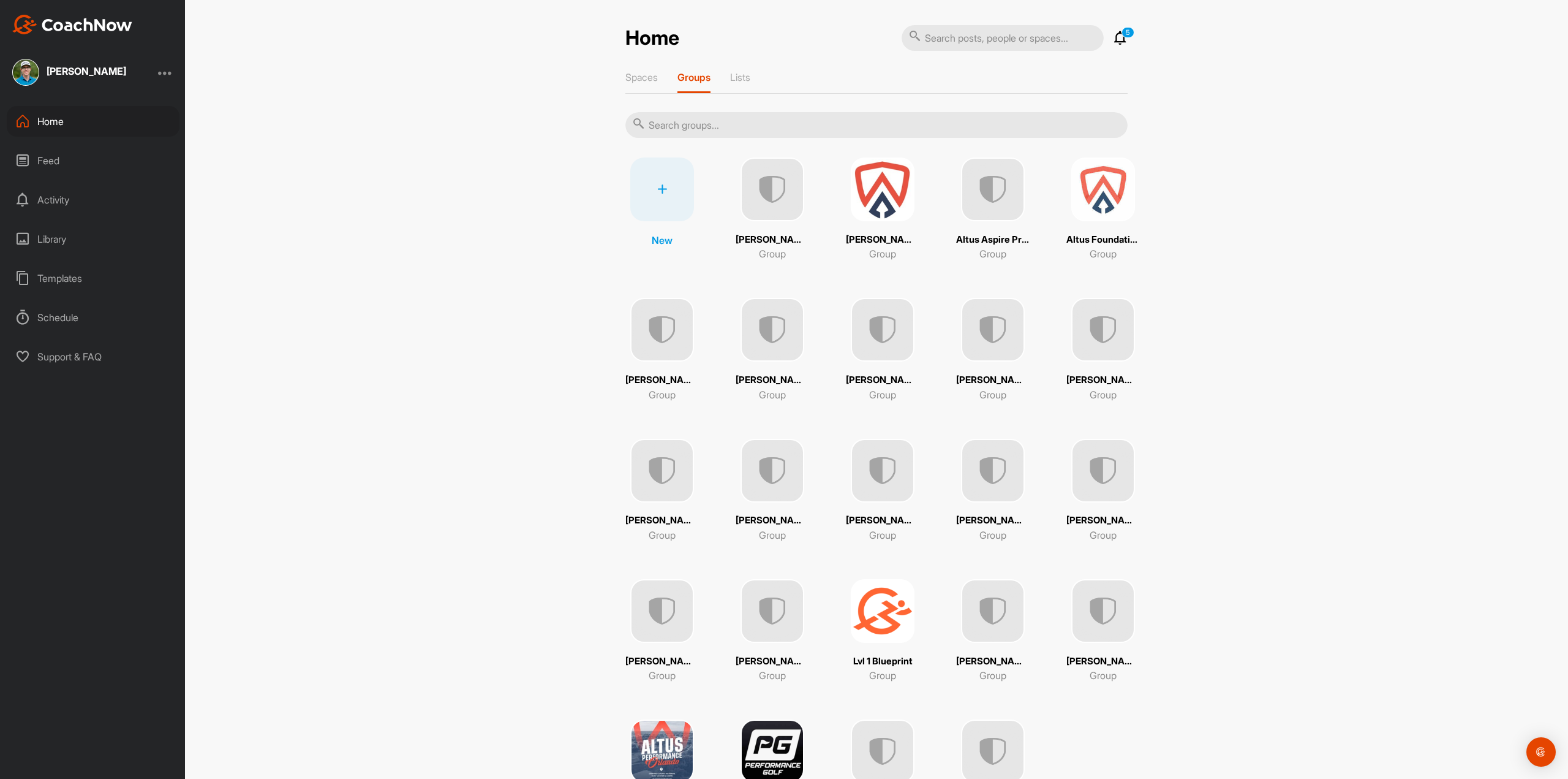
click at [780, 213] on img at bounding box center [773, 189] width 63 height 63
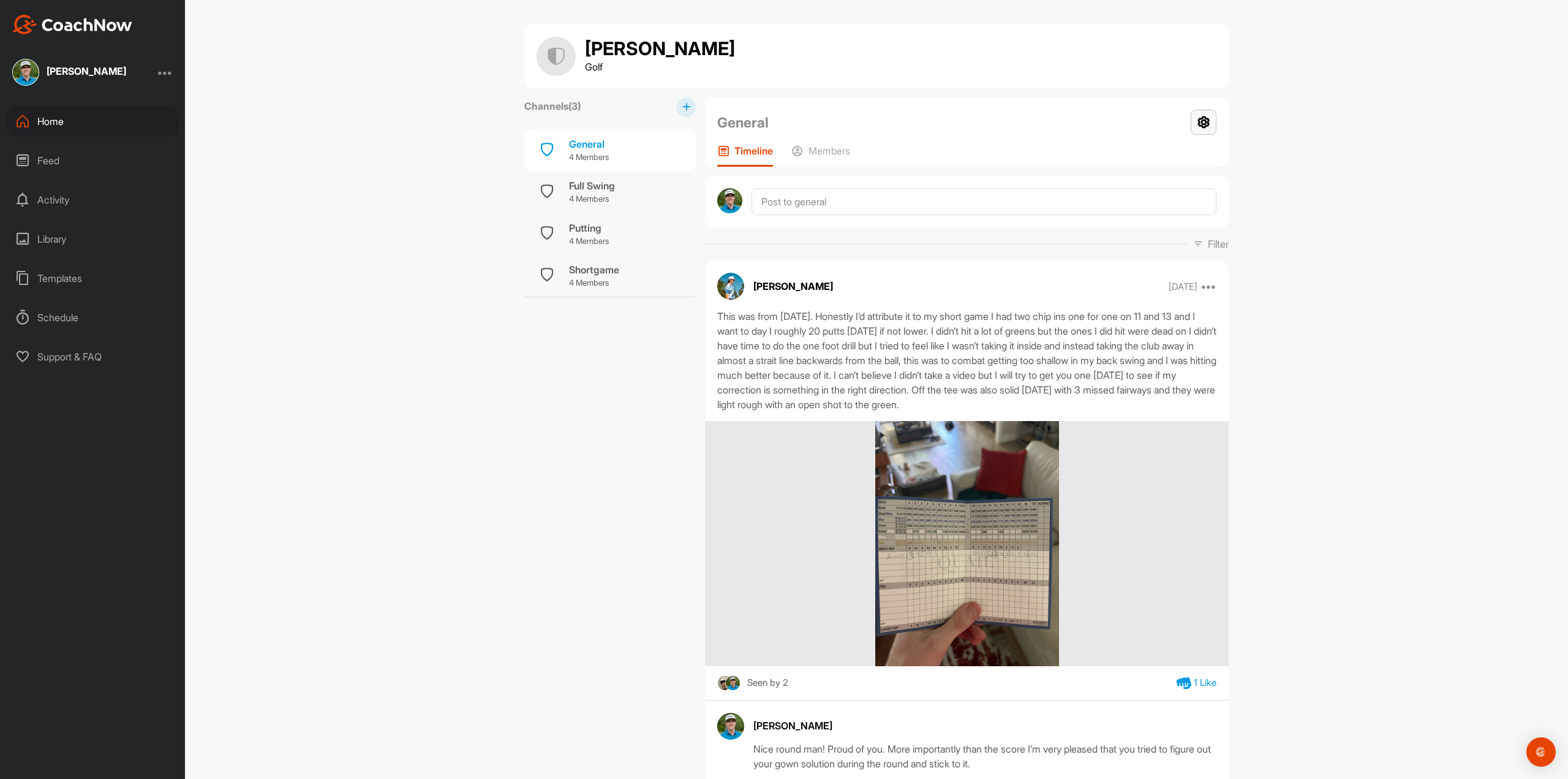
click at [1196, 126] on icon at bounding box center [1203, 122] width 26 height 25
click at [1169, 159] on li "Group Settings" at bounding box center [1167, 158] width 100 height 40
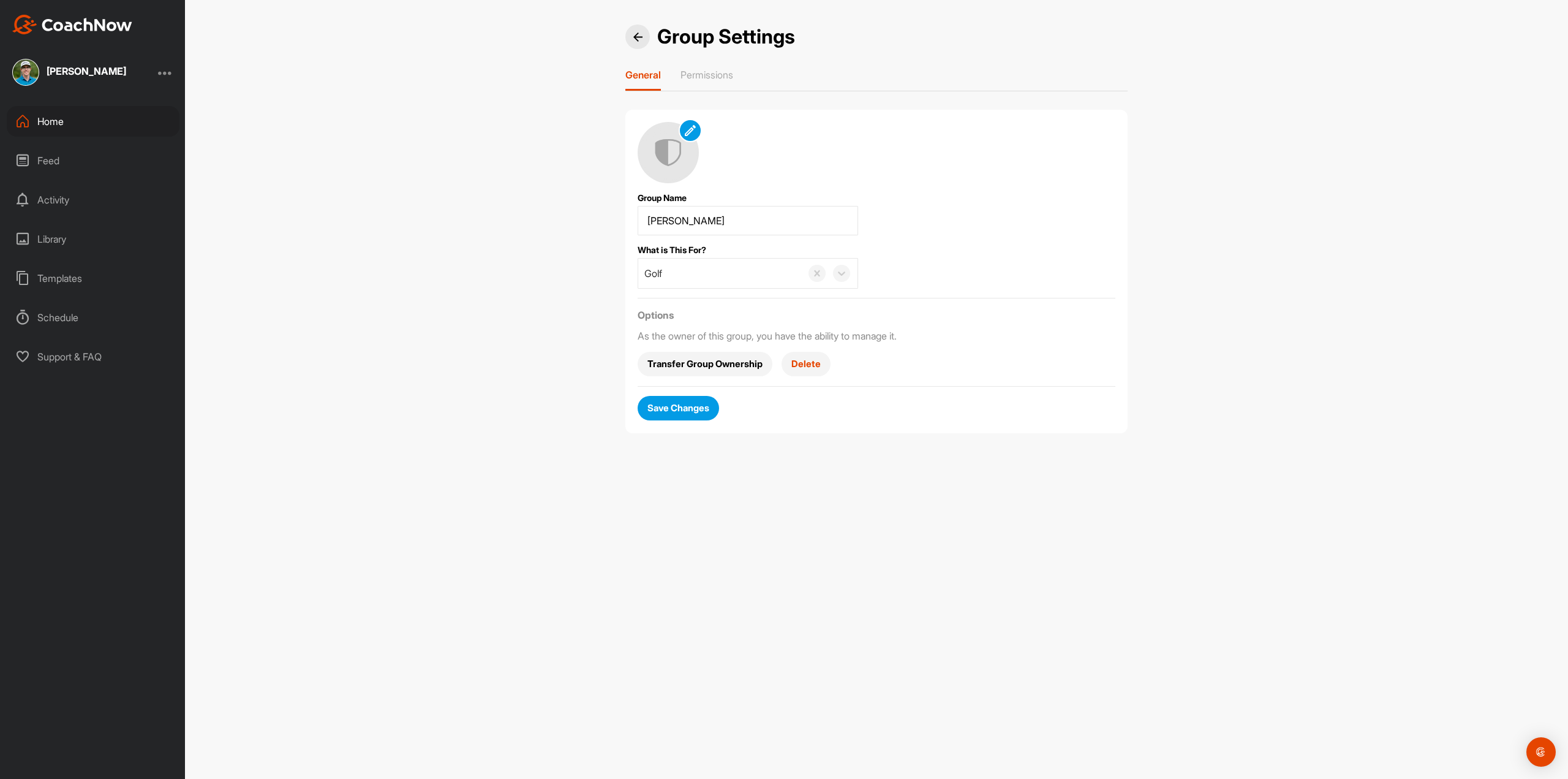
click at [697, 364] on span "Transfer Group Ownership" at bounding box center [705, 364] width 115 height 13
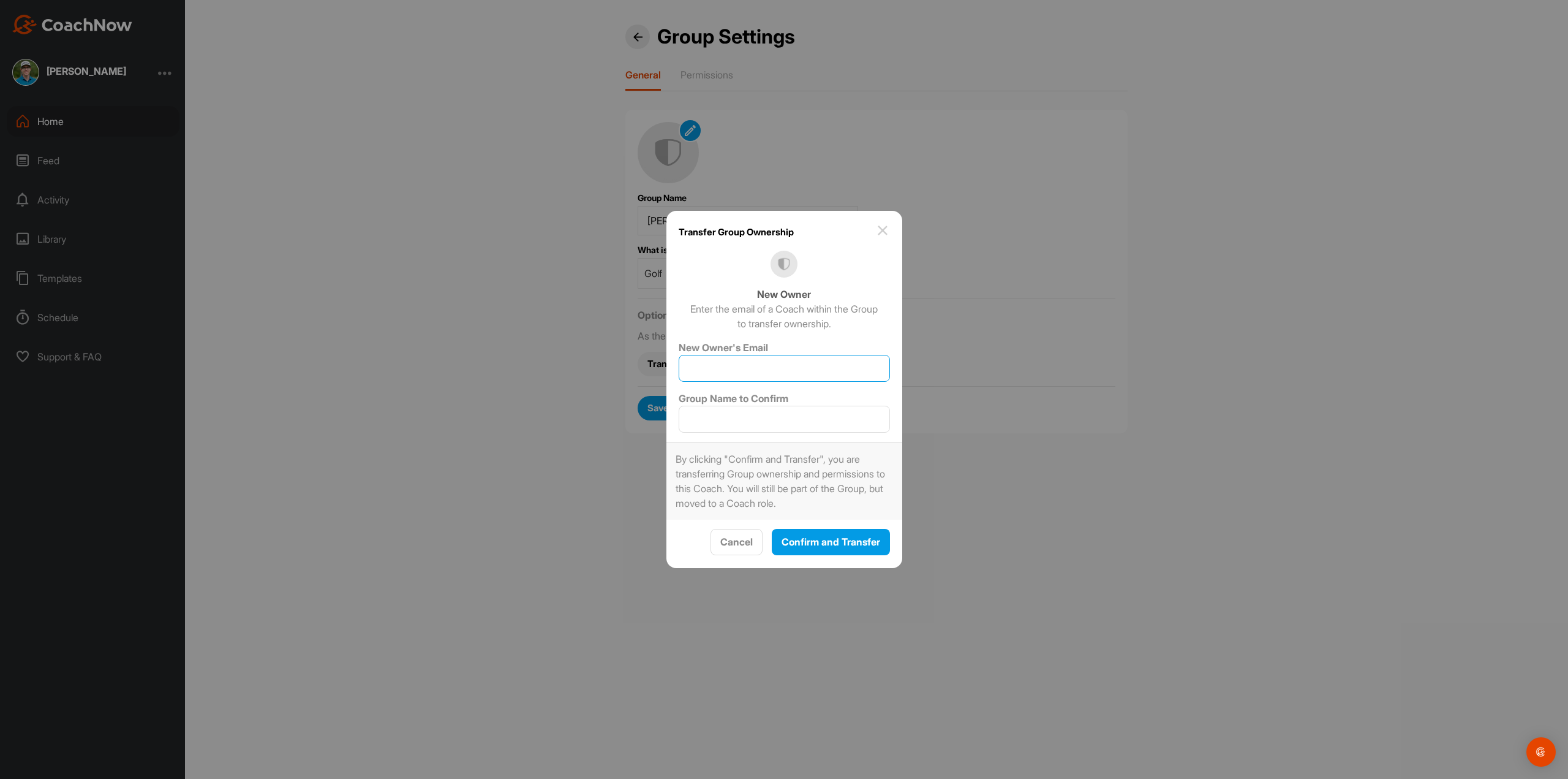
click at [712, 372] on input "New Owner's Email" at bounding box center [784, 368] width 211 height 27
type input "[EMAIL_ADDRESS][DOMAIN_NAME]"
click at [741, 422] on input "Group Name to Confirm" at bounding box center [784, 418] width 211 height 27
type input "[PERSON_NAME]"
click at [873, 552] on button "Confirm and Transfer" at bounding box center [830, 542] width 118 height 27
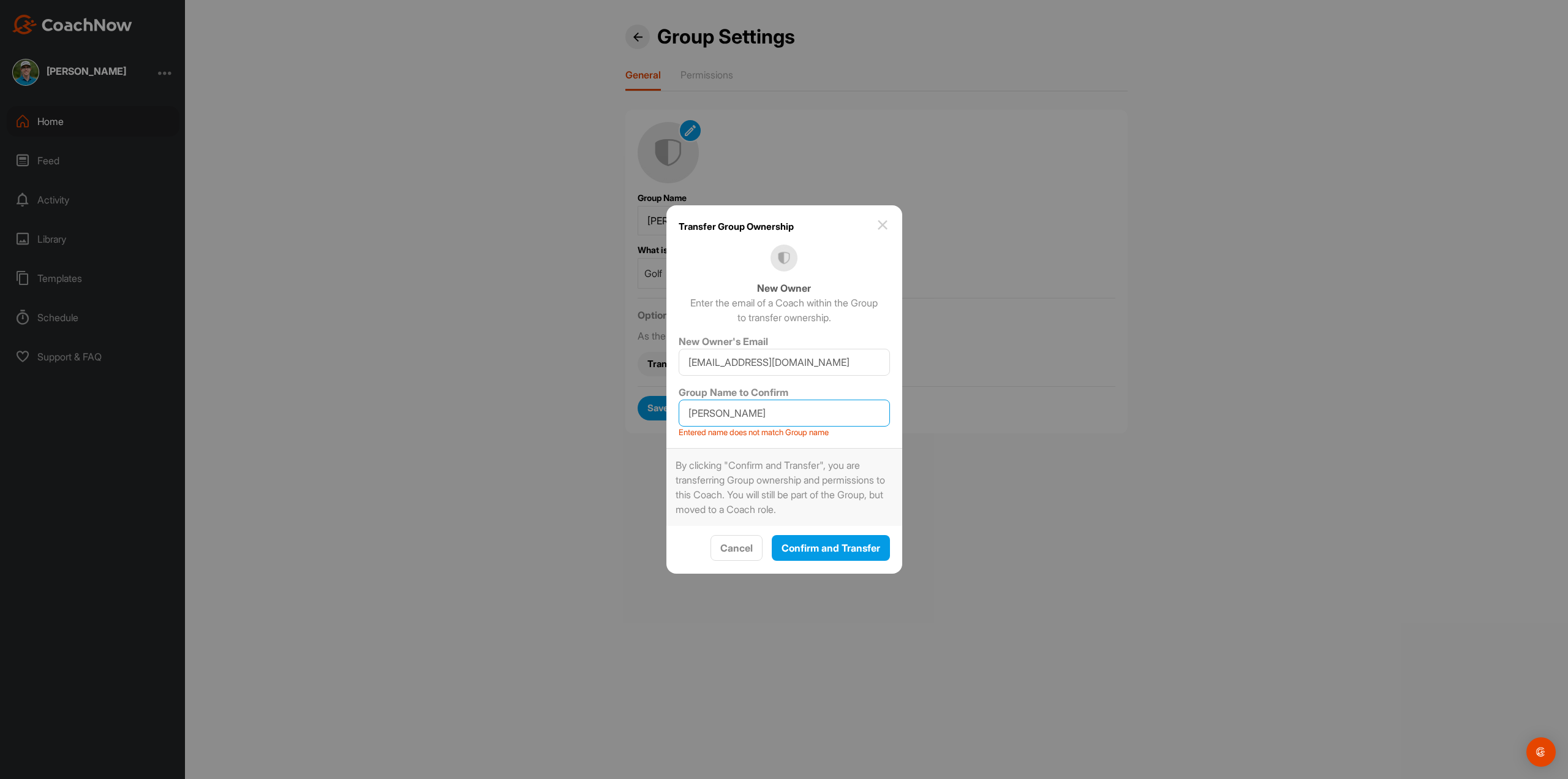
click at [778, 416] on input "[PERSON_NAME]" at bounding box center [784, 412] width 211 height 27
click at [734, 543] on span "Cancel" at bounding box center [736, 548] width 33 height 12
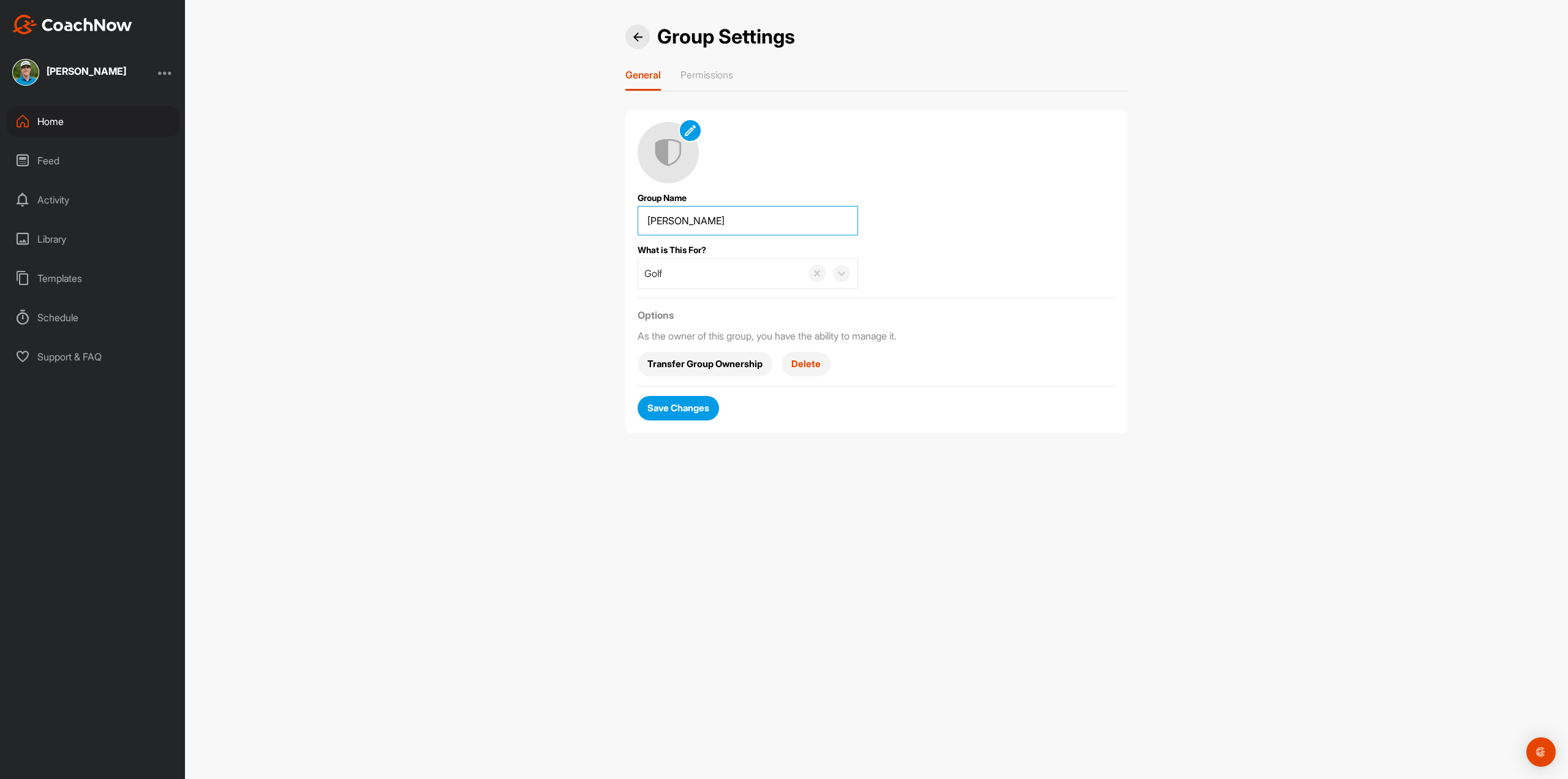
click at [744, 224] on input "Group Name" at bounding box center [748, 221] width 221 height 30
click at [708, 363] on span "Transfer Group Ownership" at bounding box center [705, 364] width 115 height 13
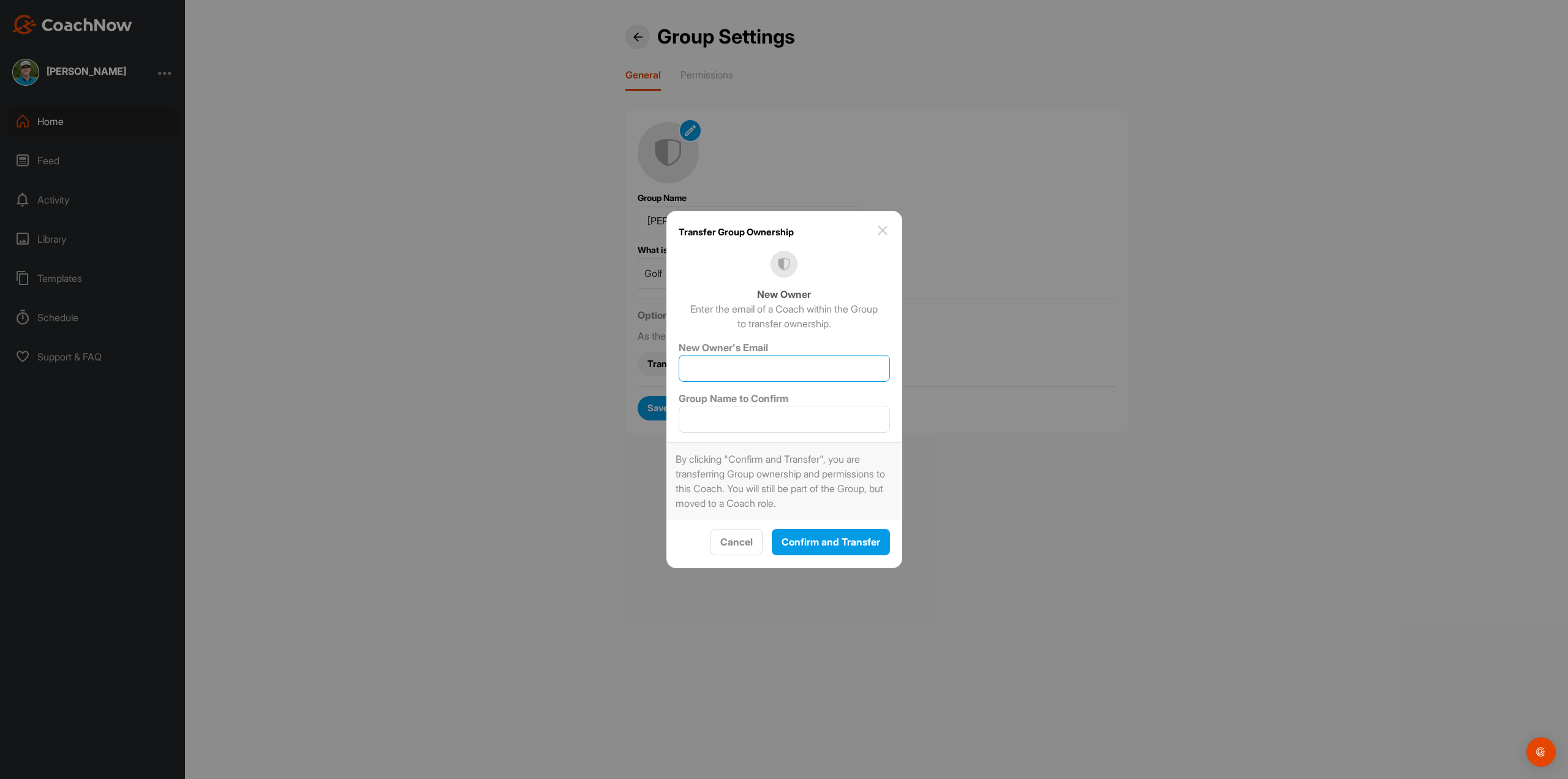
click at [719, 372] on input "New Owner's Email" at bounding box center [784, 368] width 211 height 27
type input "[EMAIL_ADDRESS][DOMAIN_NAME]"
click at [772, 409] on input "Group Name to Confirm" at bounding box center [784, 418] width 211 height 27
type input "[PERSON_NAME]"
click at [853, 549] on div "Confirm and Transfer" at bounding box center [831, 541] width 99 height 15
